Goal: Transaction & Acquisition: Purchase product/service

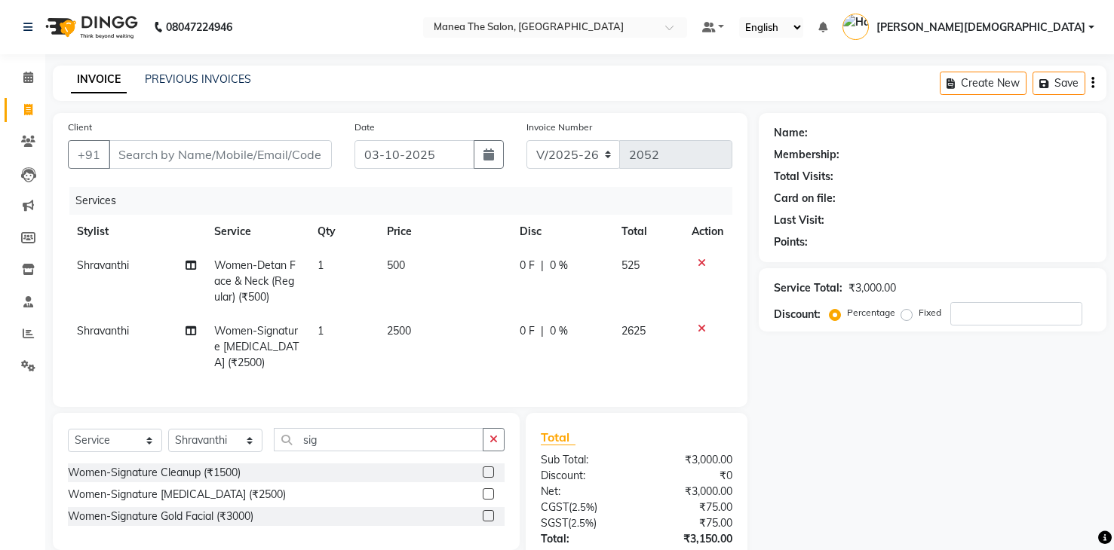
select select "5481"
select select "service"
select select "60439"
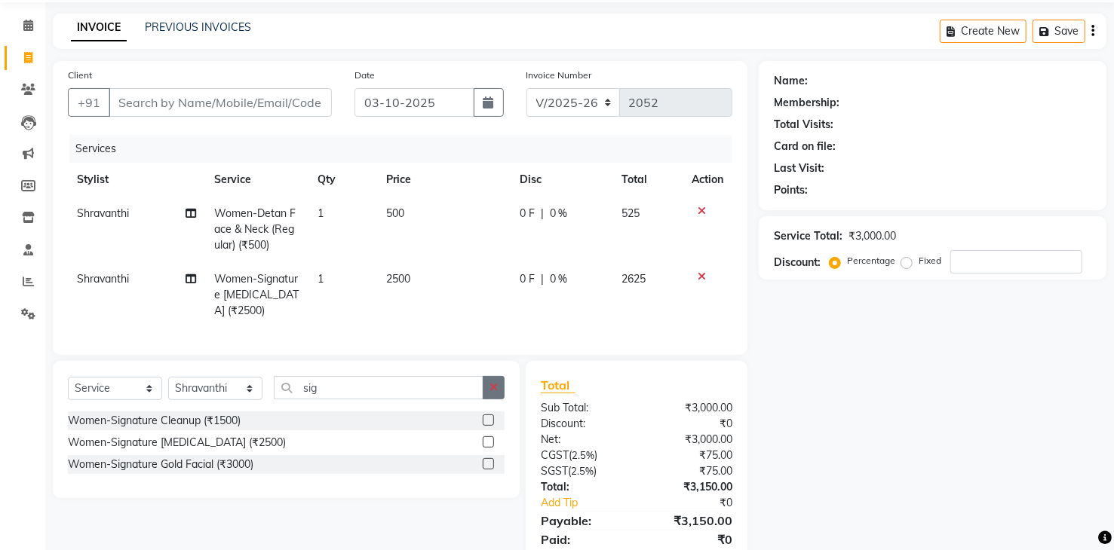
click at [486, 399] on button "button" at bounding box center [494, 387] width 22 height 23
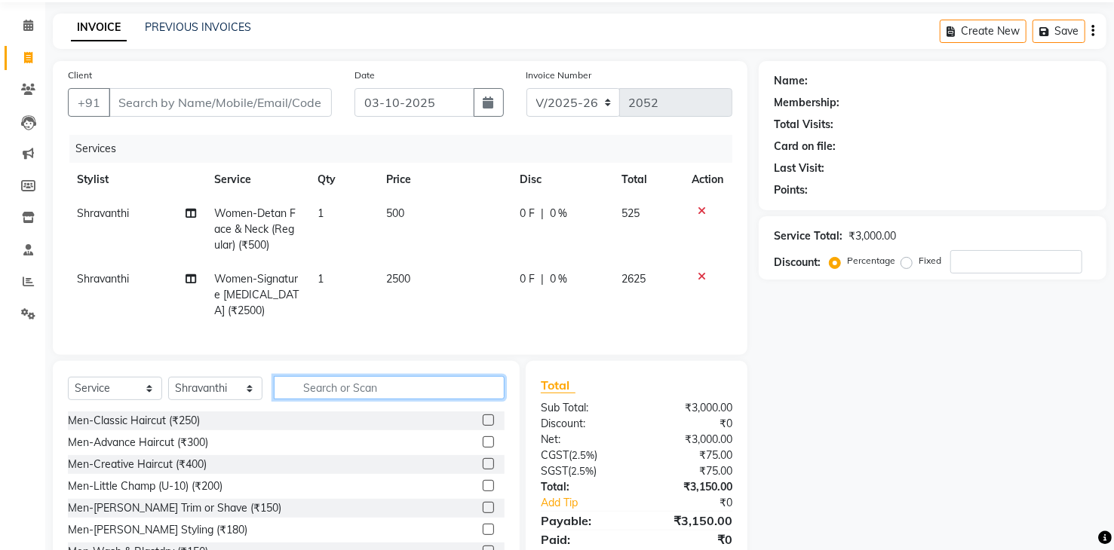
click at [432, 391] on input "text" at bounding box center [389, 387] width 231 height 23
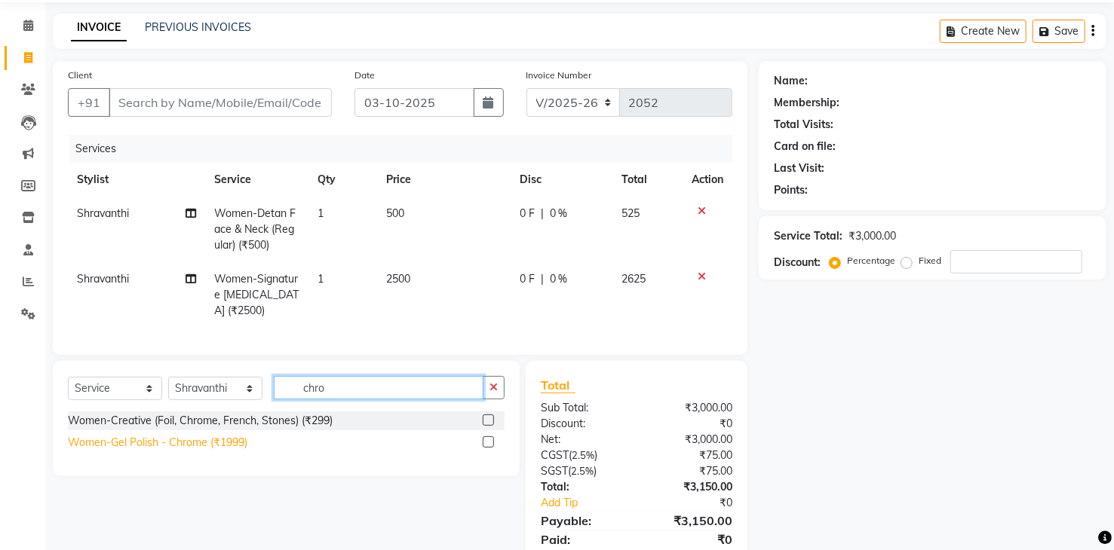
type input "chro"
click at [222, 449] on div "Women-Gel Polish - Chrome (₹1999)" at bounding box center [157, 443] width 179 height 16
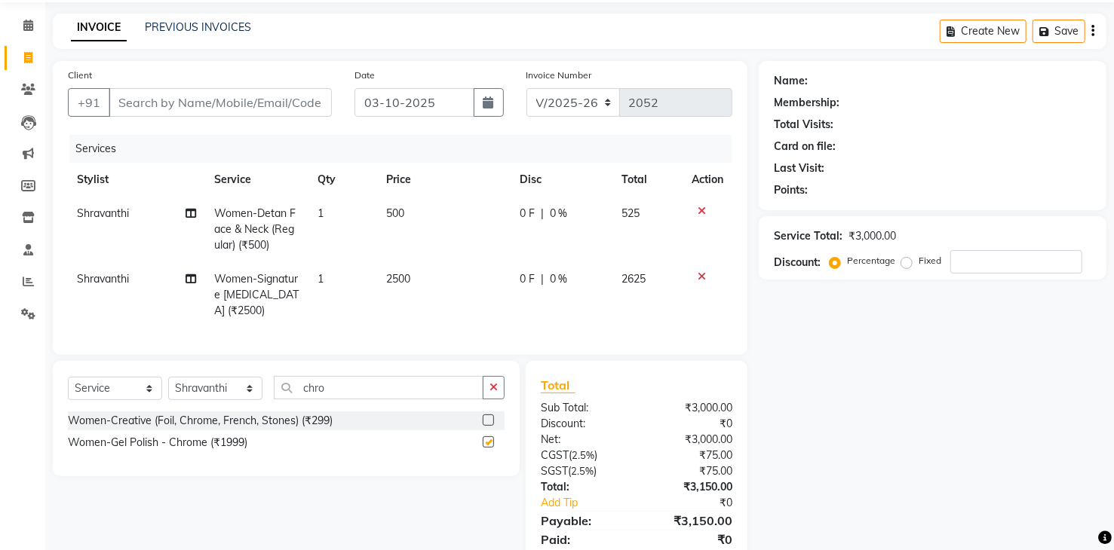
checkbox input "false"
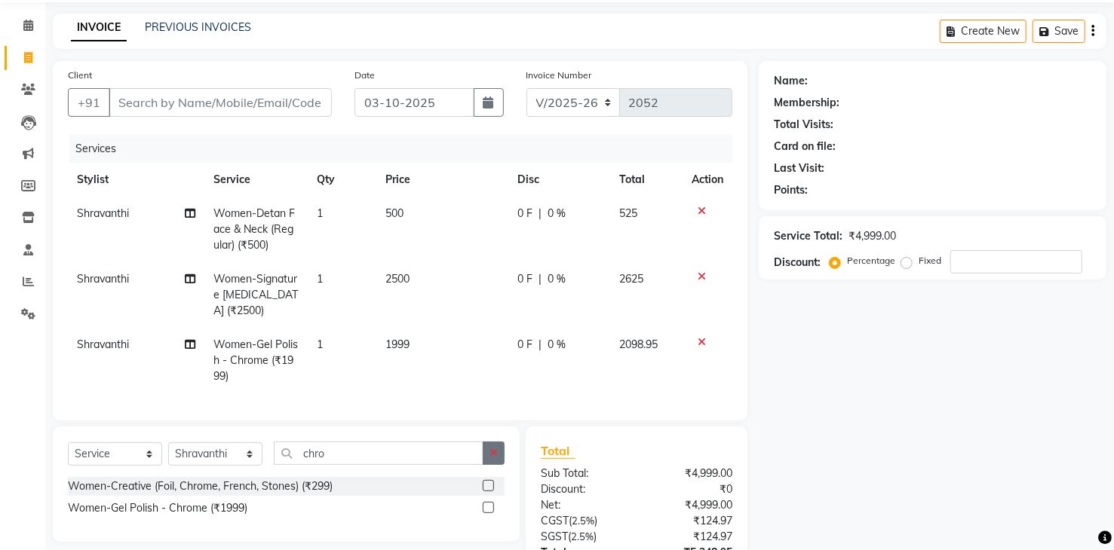
click at [495, 458] on icon "button" at bounding box center [493, 453] width 8 height 11
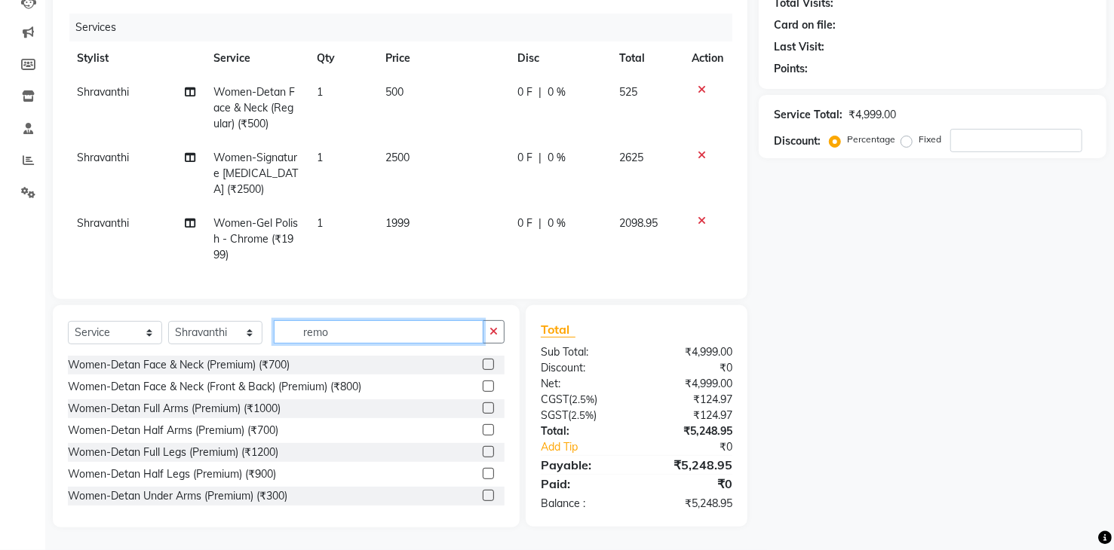
scroll to position [183, 0]
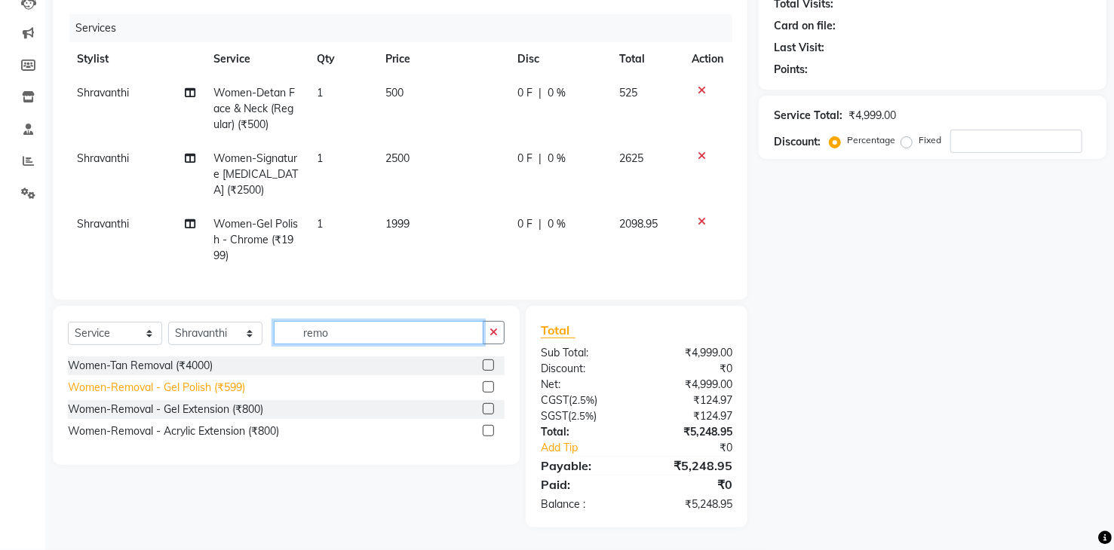
type input "remo"
click at [216, 388] on div "Women-Removal - Gel Polish (₹599)" at bounding box center [156, 388] width 177 height 16
checkbox input "false"
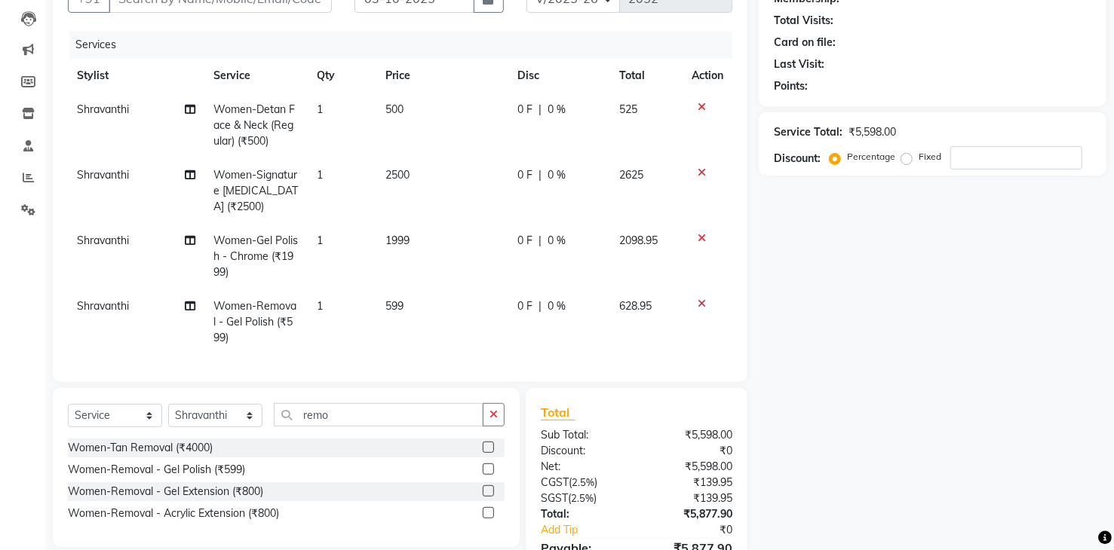
scroll to position [249, 0]
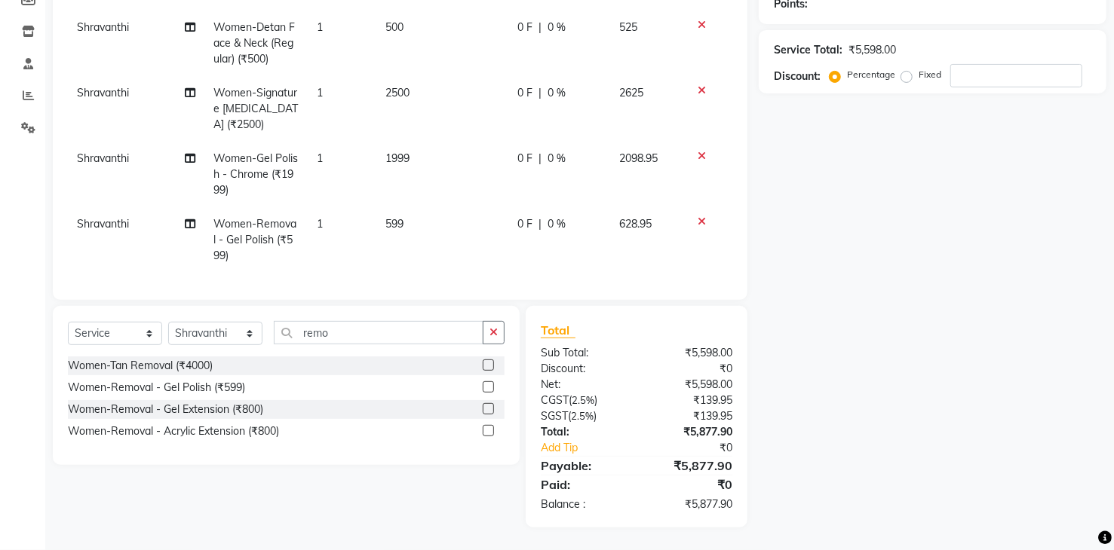
click at [443, 162] on td "1999" at bounding box center [442, 175] width 132 height 66
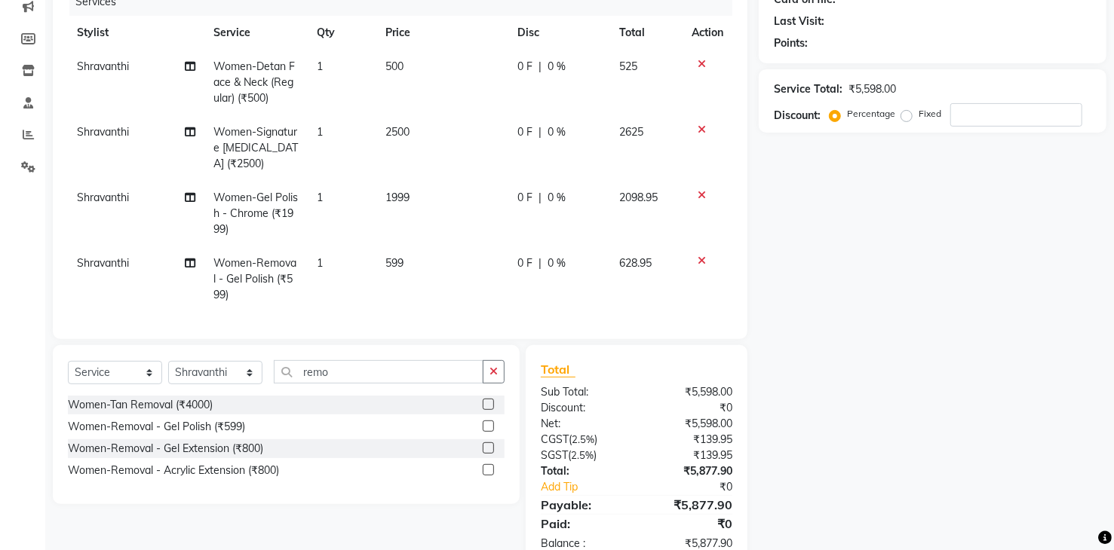
select select "60439"
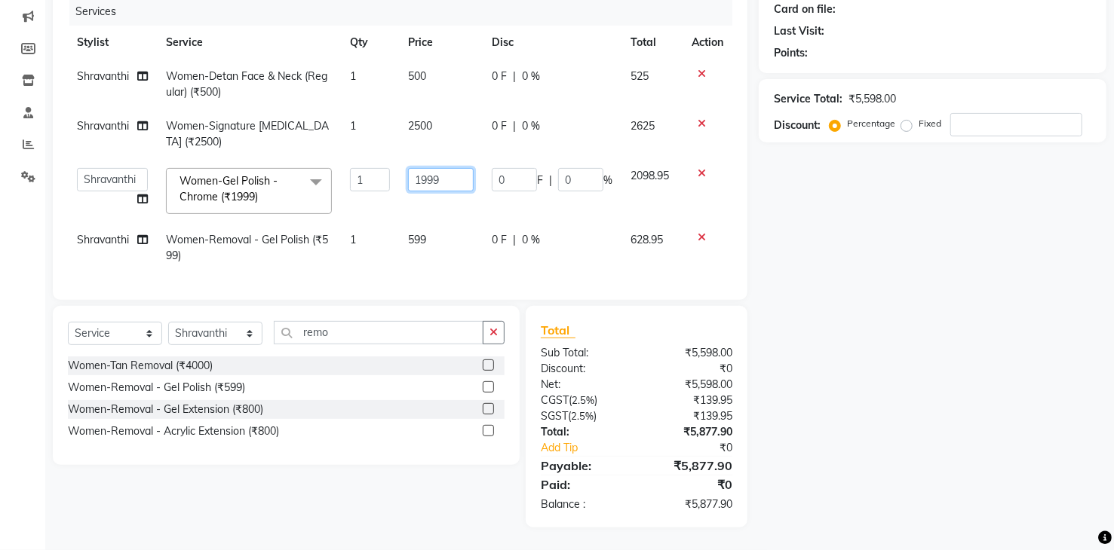
click at [452, 168] on input "1999" at bounding box center [441, 179] width 66 height 23
type input "1699"
click at [894, 237] on div "Name: Membership: Total Visits: Card on file: Last Visit: Points: Service Total…" at bounding box center [937, 226] width 359 height 604
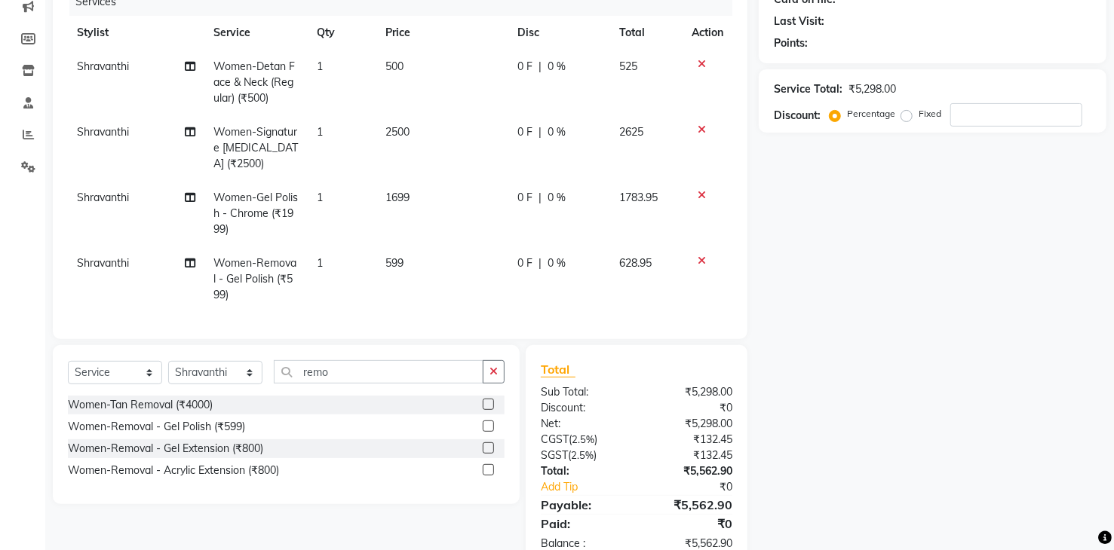
click at [430, 125] on td "2500" at bounding box center [442, 148] width 132 height 66
select select "60439"
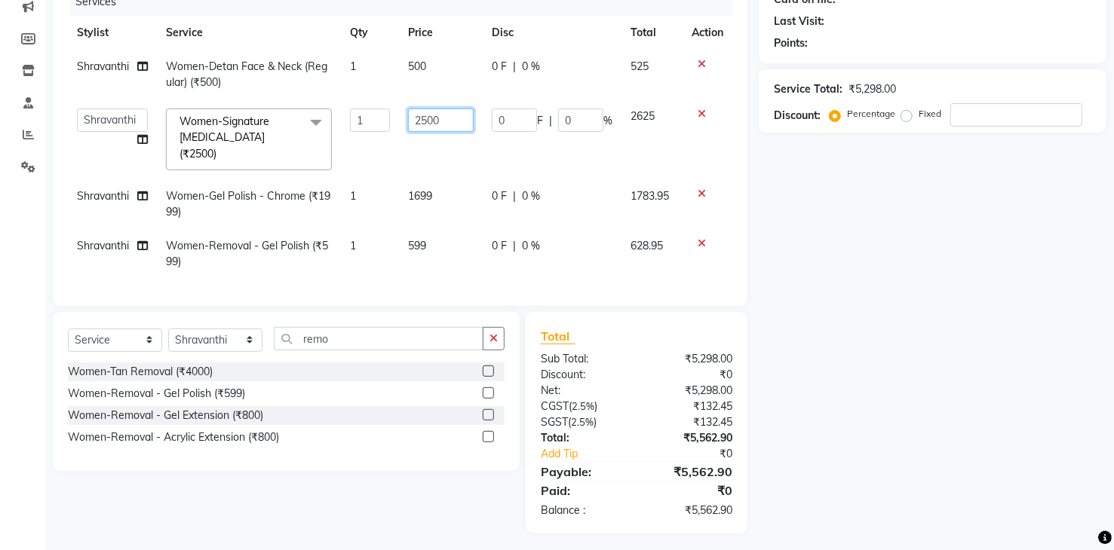
click at [473, 126] on td "2500" at bounding box center [441, 140] width 84 height 80
type input "2125"
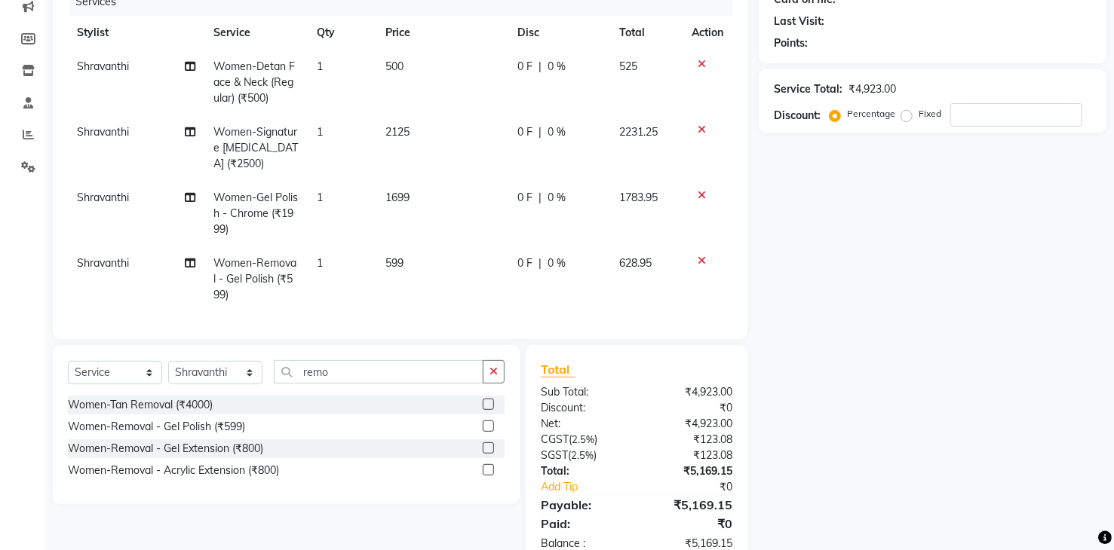
click at [808, 202] on div "Name: Membership: Total Visits: Card on file: Last Visit: Points: Service Total…" at bounding box center [937, 240] width 359 height 653
click at [1052, 280] on div "Name: Membership: Total Visits: Card on file: Last Visit: Points: Service Total…" at bounding box center [937, 240] width 359 height 653
click at [978, 287] on div "Name: Membership: Total Visits: Card on file: Last Visit: Points: Service Total…" at bounding box center [937, 240] width 359 height 653
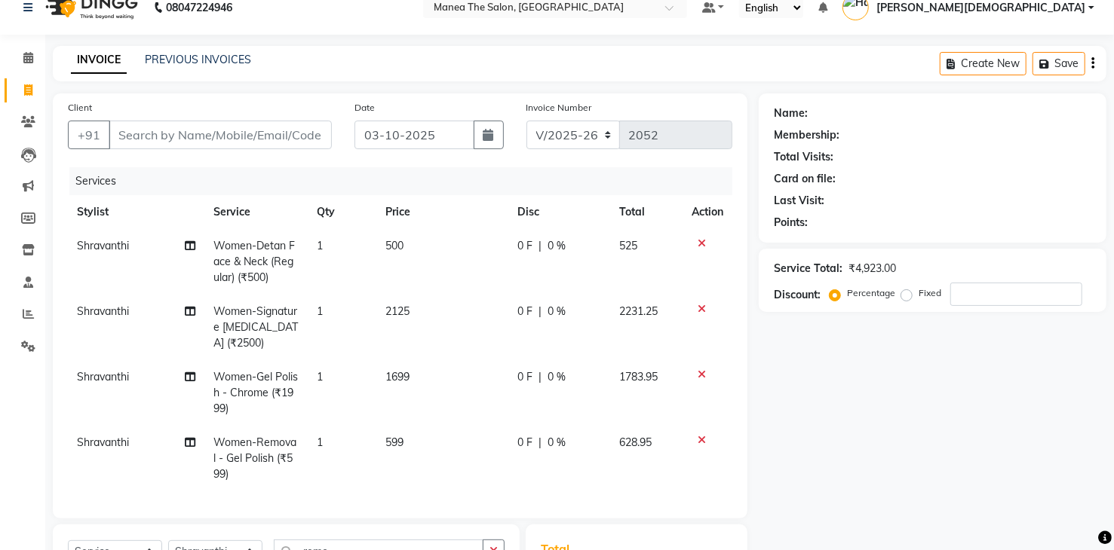
scroll to position [0, 0]
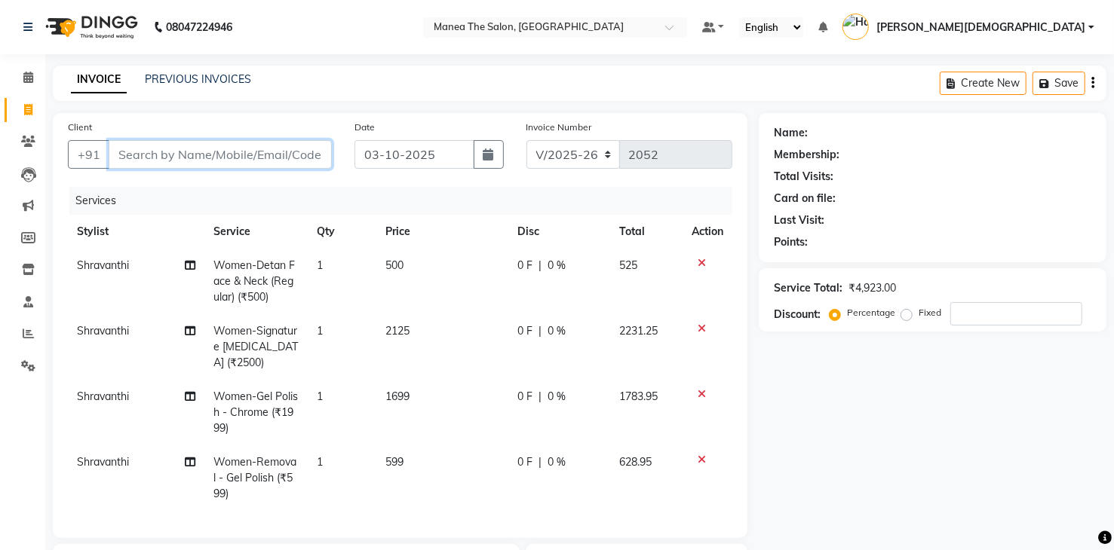
click at [275, 161] on input "Client" at bounding box center [220, 154] width 223 height 29
type input "a"
type input "0"
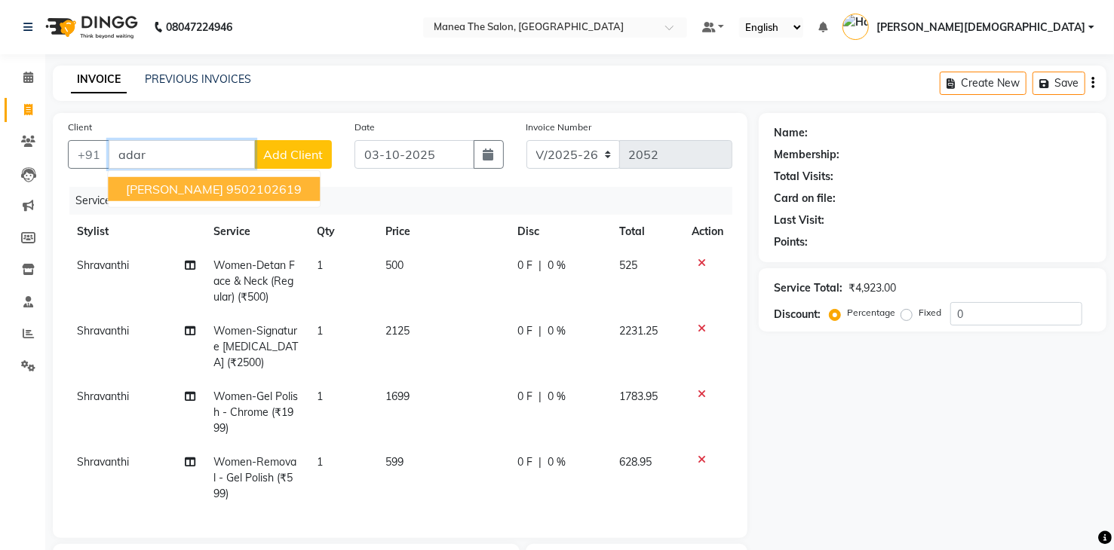
click at [240, 191] on ngb-highlight "9502102619" at bounding box center [263, 189] width 75 height 15
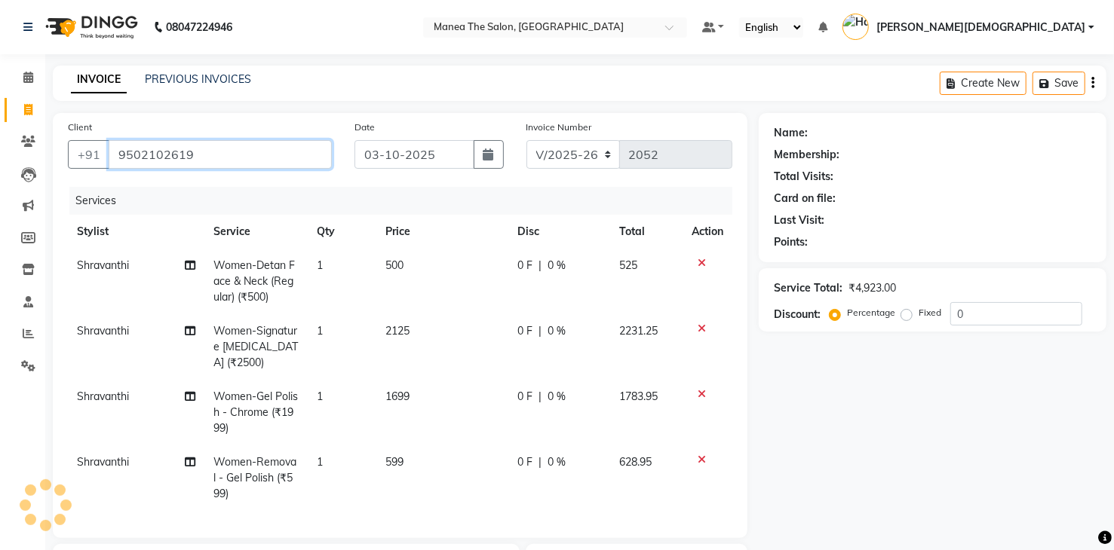
type input "9502102619"
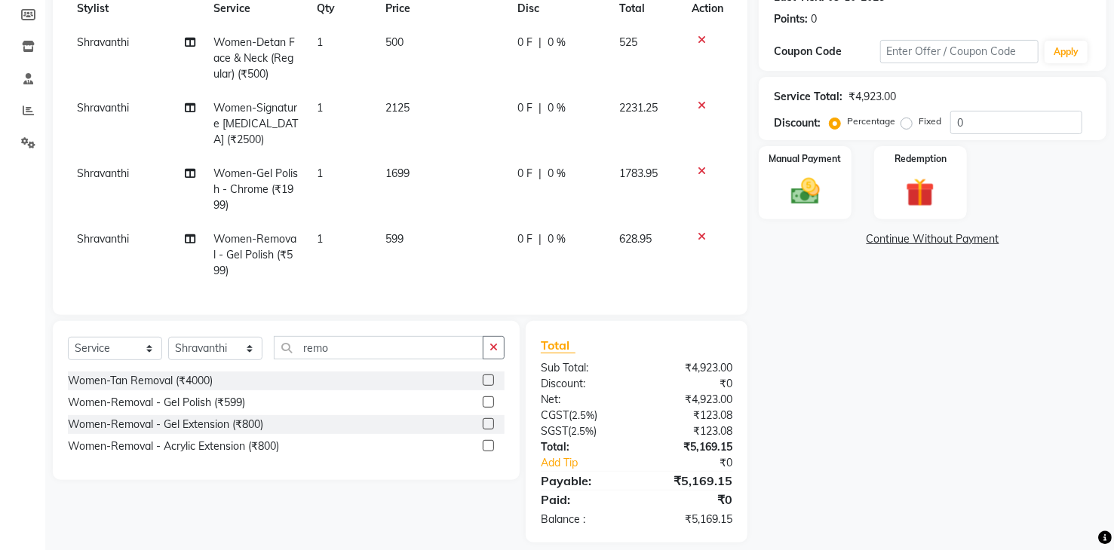
scroll to position [249, 0]
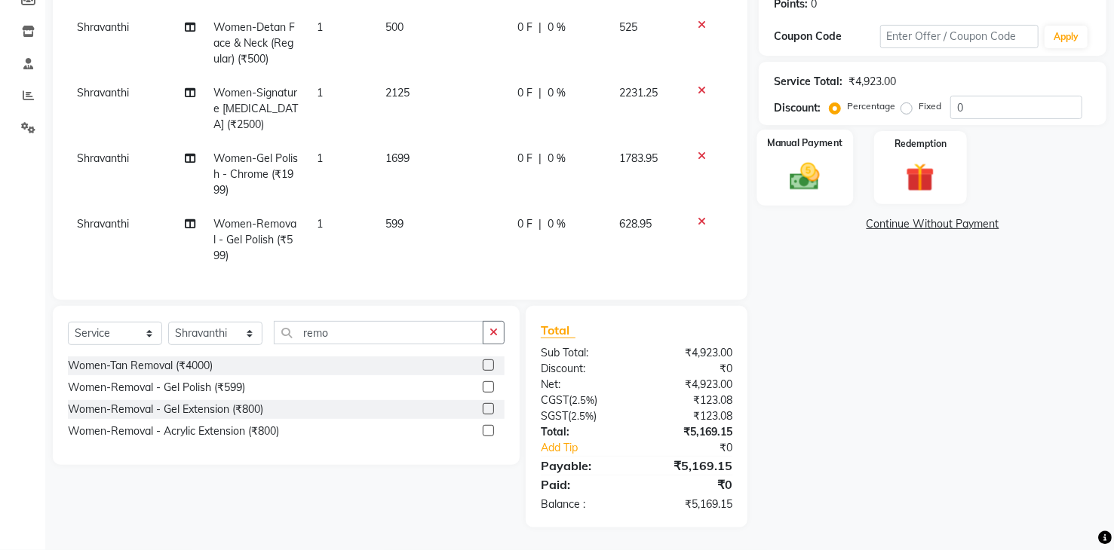
click at [799, 168] on img at bounding box center [804, 177] width 48 height 35
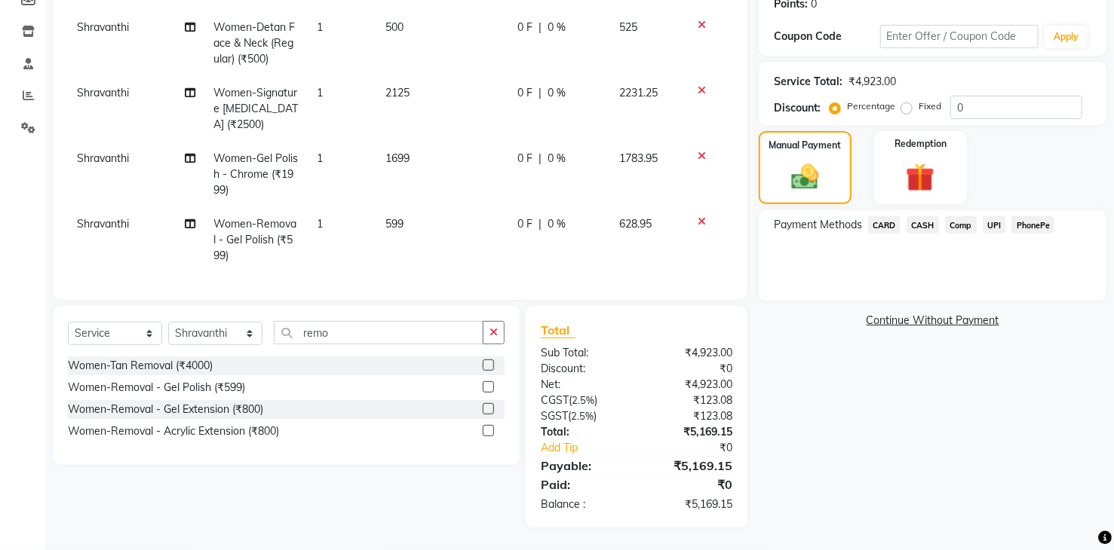
click at [995, 216] on span "UPI" at bounding box center [993, 224] width 23 height 17
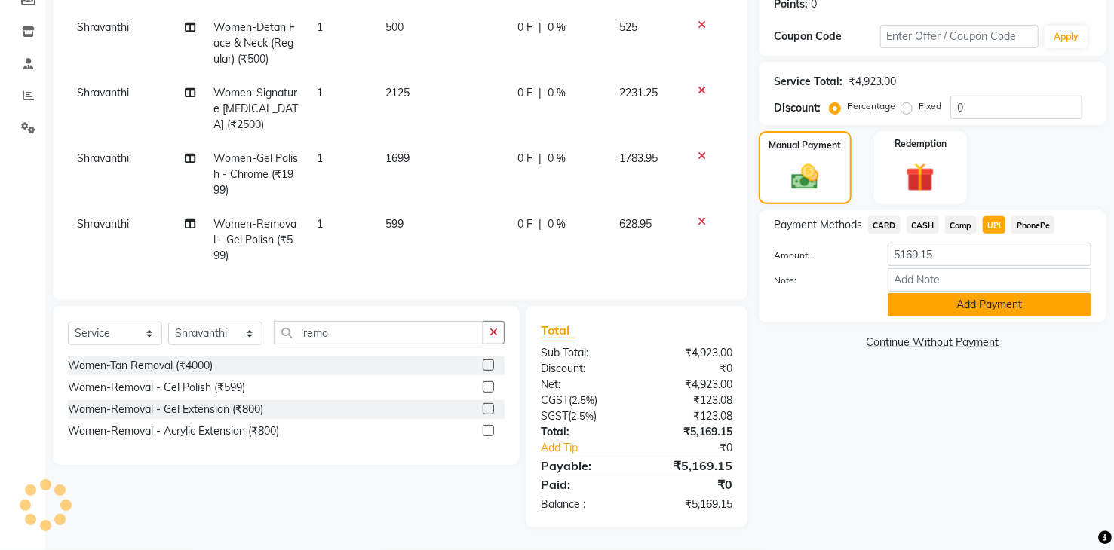
click at [1001, 293] on button "Add Payment" at bounding box center [989, 304] width 204 height 23
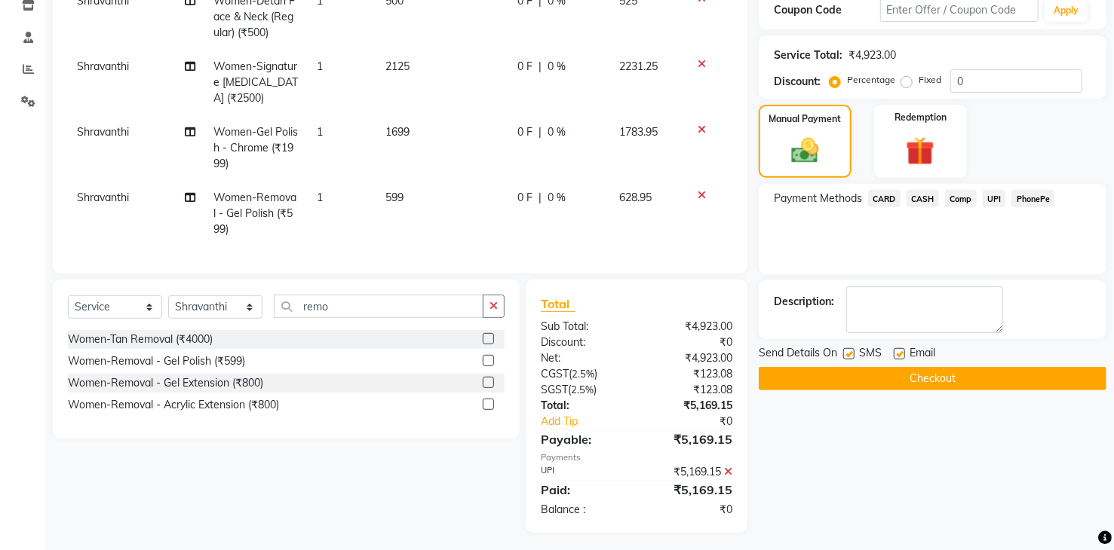
scroll to position [280, 0]
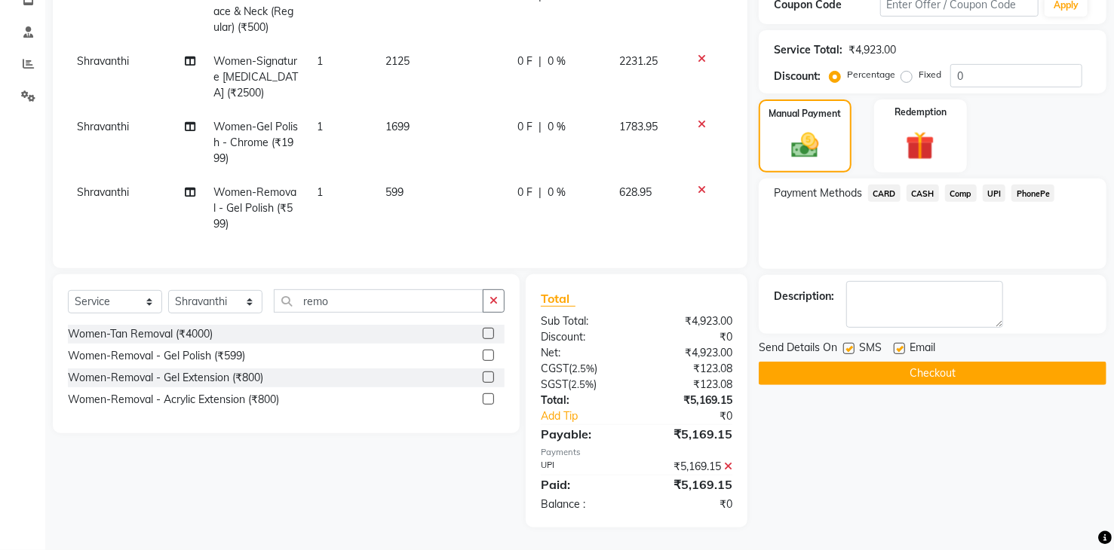
click at [996, 362] on button "Checkout" at bounding box center [932, 373] width 348 height 23
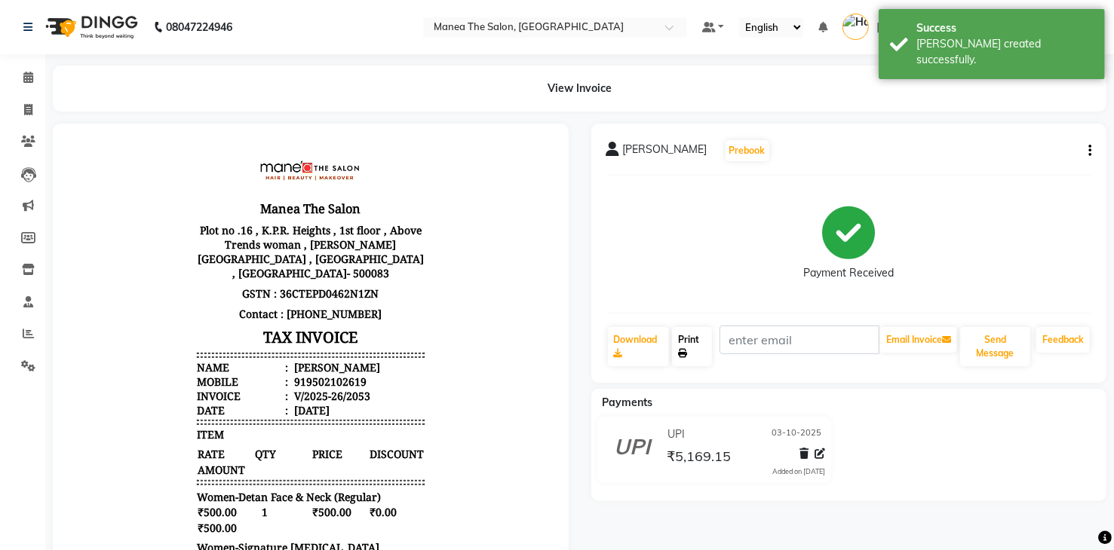
click at [691, 334] on link "Print" at bounding box center [692, 346] width 40 height 39
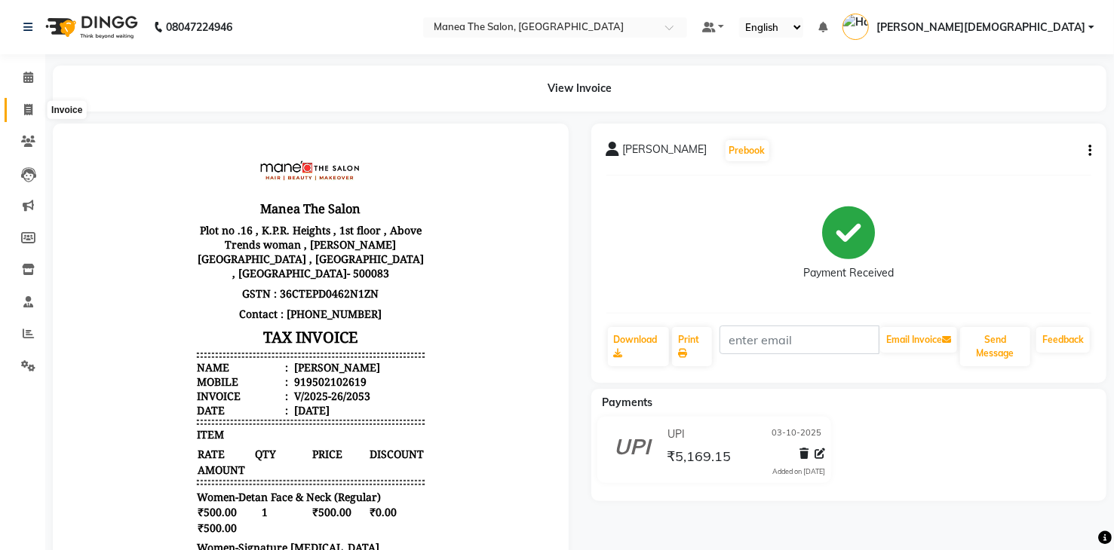
click at [20, 111] on span at bounding box center [28, 110] width 26 height 17
select select "service"
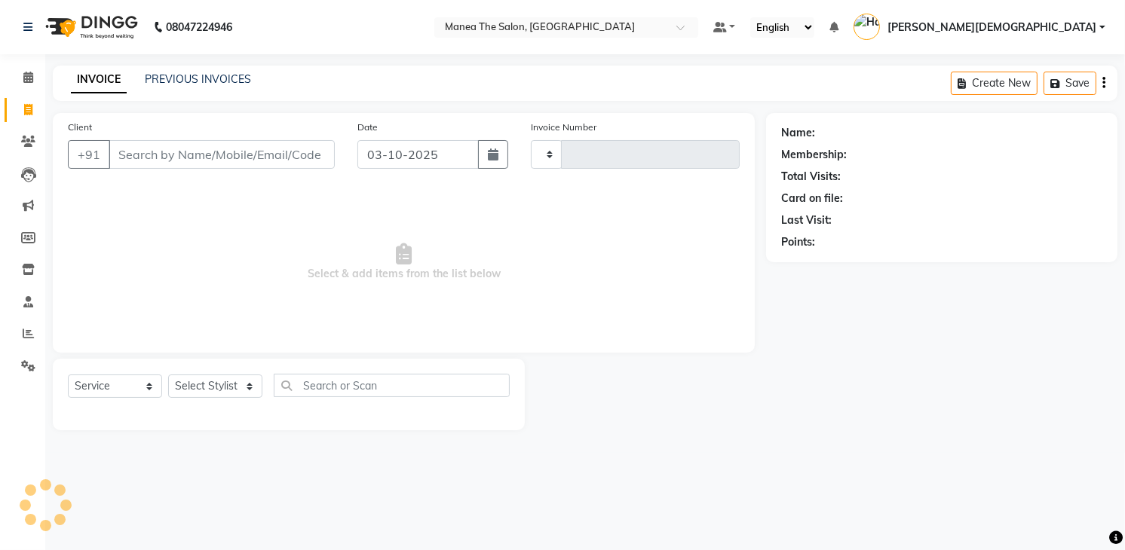
type input "2055"
select select "5481"
click at [192, 75] on link "PREVIOUS INVOICES" at bounding box center [198, 79] width 106 height 14
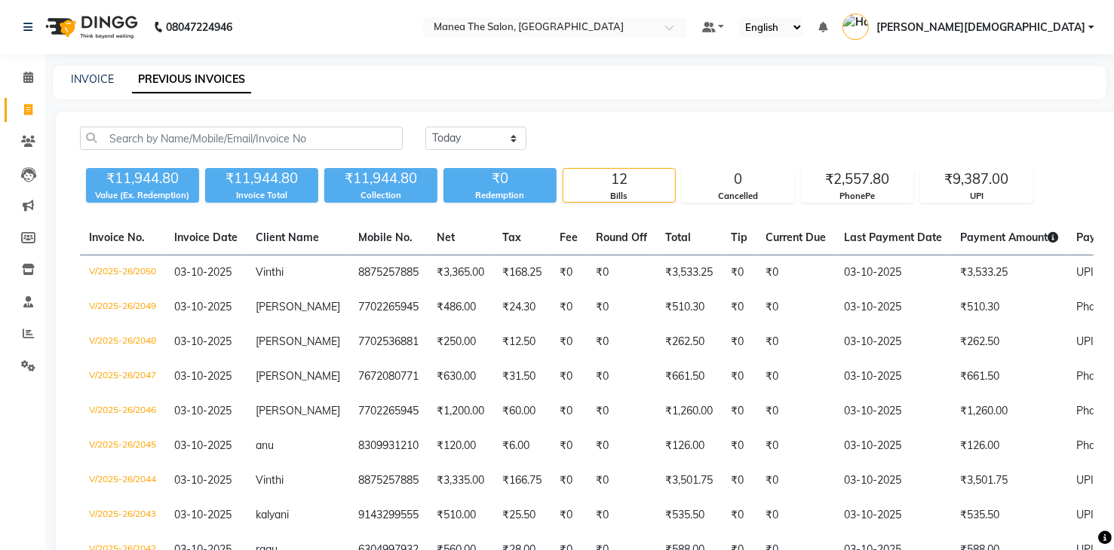
scroll to position [0, 121]
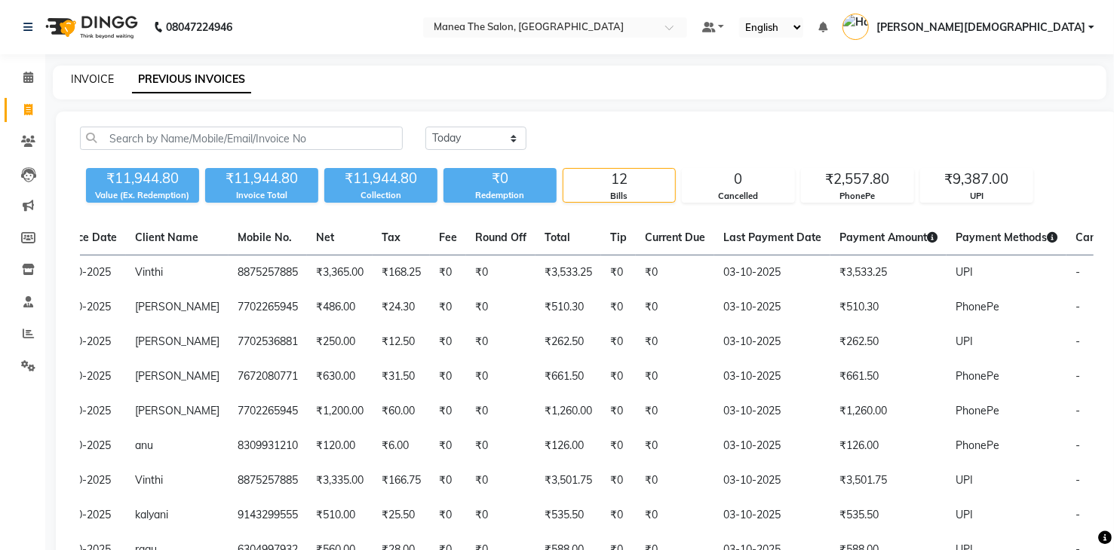
click at [85, 81] on link "INVOICE" at bounding box center [92, 79] width 43 height 14
select select "service"
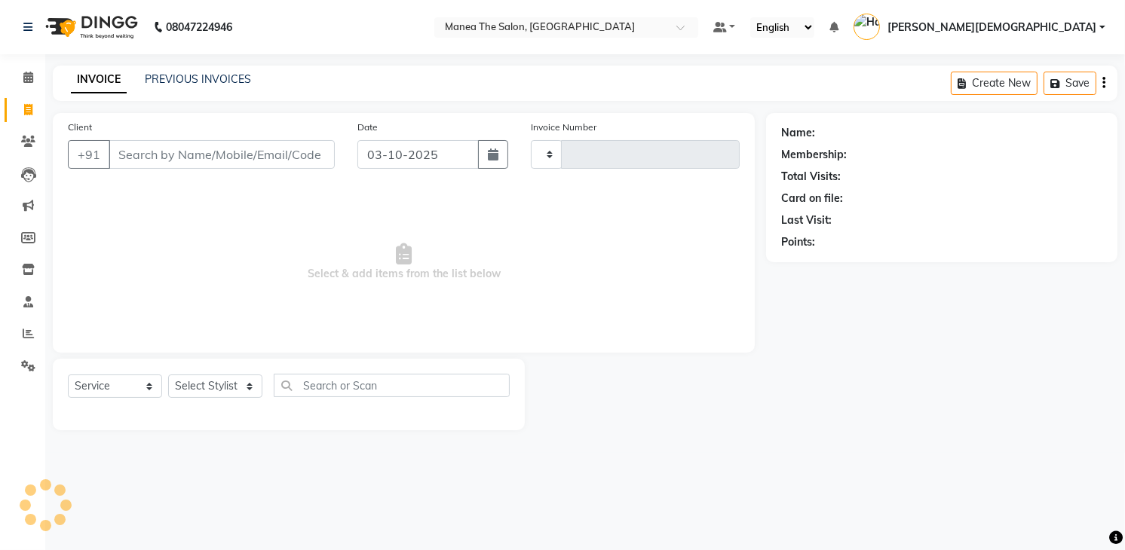
type input "2052"
select select "5481"
click at [179, 73] on link "PREVIOUS INVOICES" at bounding box center [198, 79] width 106 height 14
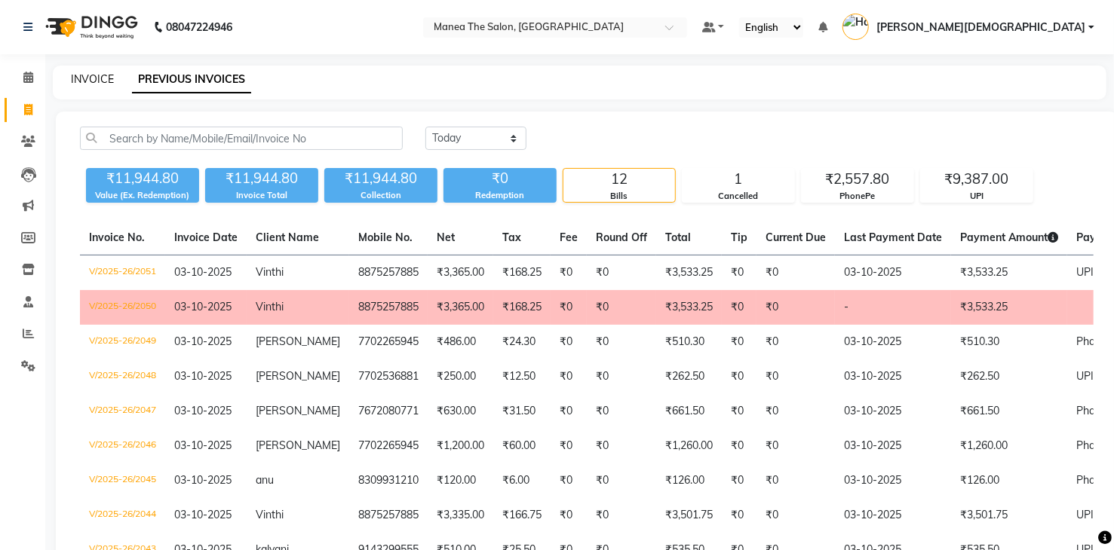
click at [97, 85] on link "INVOICE" at bounding box center [92, 79] width 43 height 14
select select "service"
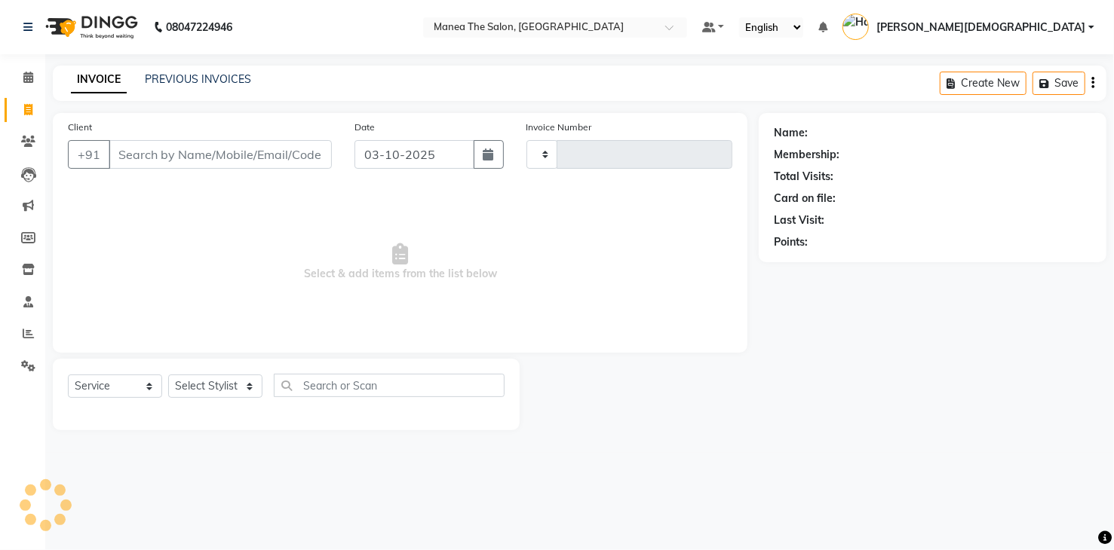
type input "2052"
select select "5481"
click at [24, 334] on icon at bounding box center [28, 333] width 11 height 11
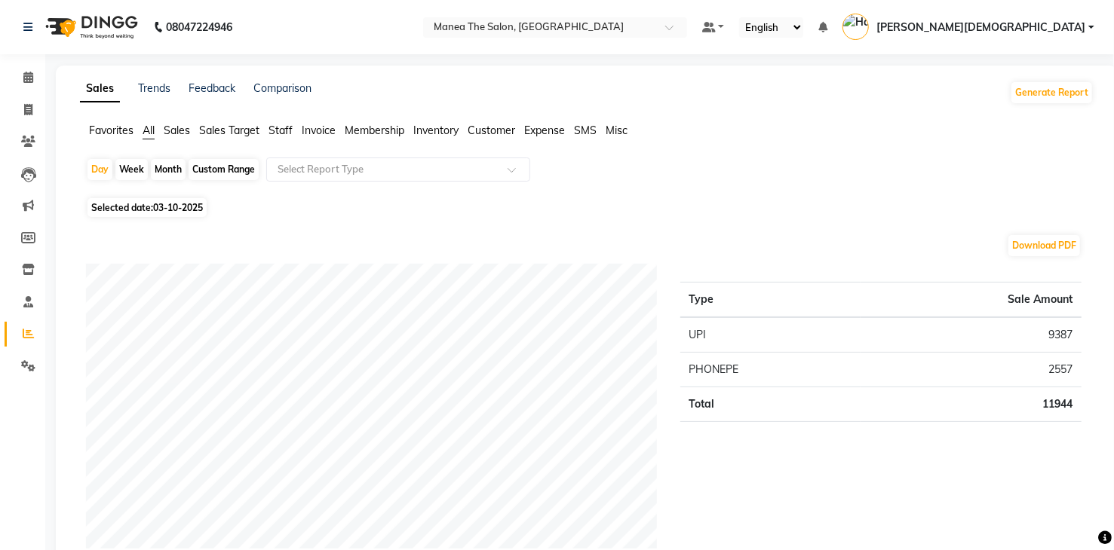
click at [286, 133] on span "Staff" at bounding box center [280, 131] width 24 height 14
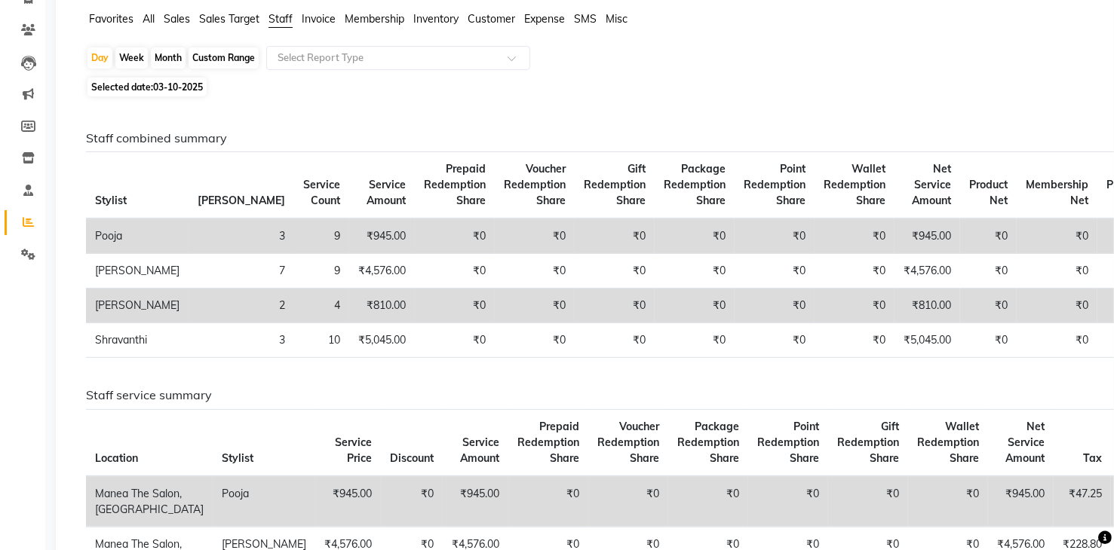
scroll to position [75, 0]
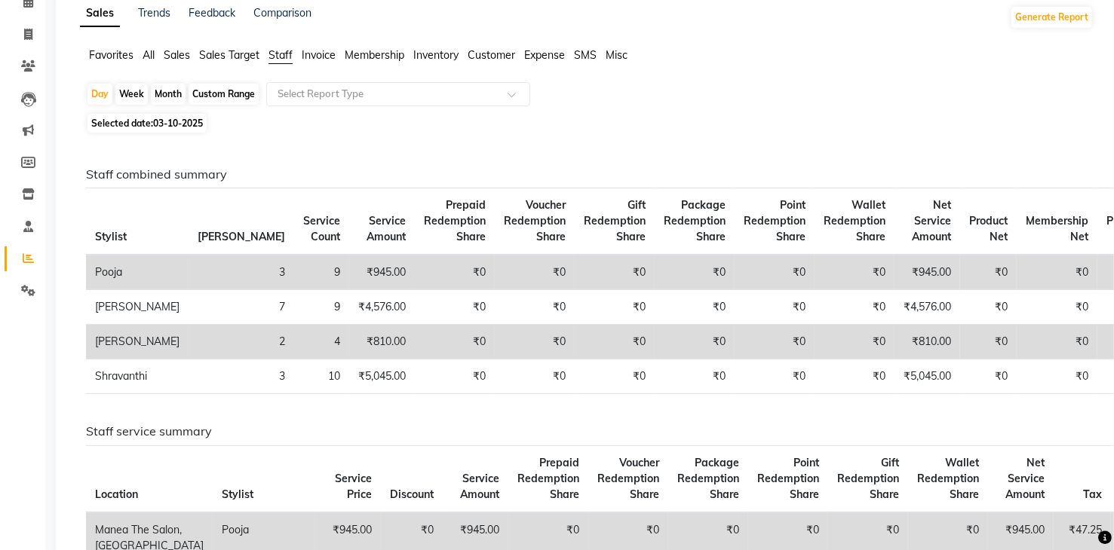
click at [131, 94] on div "Week" at bounding box center [131, 94] width 32 height 21
select select "10"
select select "2025"
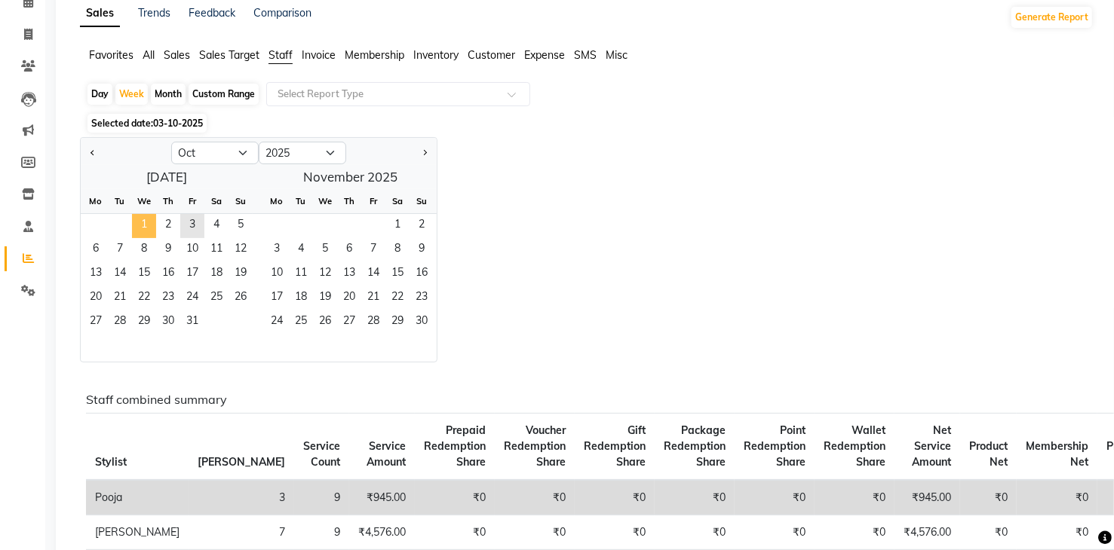
click at [142, 227] on span "1" at bounding box center [144, 226] width 24 height 24
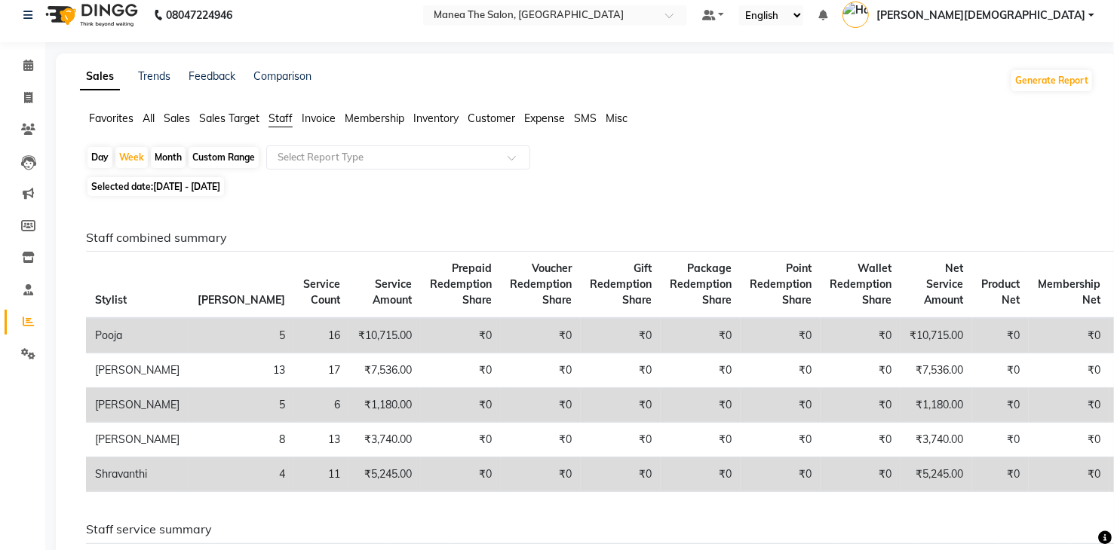
scroll to position [0, 0]
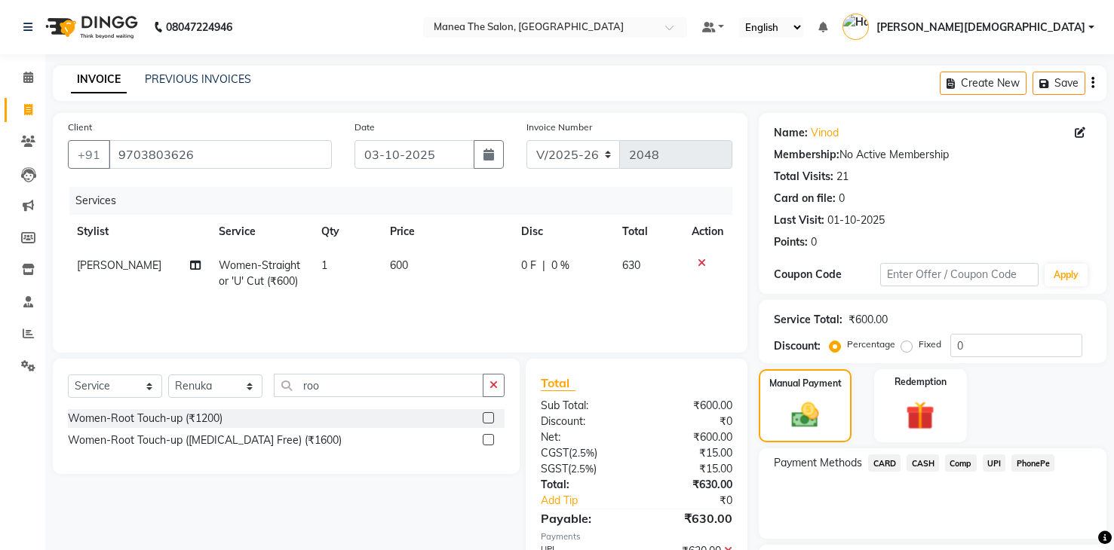
select select "5481"
select select "service"
click at [702, 263] on icon at bounding box center [701, 263] width 8 height 11
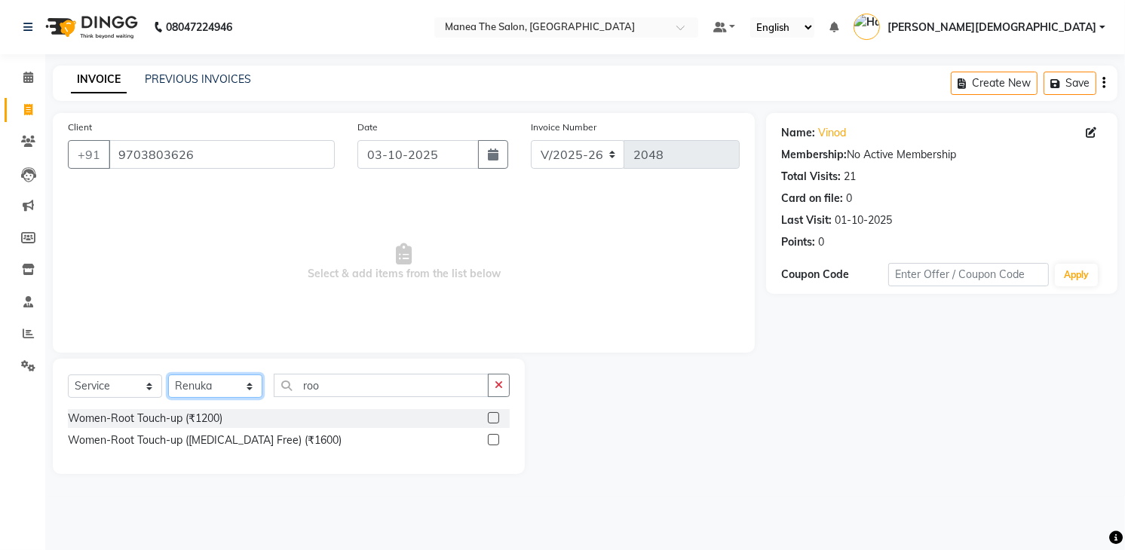
click at [239, 388] on select "Select Stylist [PERSON_NAME] [PERSON_NAME] [PERSON_NAME] [PERSON_NAME]" at bounding box center [215, 386] width 94 height 23
select select "91695"
click at [168, 375] on select "Select Stylist [PERSON_NAME] [PERSON_NAME] [PERSON_NAME] [PERSON_NAME]" at bounding box center [215, 386] width 94 height 23
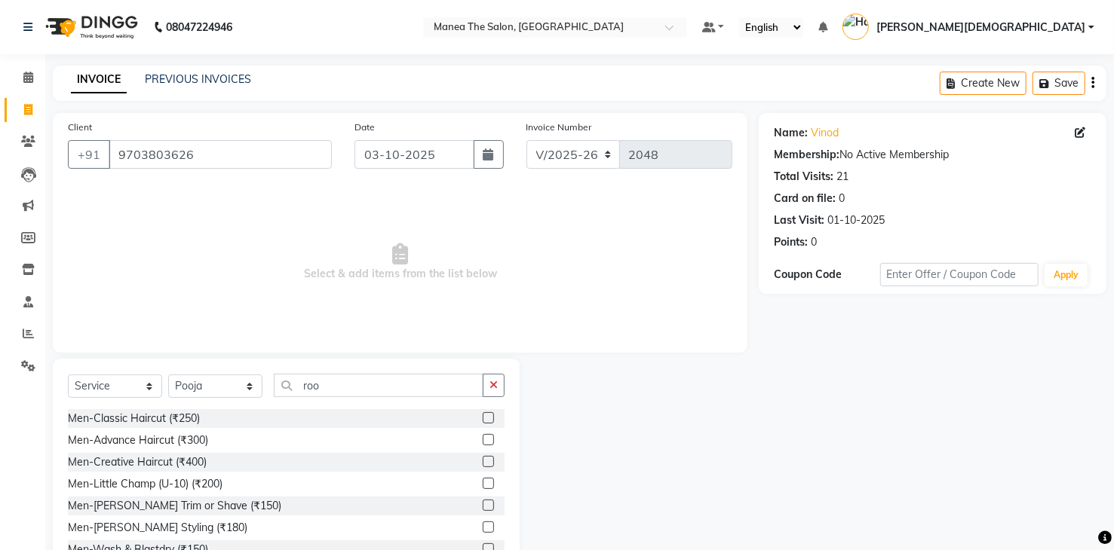
click at [494, 372] on div "Select Service Product Membership Package Voucher Prepaid Gift Card Select Styl…" at bounding box center [286, 470] width 467 height 222
click at [494, 384] on icon "button" at bounding box center [493, 385] width 8 height 11
click at [422, 366] on div "Select Service Product Membership Package Voucher Prepaid Gift Card Select Styl…" at bounding box center [286, 470] width 467 height 222
click at [422, 377] on input "text" at bounding box center [389, 385] width 231 height 23
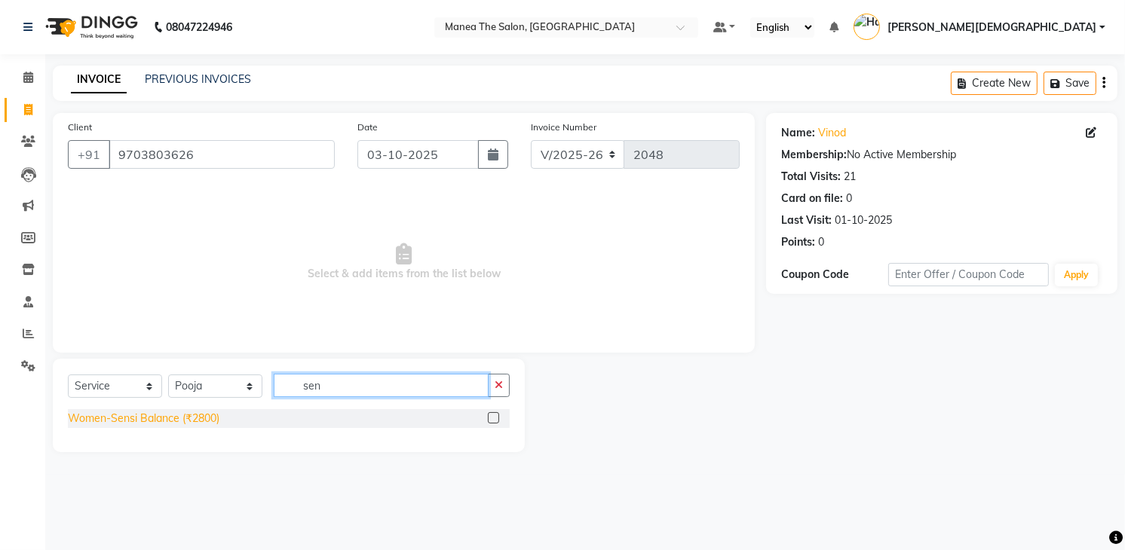
type input "sen"
click at [207, 422] on div "Women-Sensi Balance (₹2800)" at bounding box center [144, 419] width 152 height 16
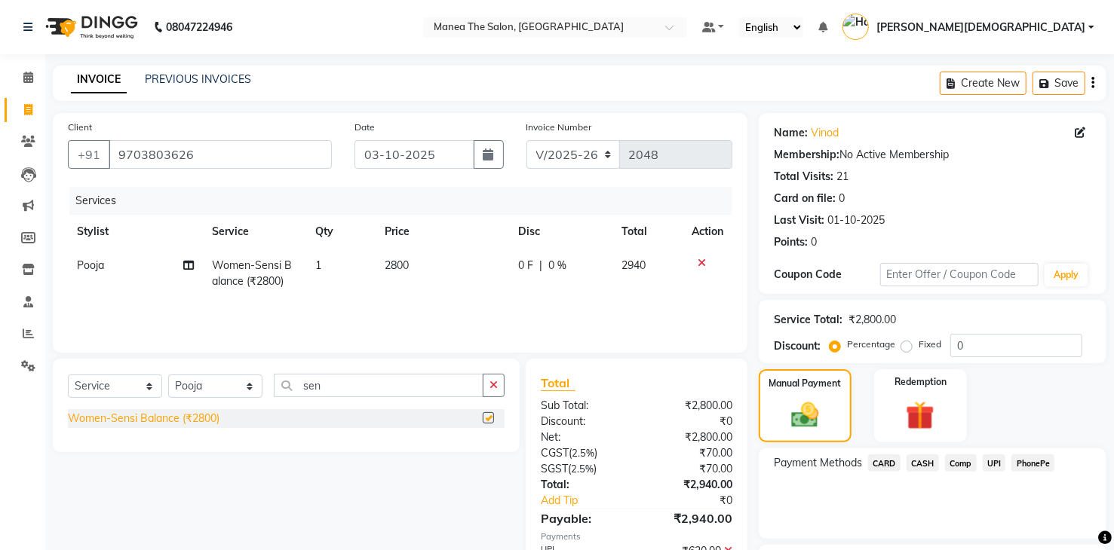
checkbox input "false"
click at [441, 290] on td "2800" at bounding box center [441, 274] width 133 height 50
select select "91695"
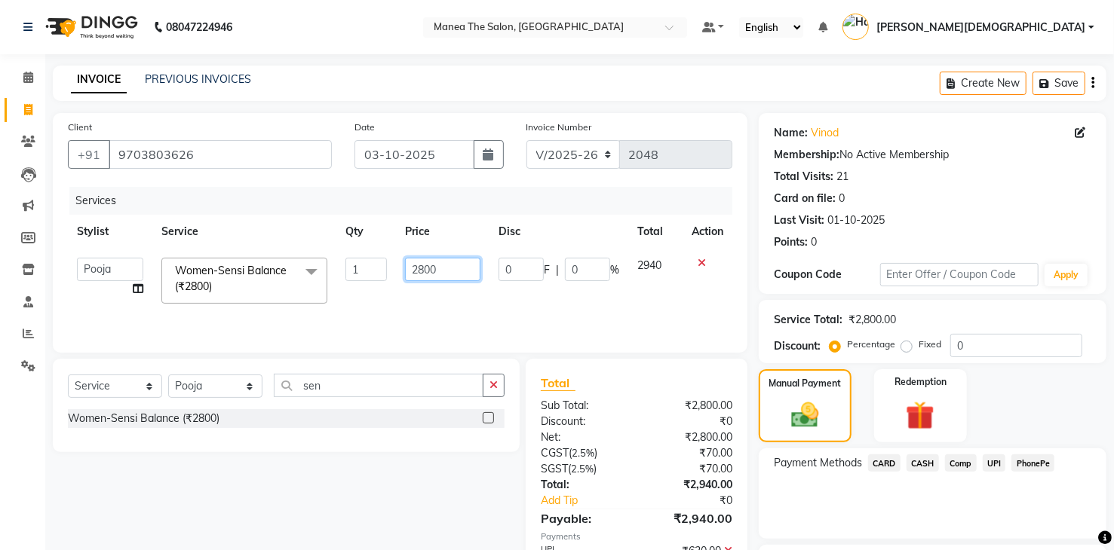
click at [446, 272] on input "2800" at bounding box center [442, 269] width 75 height 23
type input "2"
type input "2380"
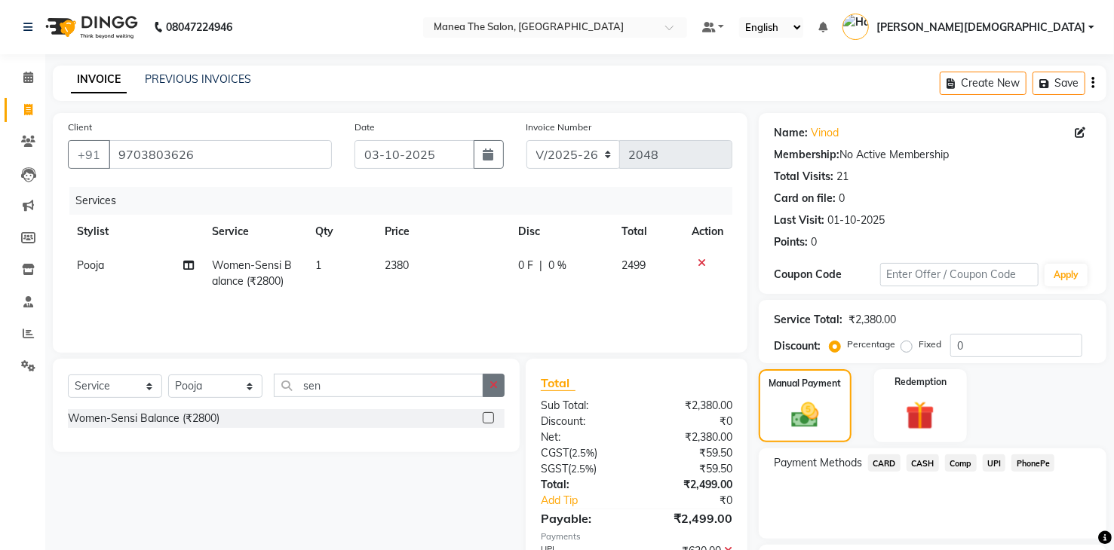
click at [498, 387] on icon "button" at bounding box center [493, 385] width 8 height 11
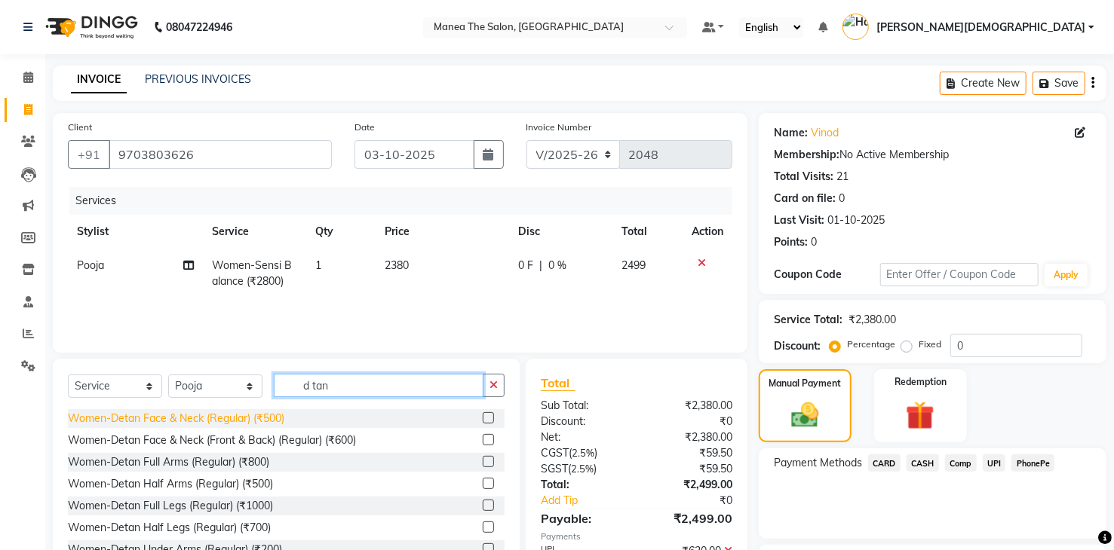
type input "d tan"
click at [271, 421] on div "Women-Detan Face & Neck (Regular) (₹500)" at bounding box center [176, 419] width 216 height 16
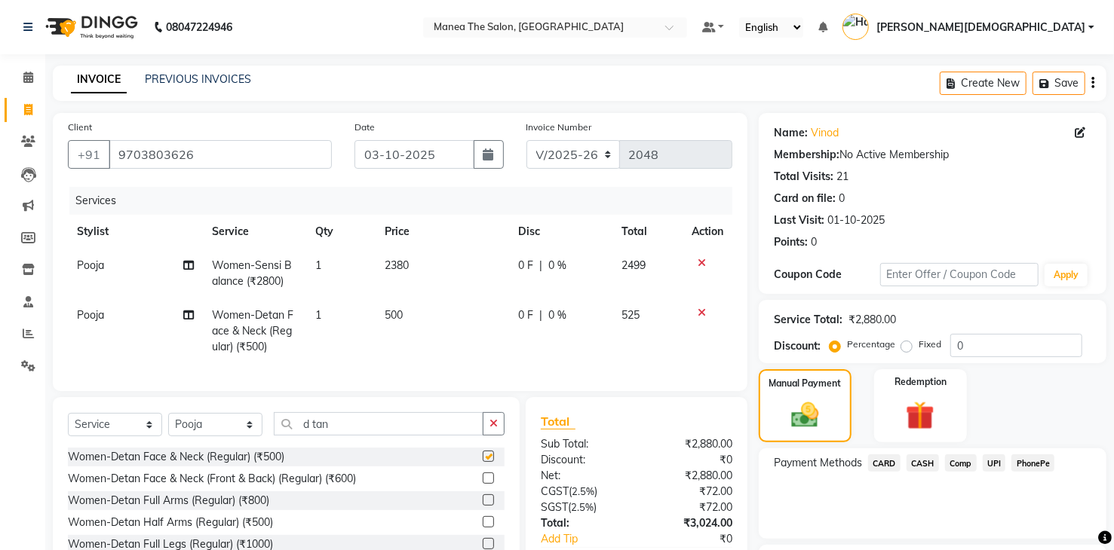
checkbox input "false"
click at [495, 429] on icon "button" at bounding box center [493, 423] width 8 height 11
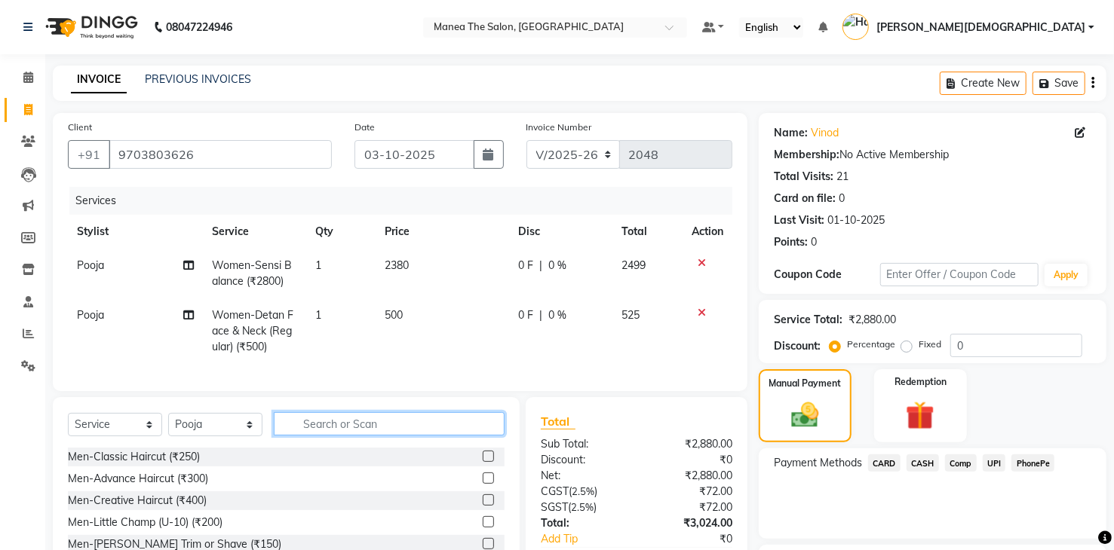
click at [371, 433] on input "text" at bounding box center [389, 423] width 231 height 23
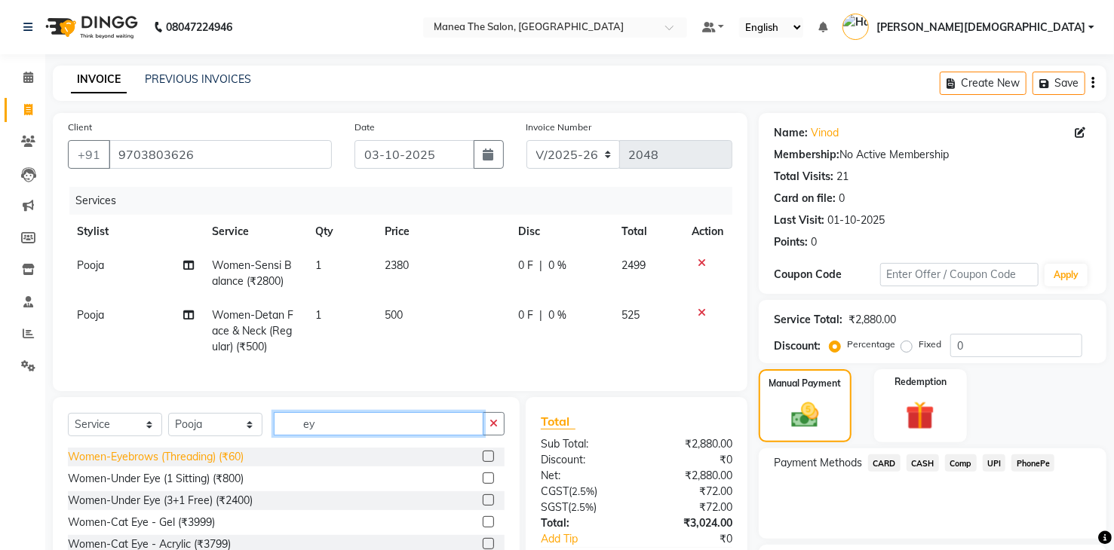
type input "ey"
click at [242, 461] on div "Women-Eyebrows (Threading) (₹60)" at bounding box center [156, 457] width 176 height 16
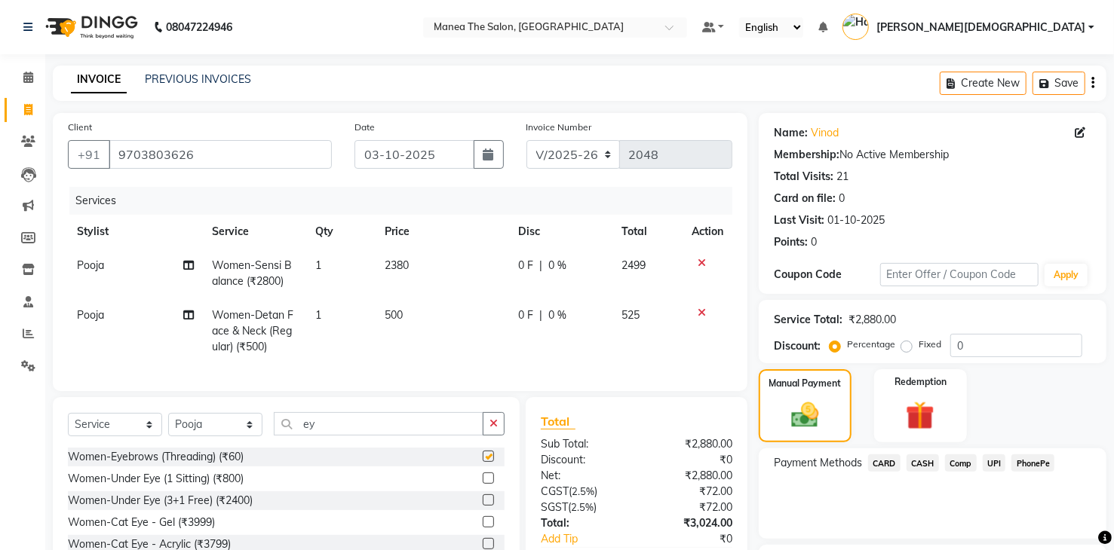
checkbox input "false"
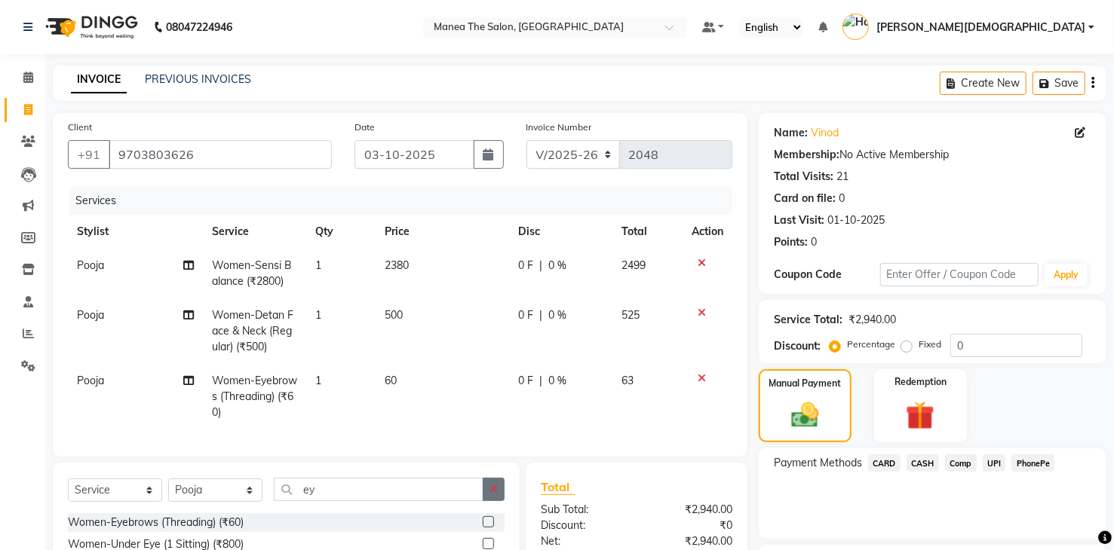
click at [489, 491] on button "button" at bounding box center [494, 489] width 22 height 23
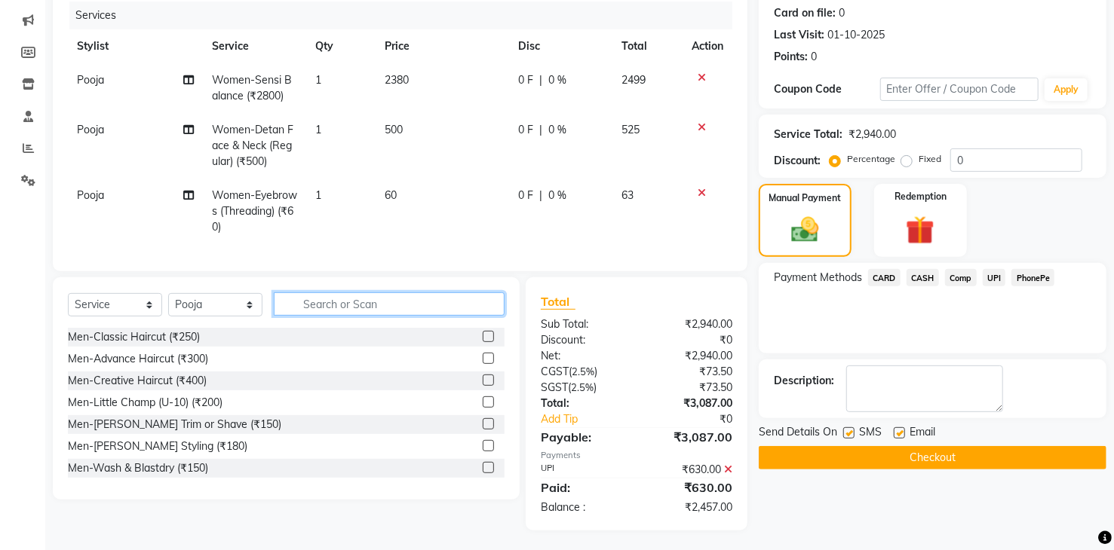
scroll to position [199, 0]
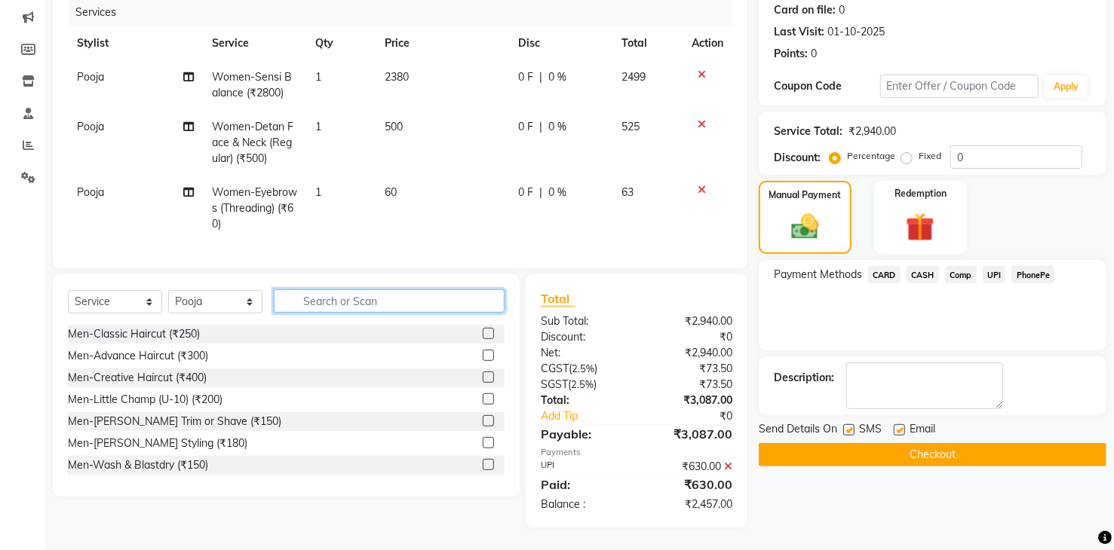
click at [418, 301] on input "text" at bounding box center [389, 301] width 231 height 23
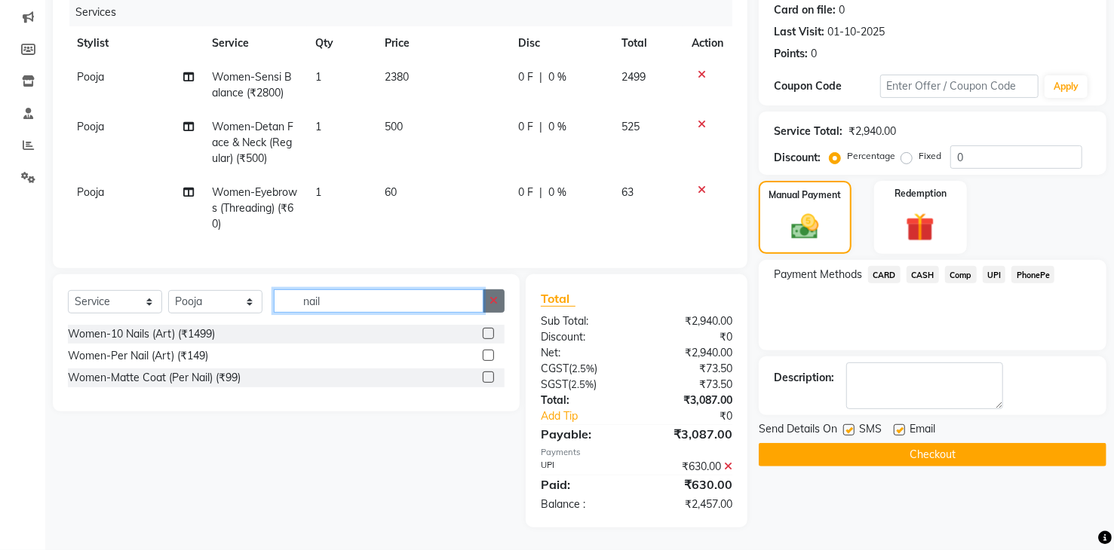
type input "nail"
click at [496, 308] on button "button" at bounding box center [494, 301] width 22 height 23
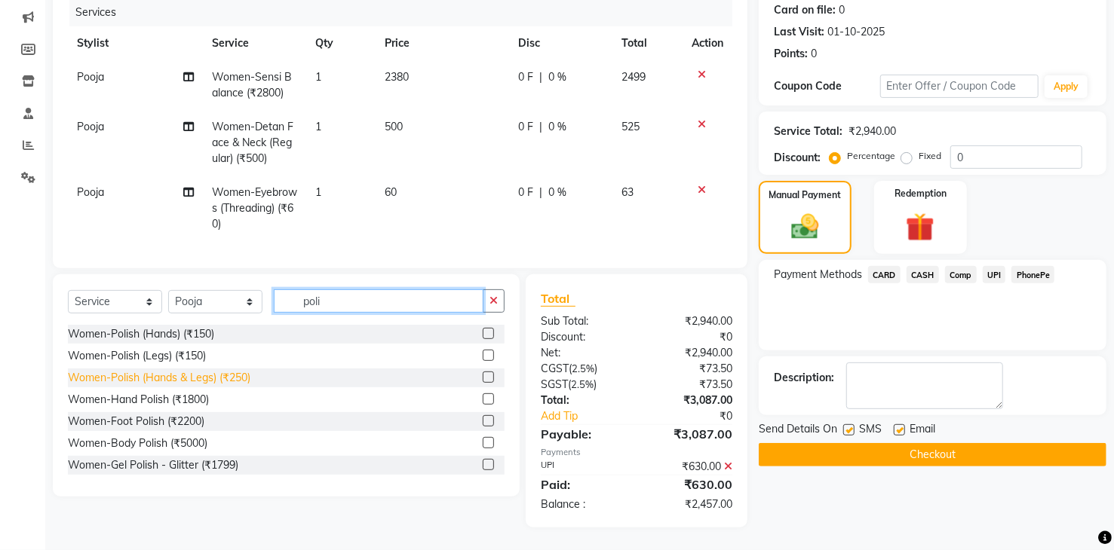
type input "poli"
click at [236, 382] on div "Women-Polish (Hands & Legs) (₹250)" at bounding box center [159, 378] width 182 height 16
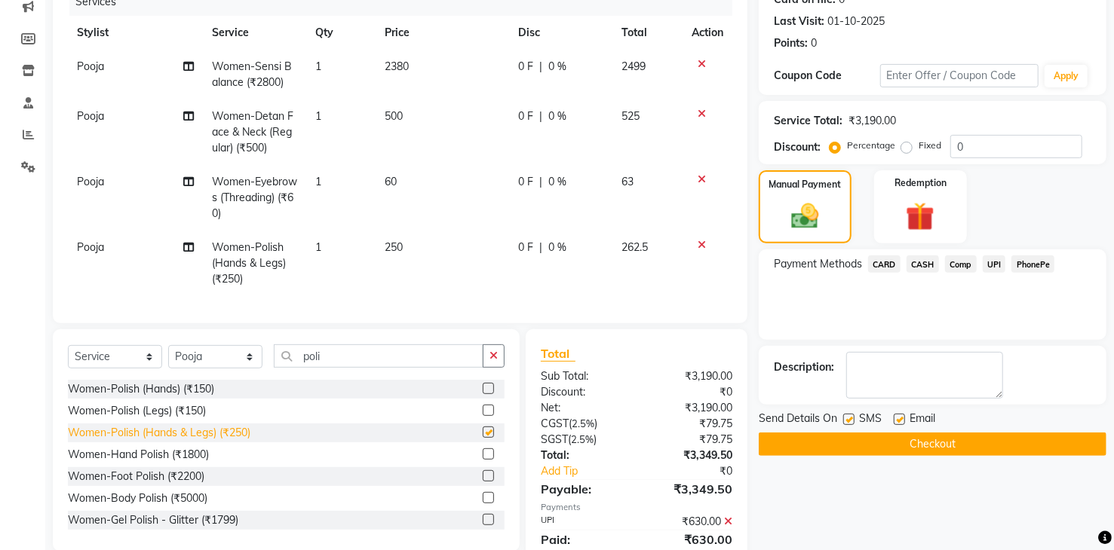
checkbox input "false"
click at [449, 260] on td "250" at bounding box center [441, 264] width 133 height 66
select select "91695"
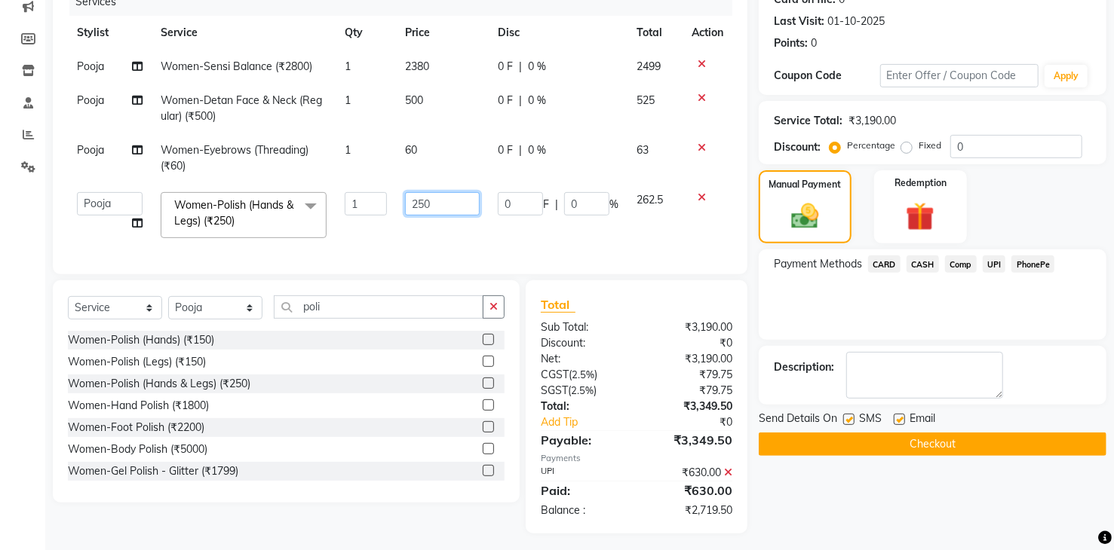
click at [460, 205] on input "250" at bounding box center [442, 203] width 75 height 23
type input "215"
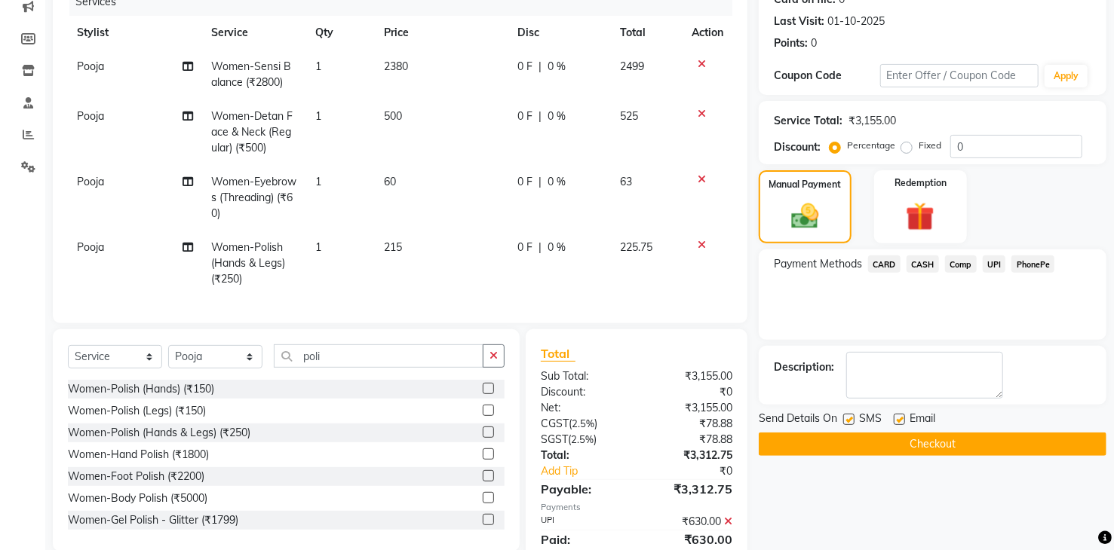
click at [435, 118] on td "500" at bounding box center [441, 133] width 133 height 66
select select "91695"
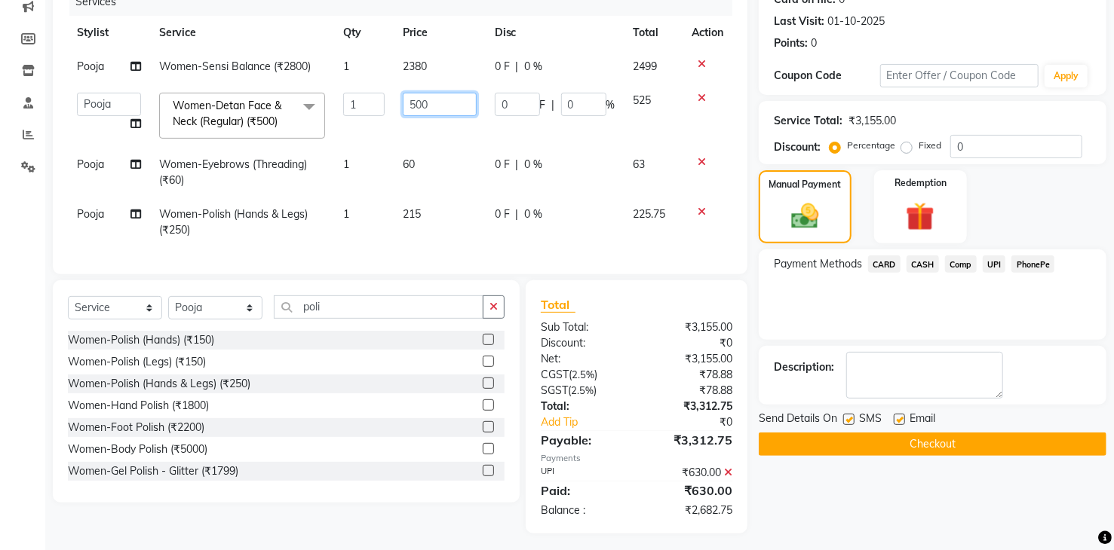
click at [443, 96] on input "500" at bounding box center [439, 104] width 73 height 23
type input "5"
type input "425"
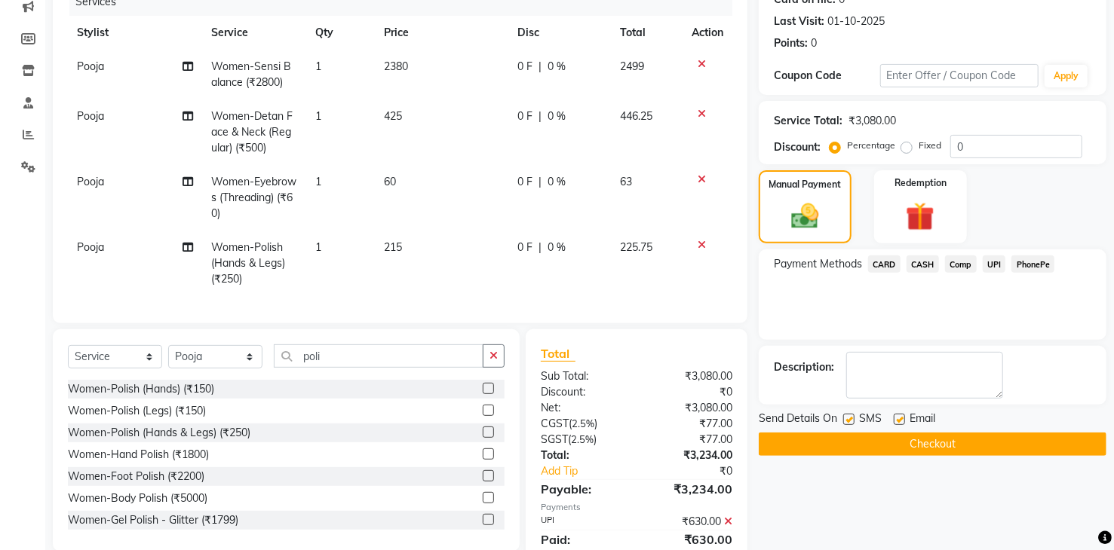
click at [474, 158] on tbody "Pooja Women-Sensi Balance (₹2800) 1 2380 0 F | 0 % 2499 Pooja Women-Detan Face …" at bounding box center [400, 173] width 664 height 247
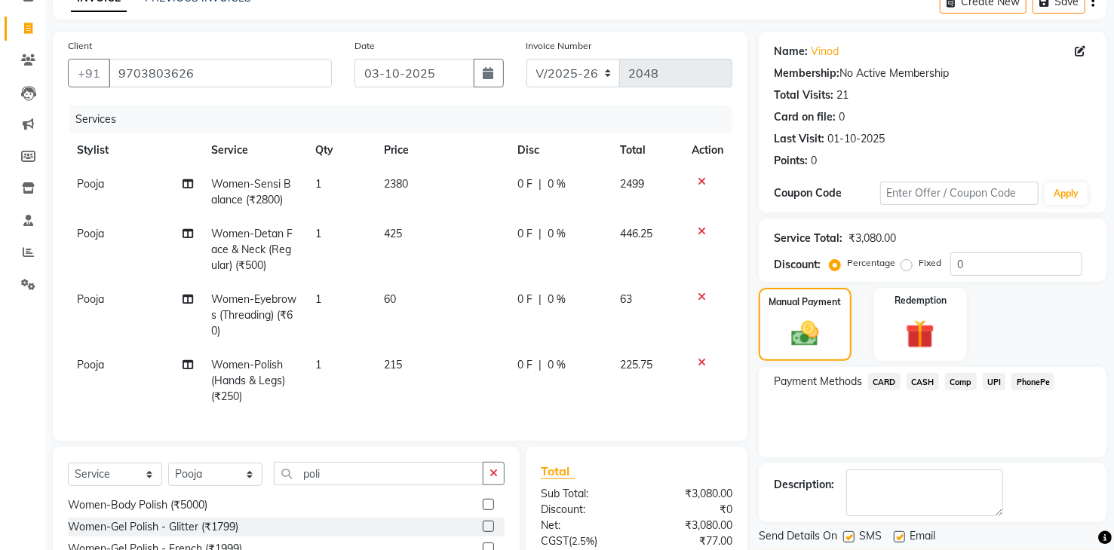
scroll to position [38, 0]
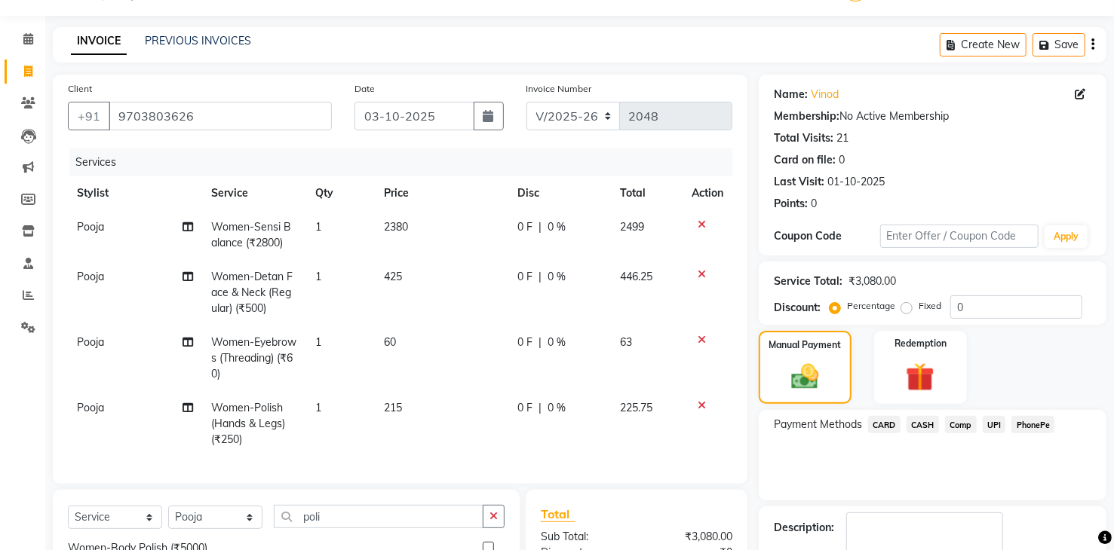
click at [704, 405] on icon at bounding box center [701, 405] width 8 height 11
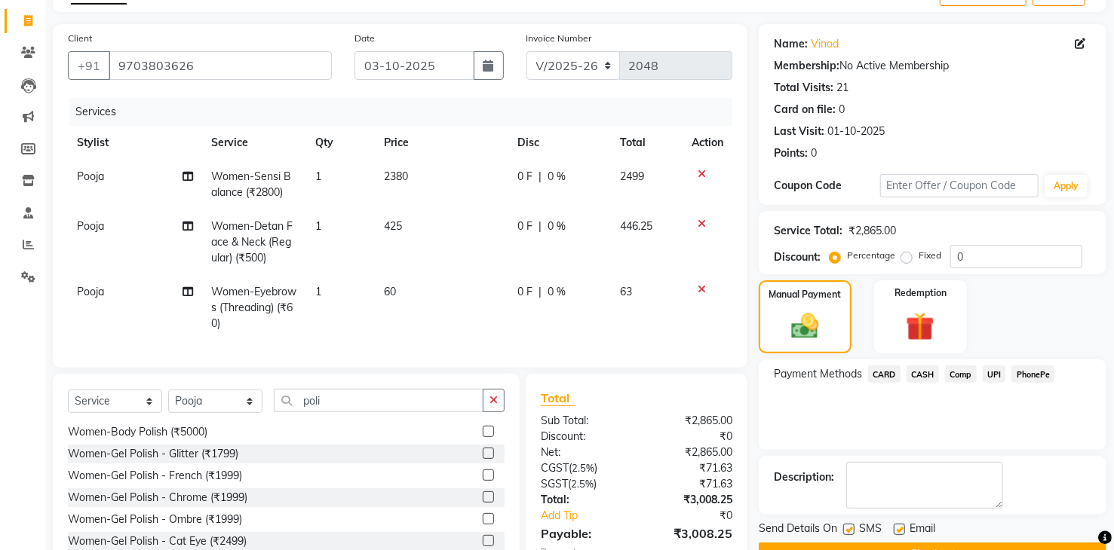
scroll to position [199, 0]
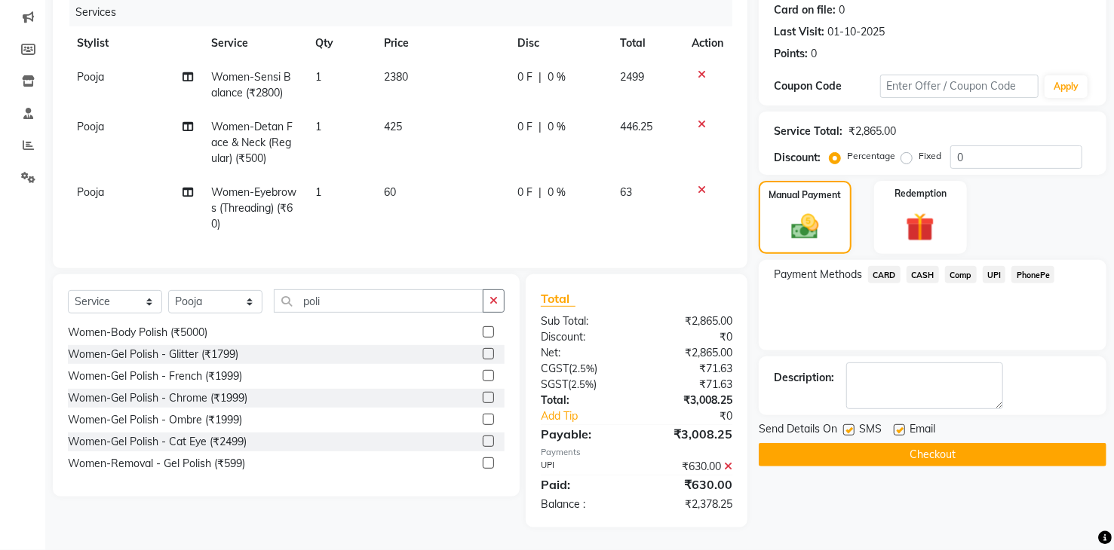
click at [835, 504] on div "Name: Vinod Membership: No Active Membership Total Visits: 21 Card on file: 0 L…" at bounding box center [937, 226] width 359 height 603
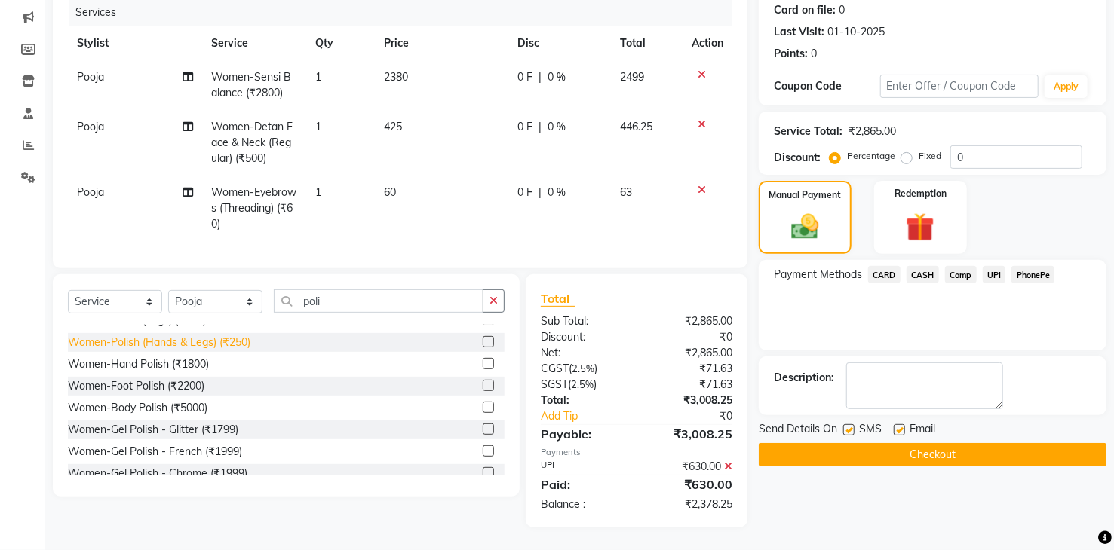
scroll to position [0, 0]
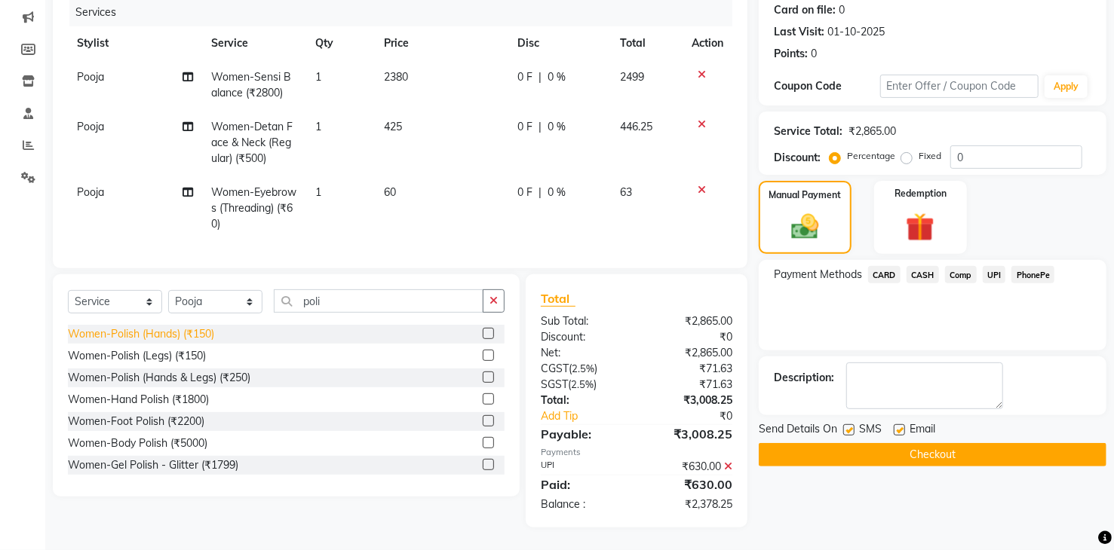
click at [187, 338] on div "Women-Polish (Hands) (₹150)" at bounding box center [141, 334] width 146 height 16
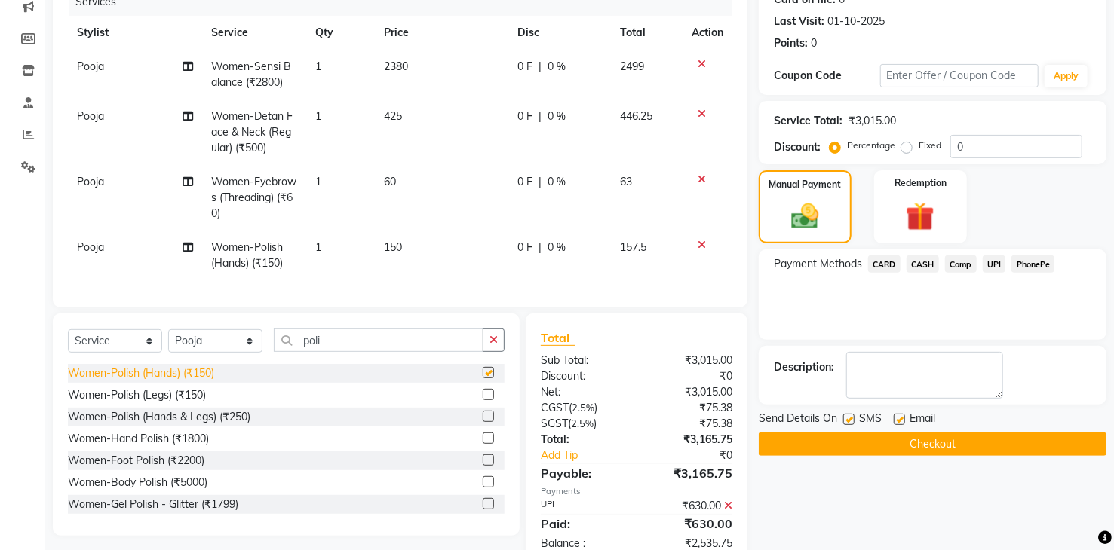
checkbox input "false"
click at [429, 262] on td "150" at bounding box center [441, 256] width 133 height 50
select select "91695"
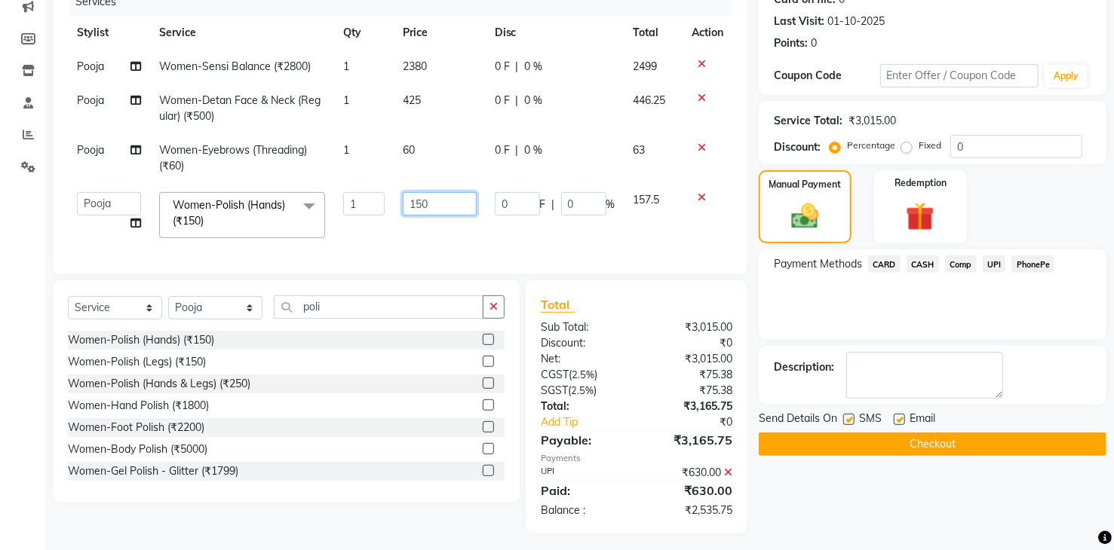
click at [438, 203] on input "150" at bounding box center [439, 203] width 73 height 23
type input "100"
click at [508, 224] on tbody "Pooja Women-Sensi Balance (₹2800) 1 2380 0 F | 0 % 2499 Pooja Women-Detan Face …" at bounding box center [400, 149] width 664 height 198
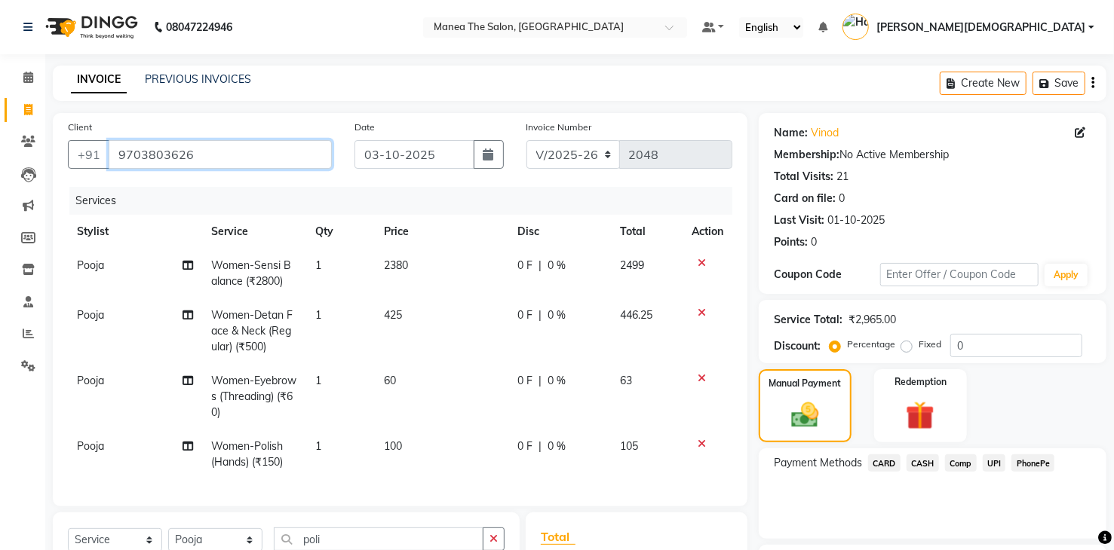
click at [253, 142] on input "9703803626" at bounding box center [220, 154] width 223 height 29
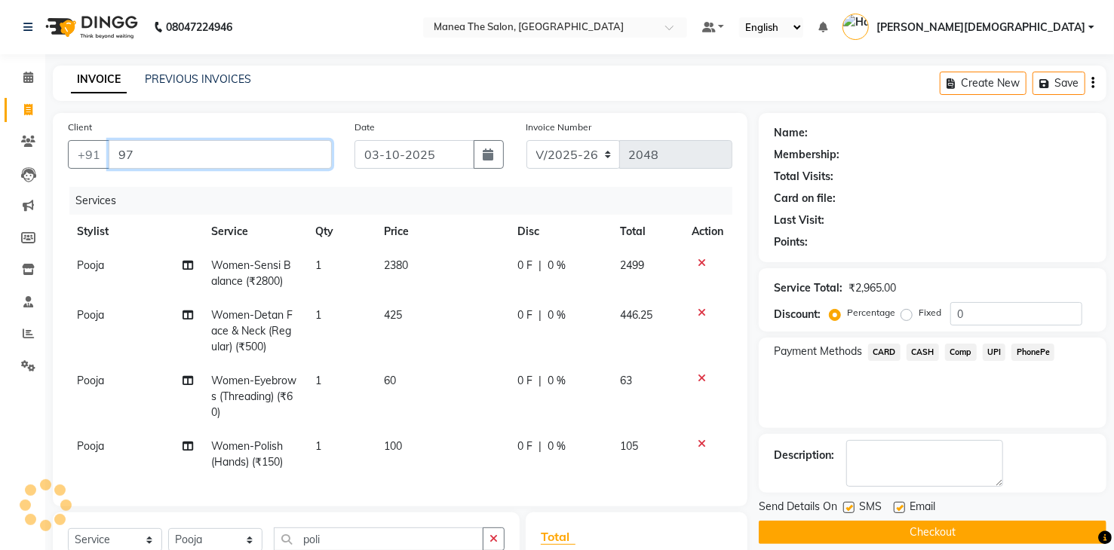
type input "9"
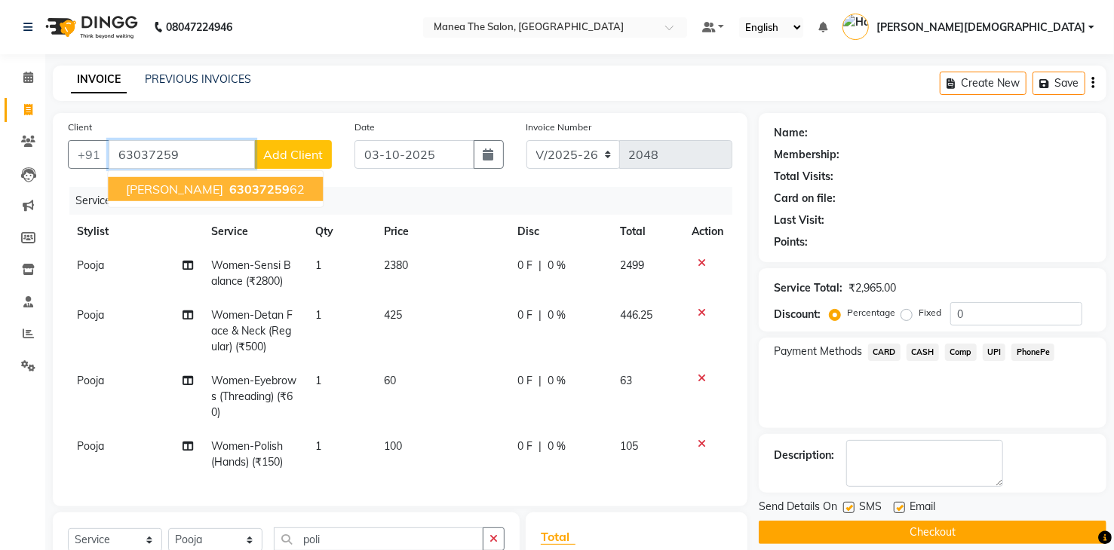
click at [236, 185] on ngb-highlight "63037259 62" at bounding box center [265, 189] width 78 height 15
type input "6303725962"
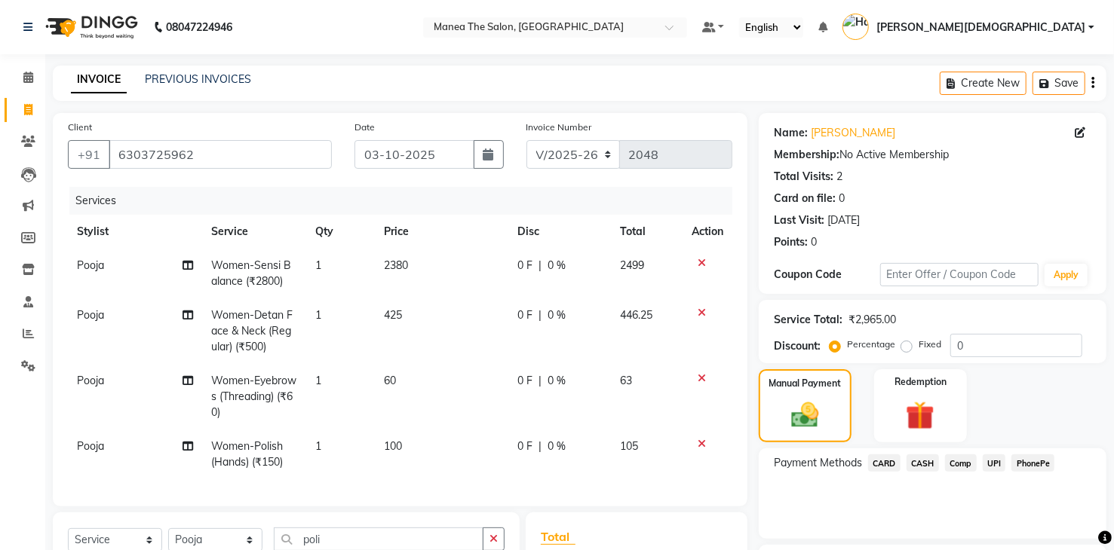
click at [820, 498] on div "Payment Methods CARD CASH Comp UPI PhonePe" at bounding box center [932, 494] width 348 height 90
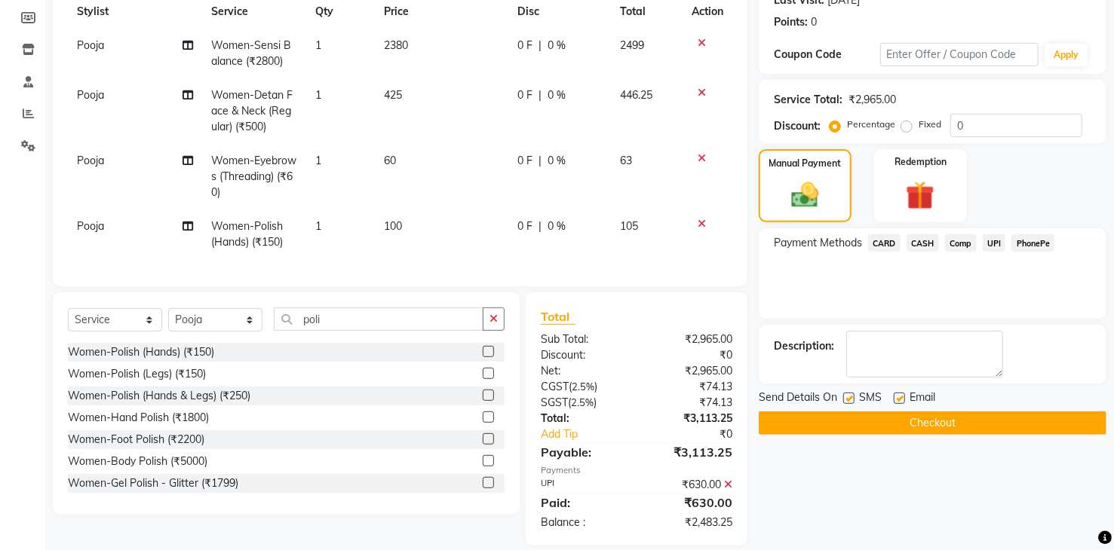
scroll to position [249, 0]
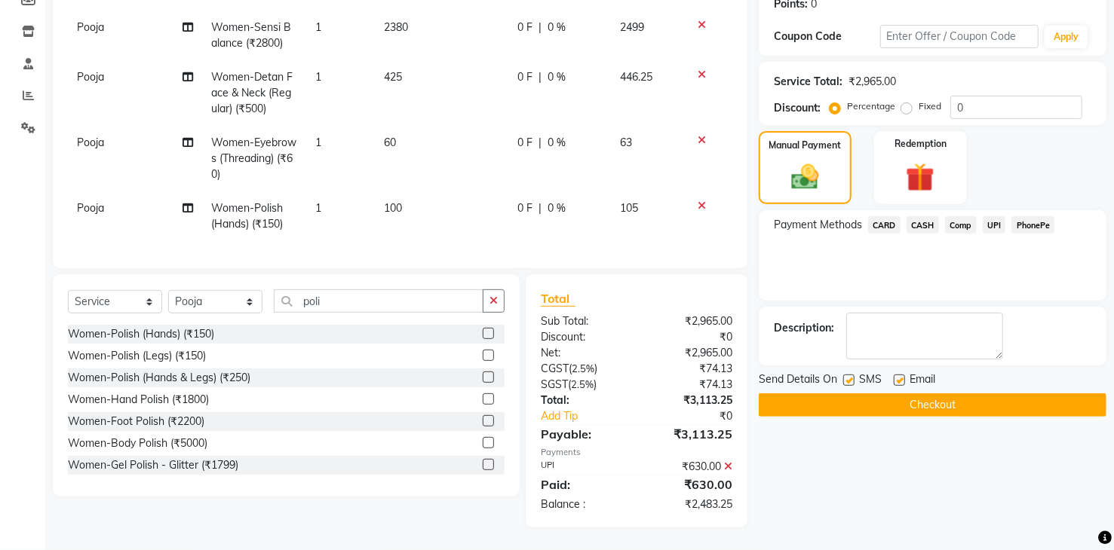
click at [728, 465] on icon at bounding box center [728, 466] width 8 height 11
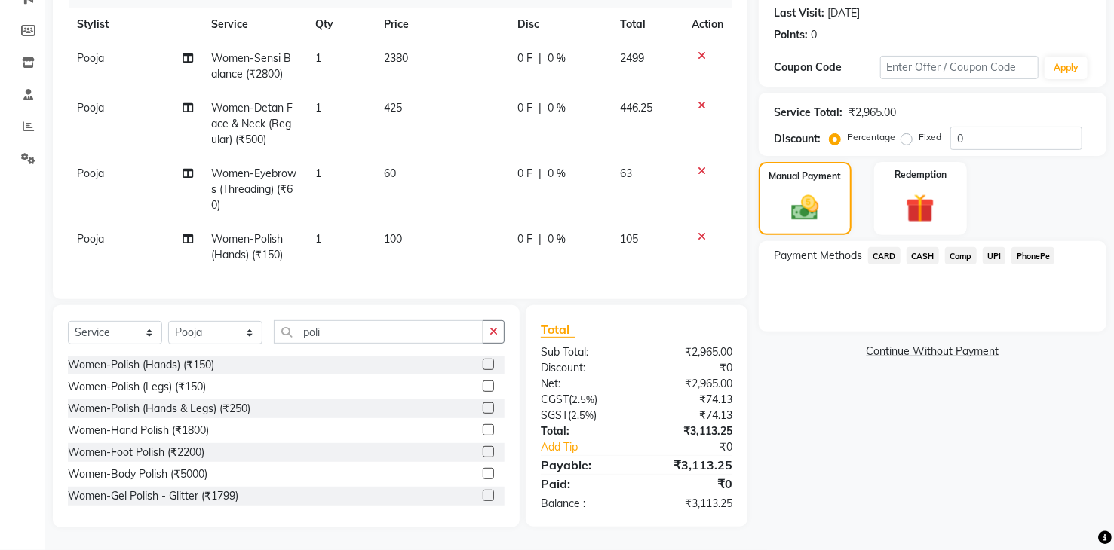
click at [847, 470] on div "Name: [PERSON_NAME] Membership: No Active Membership Total Visits: 2 Card on fi…" at bounding box center [937, 217] width 359 height 622
click at [843, 469] on div "Name: [PERSON_NAME] Membership: No Active Membership Total Visits: 2 Card on fi…" at bounding box center [937, 217] width 359 height 622
click at [999, 248] on span "UPI" at bounding box center [993, 255] width 23 height 17
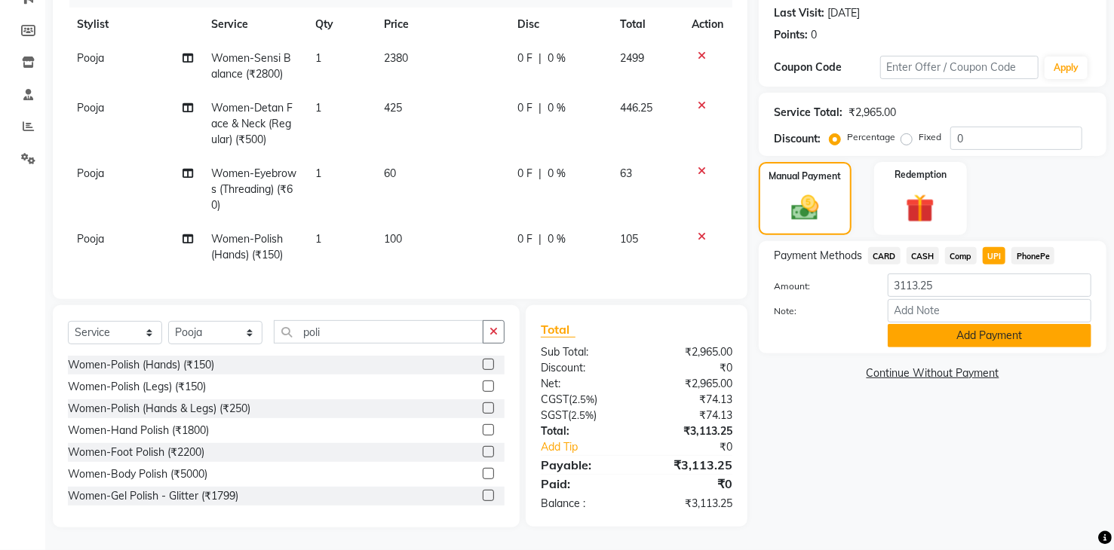
click at [1006, 332] on button "Add Payment" at bounding box center [989, 335] width 204 height 23
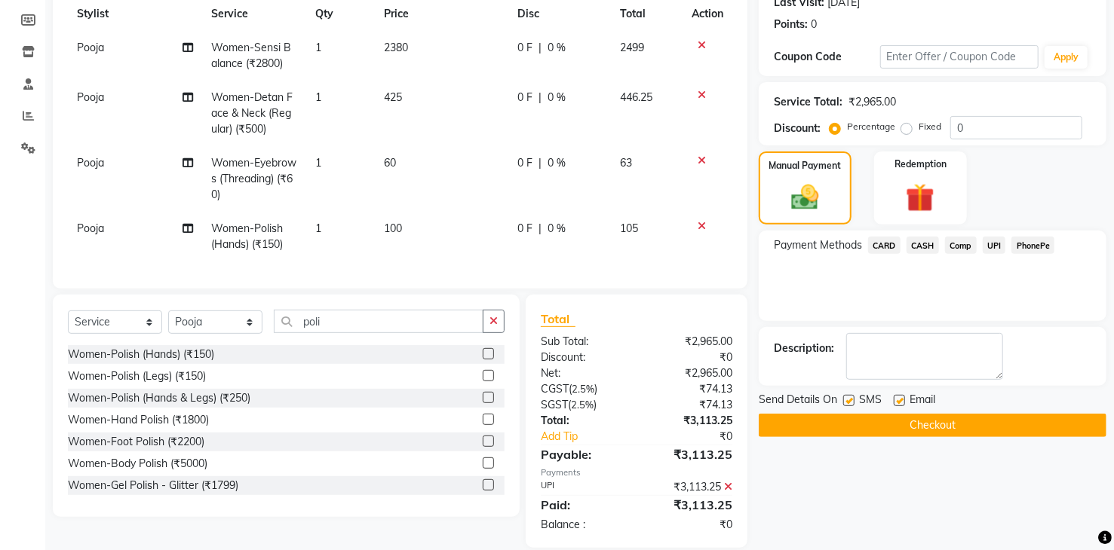
scroll to position [249, 0]
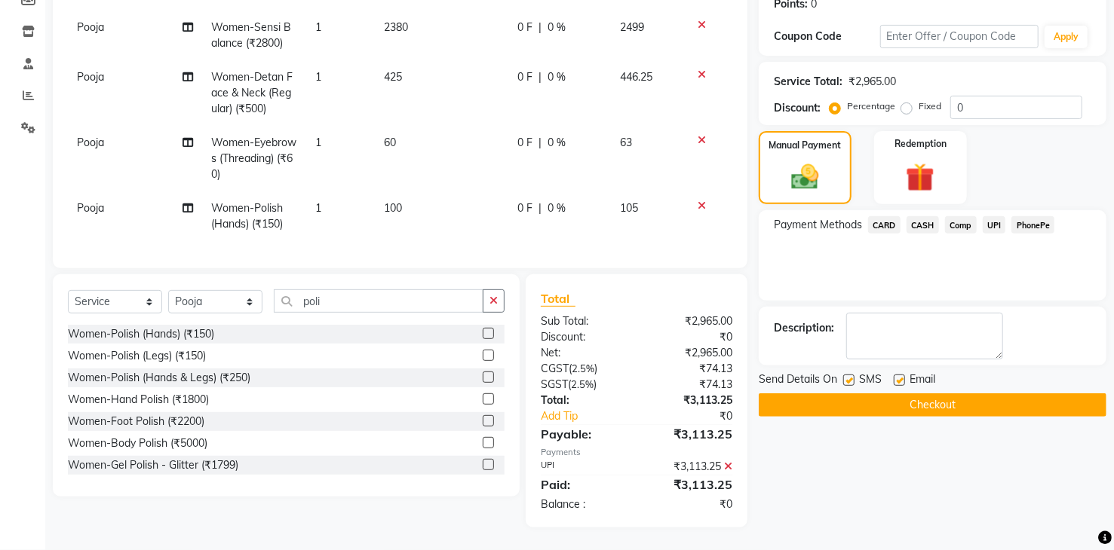
click at [999, 394] on button "Checkout" at bounding box center [932, 405] width 348 height 23
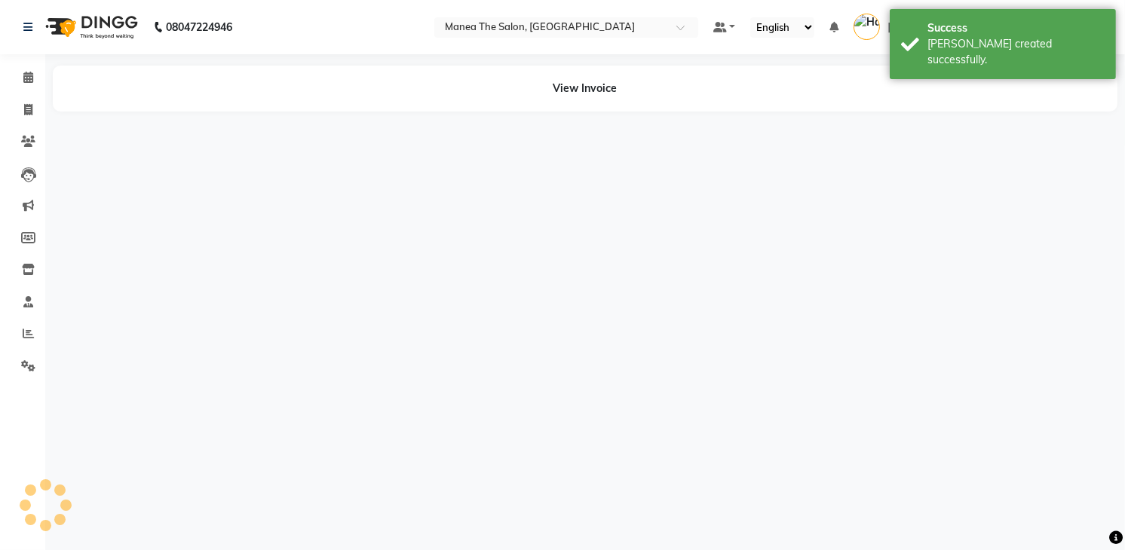
click at [237, 213] on div "08047224946 Select Location × Manea The Salon, Dammaiguda Default Panel My Pane…" at bounding box center [562, 275] width 1125 height 550
click at [591, 93] on div "View Invoice" at bounding box center [585, 89] width 1065 height 46
click at [591, 87] on div "View Invoice" at bounding box center [585, 89] width 1065 height 46
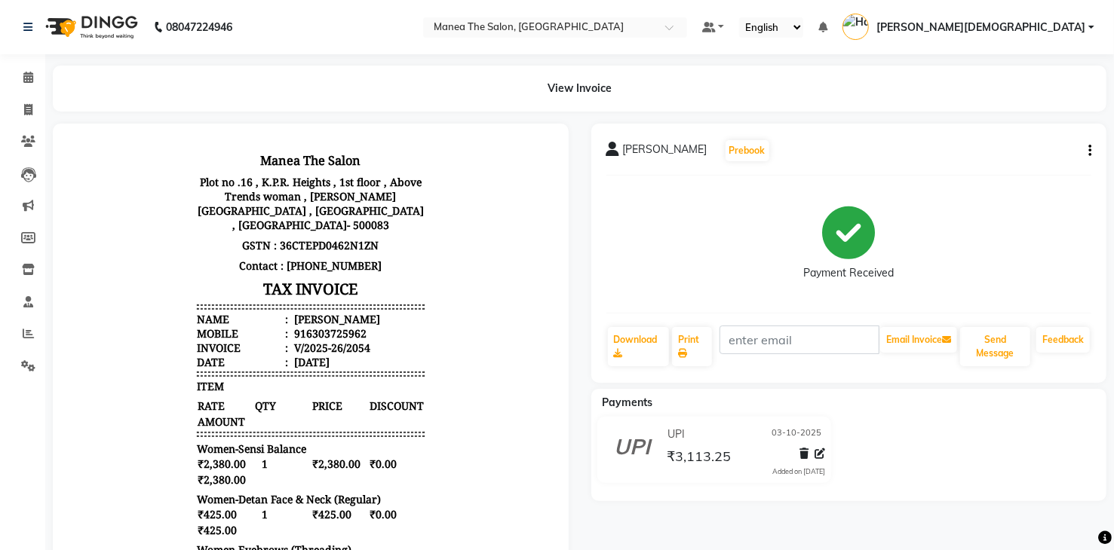
scroll to position [74, 0]
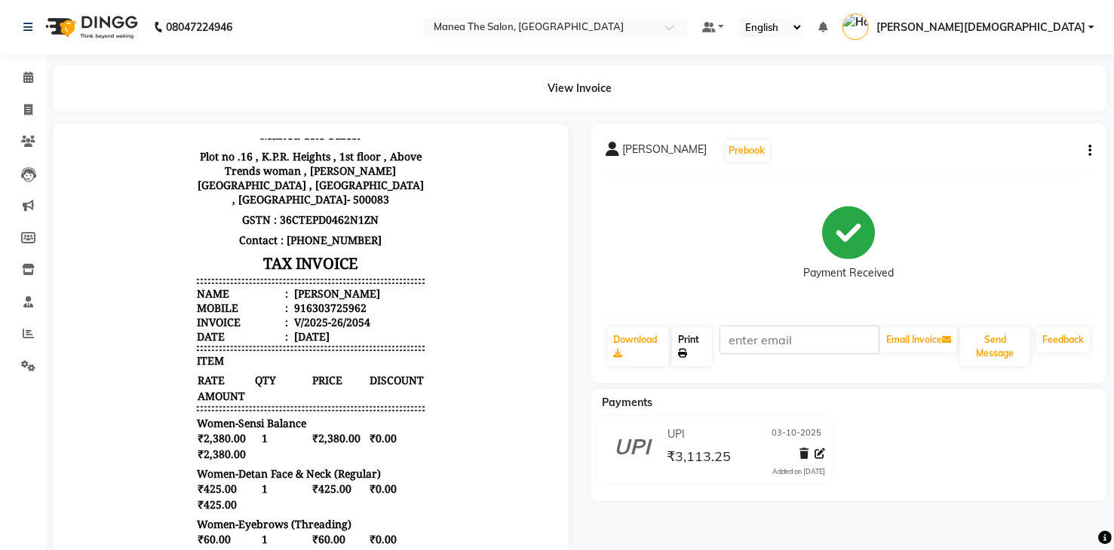
click at [676, 342] on link "Print" at bounding box center [692, 346] width 40 height 39
click at [1006, 345] on button "Send Message" at bounding box center [995, 346] width 70 height 39
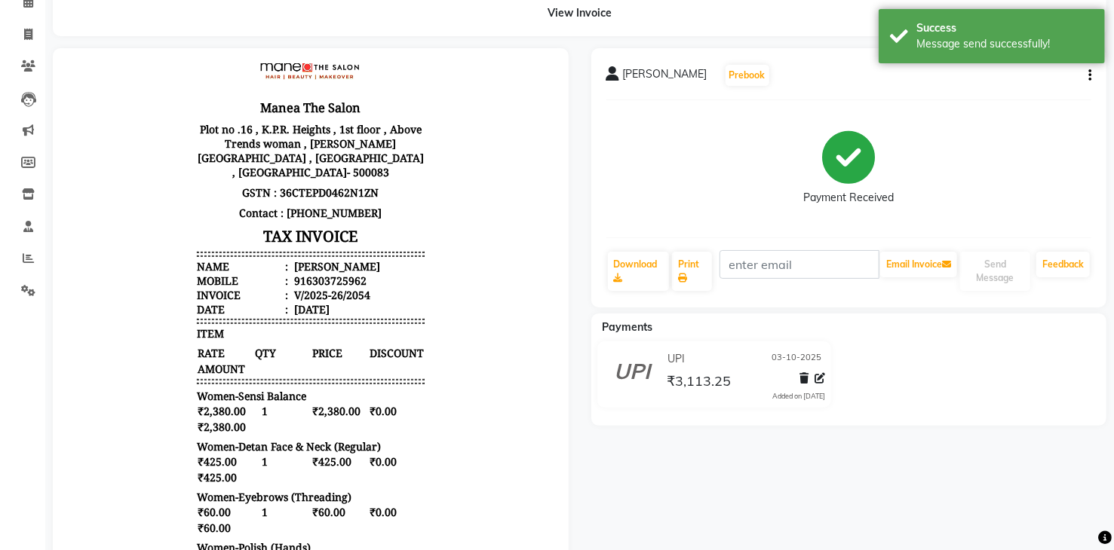
scroll to position [0, 0]
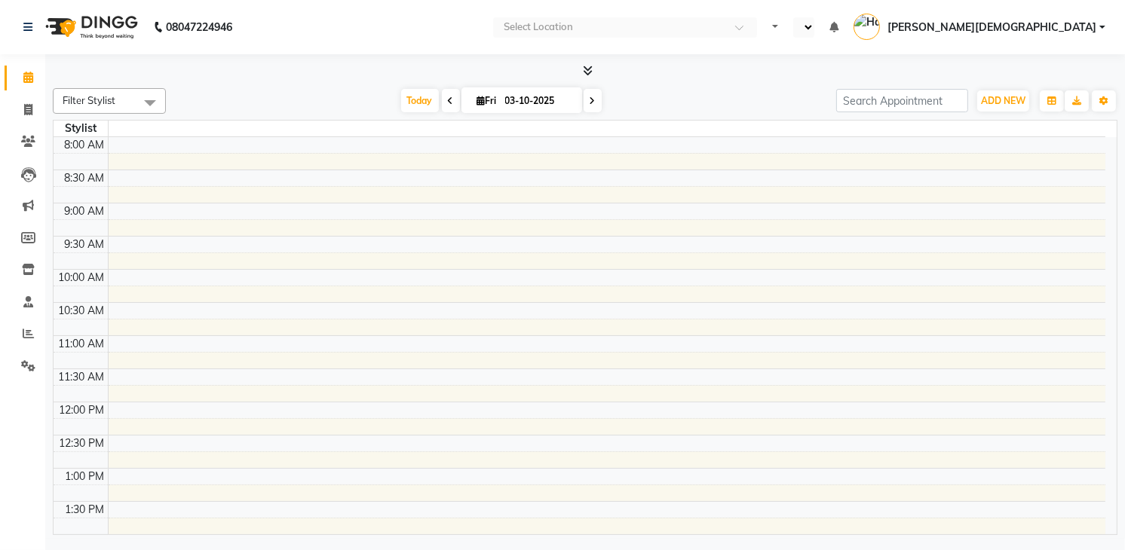
select select "en"
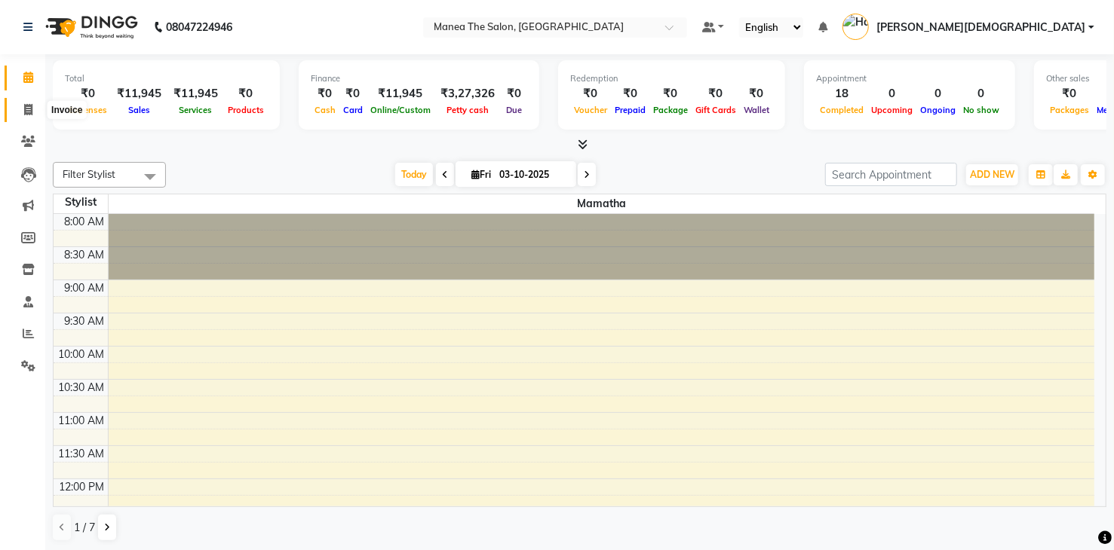
click at [26, 108] on icon at bounding box center [28, 109] width 8 height 11
select select "5481"
select select "service"
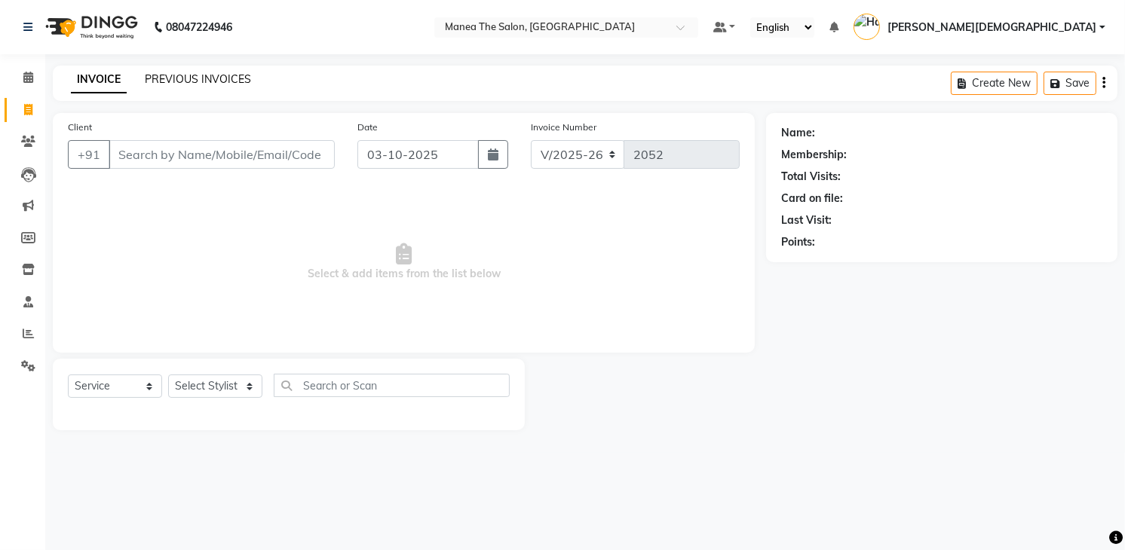
click at [215, 79] on link "PREVIOUS INVOICES" at bounding box center [198, 79] width 106 height 14
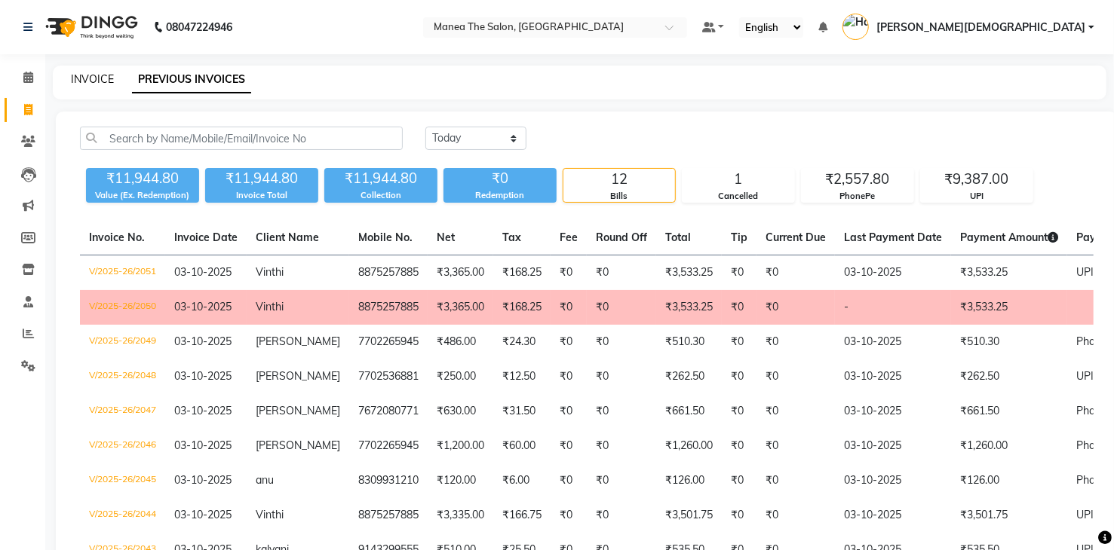
click at [78, 85] on link "INVOICE" at bounding box center [92, 79] width 43 height 14
select select "5481"
select select "service"
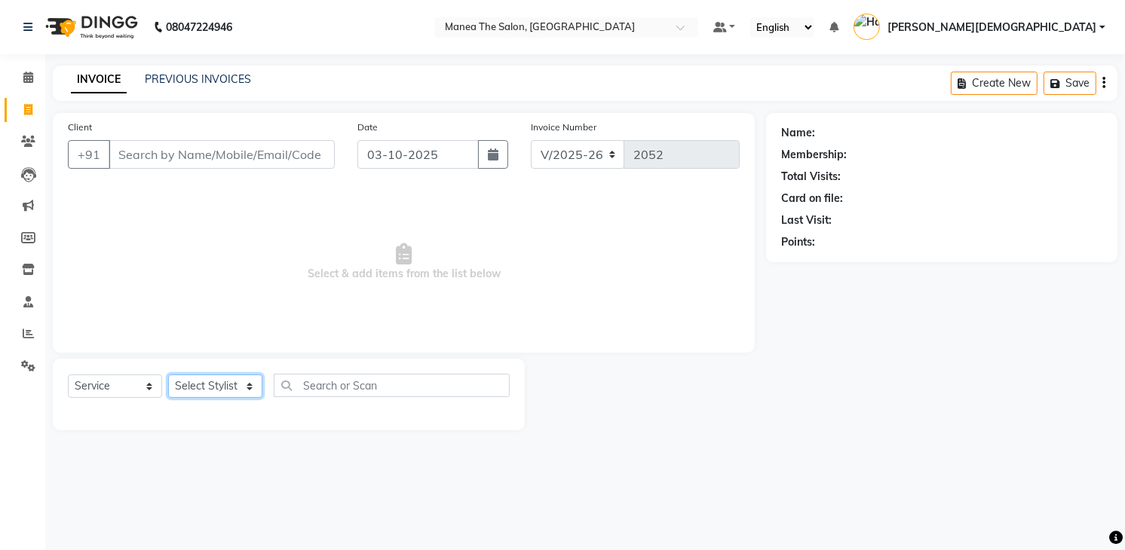
click at [239, 380] on select "Select Stylist [PERSON_NAME] [PERSON_NAME] [PERSON_NAME] [PERSON_NAME]" at bounding box center [215, 386] width 94 height 23
select select "81467"
click at [168, 375] on select "Select Stylist [PERSON_NAME] [PERSON_NAME] [PERSON_NAME] [PERSON_NAME]" at bounding box center [215, 386] width 94 height 23
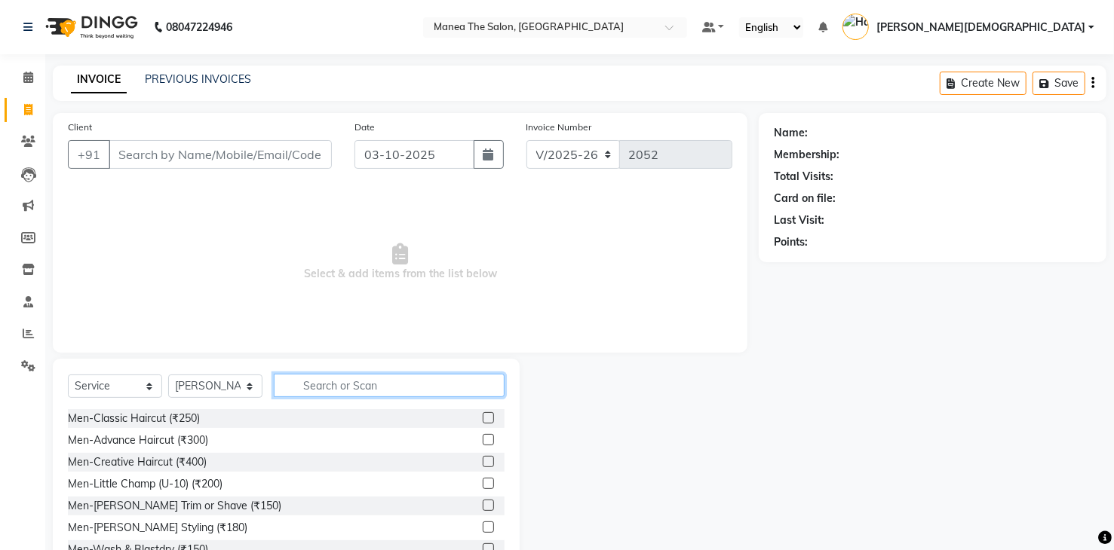
click at [320, 379] on input "text" at bounding box center [389, 385] width 231 height 23
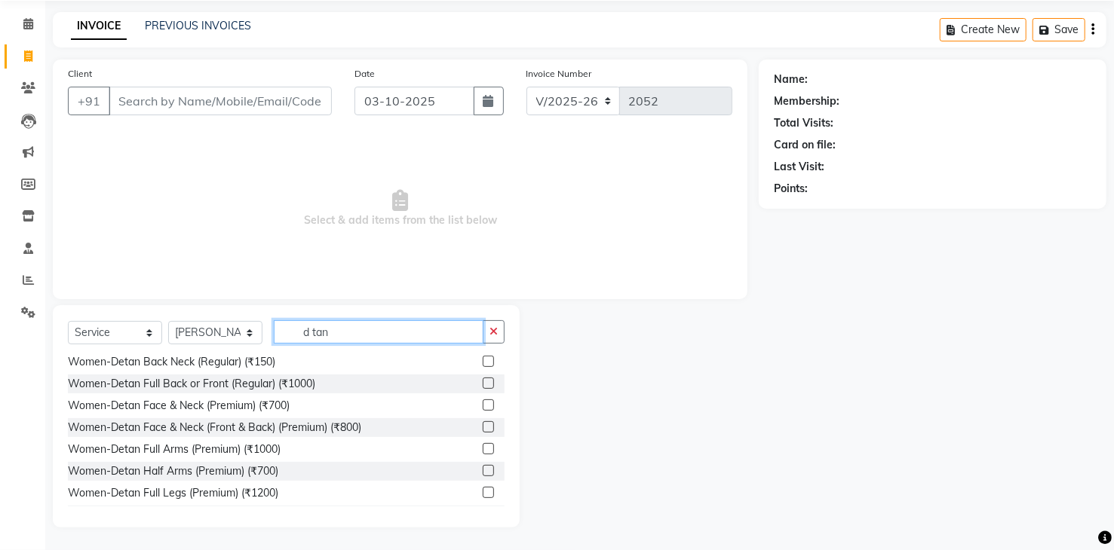
scroll to position [226, 0]
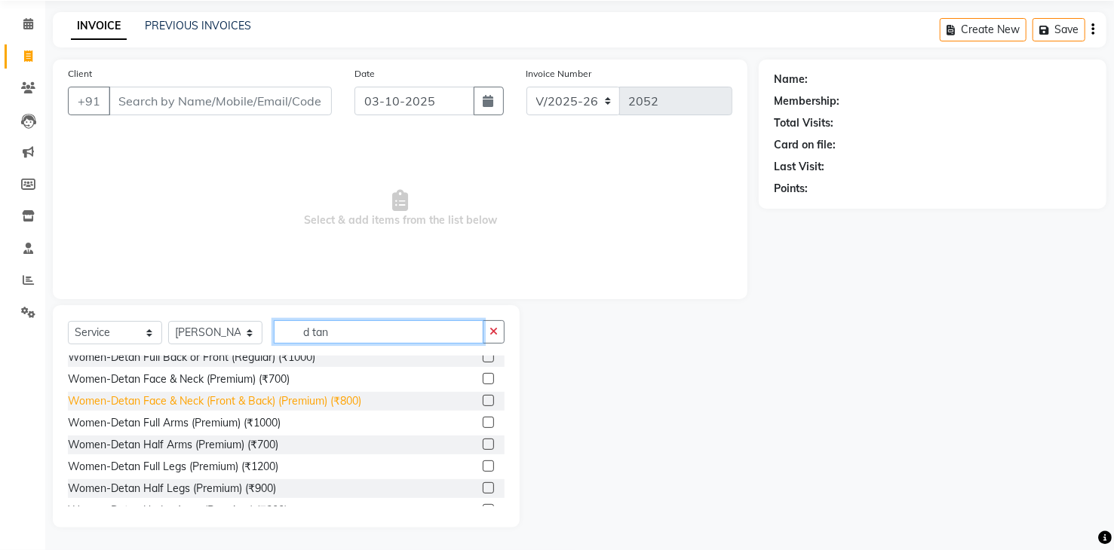
type input "d tan"
click at [330, 400] on div "Women-Detan Face & Neck (Front & Back) (Premium) (₹800)" at bounding box center [214, 402] width 293 height 16
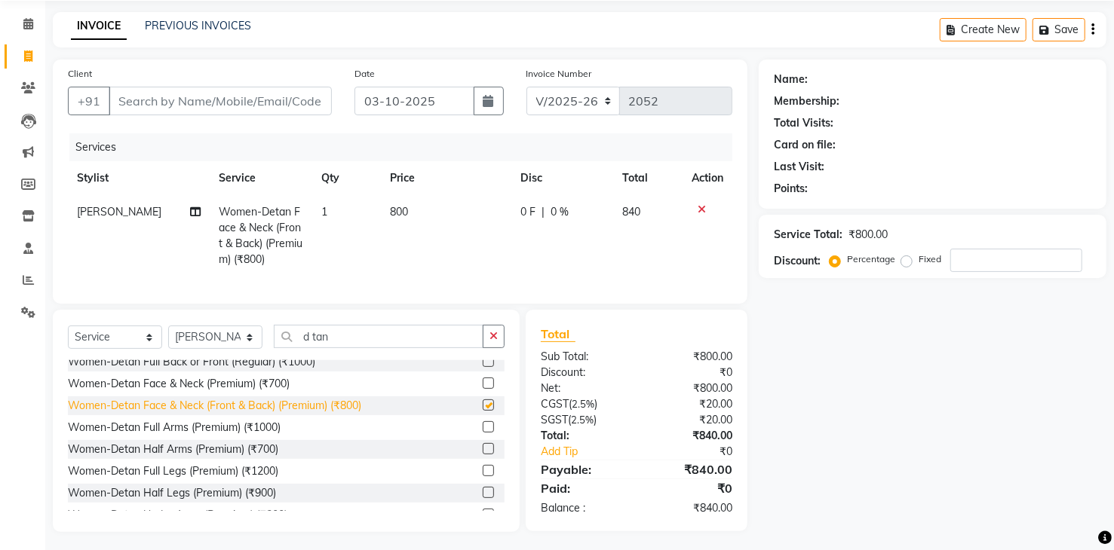
checkbox input "false"
click at [496, 348] on button "button" at bounding box center [494, 336] width 22 height 23
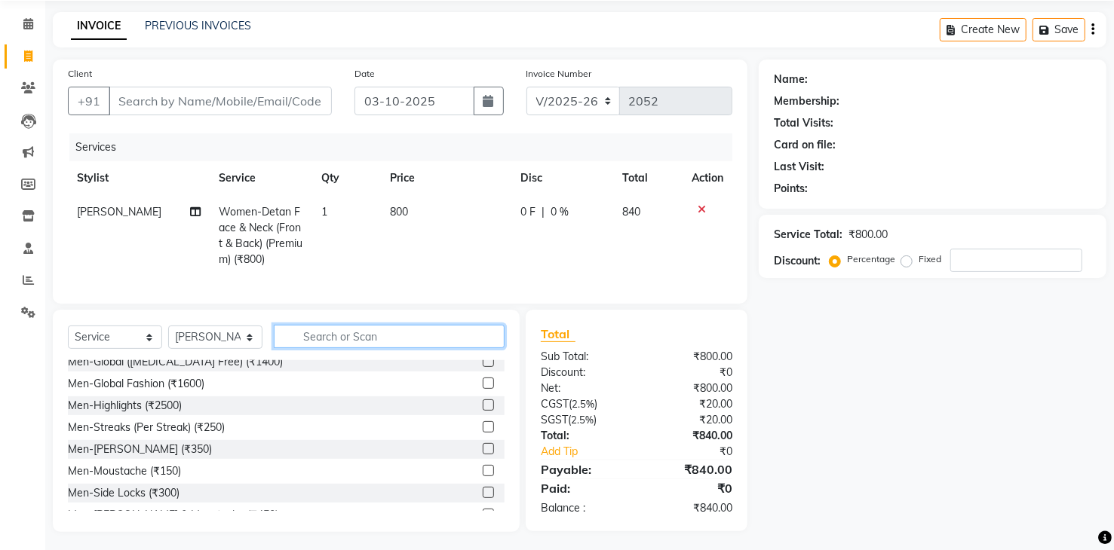
click at [429, 348] on input "text" at bounding box center [389, 336] width 231 height 23
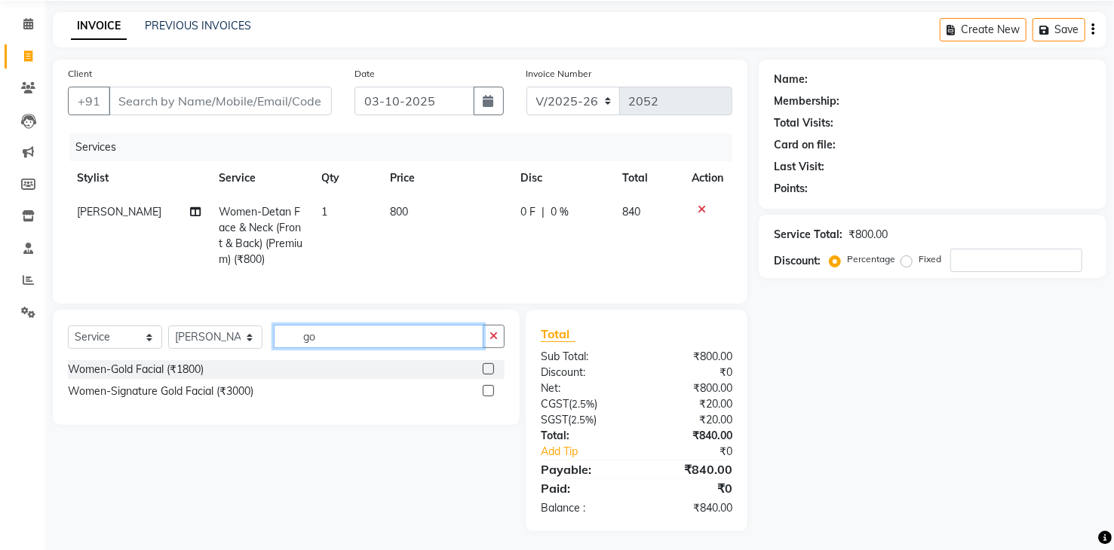
scroll to position [0, 0]
type input "gold"
click at [151, 378] on div "Women-Gold Facial (₹1800)" at bounding box center [136, 370] width 136 height 16
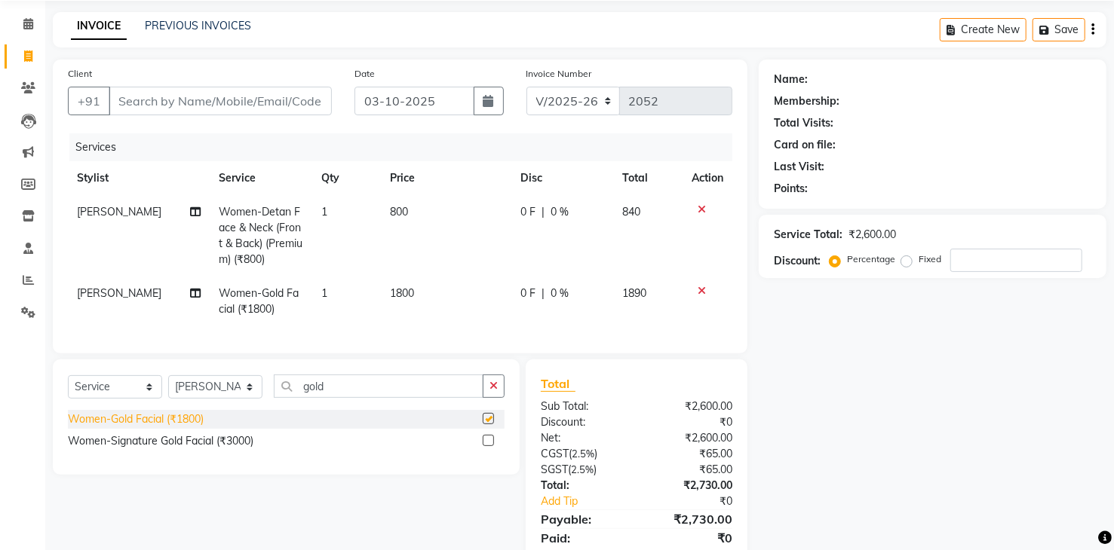
checkbox input "false"
click at [845, 326] on div "Name: Membership: Total Visits: Card on file: Last Visit: Points: Service Total…" at bounding box center [937, 321] width 359 height 522
click at [436, 205] on td "800" at bounding box center [446, 235] width 131 height 81
select select "81467"
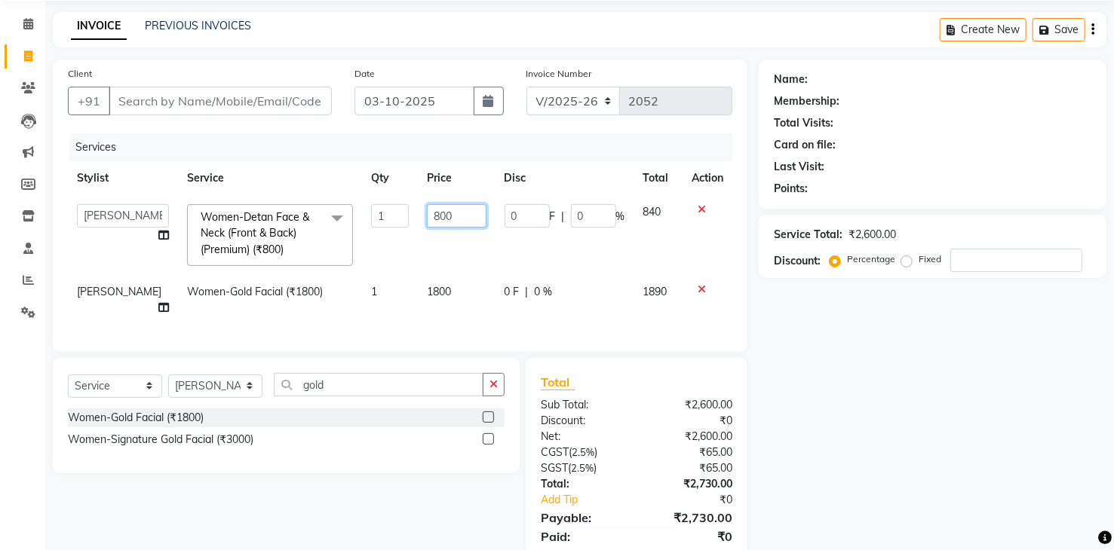
click at [438, 211] on input "800" at bounding box center [456, 215] width 59 height 23
type input "8"
type input "680"
click at [449, 311] on div "Services Stylist Service Qty Price Disc Total Action Mamatha Pooja Renuka Samee…" at bounding box center [400, 235] width 664 height 204
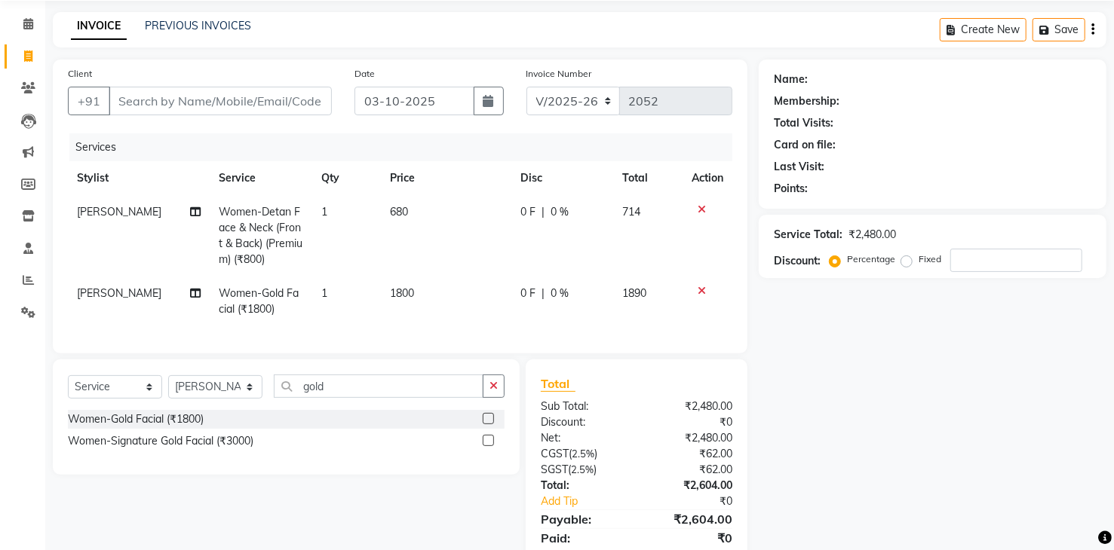
click at [433, 297] on td "1800" at bounding box center [446, 302] width 131 height 50
select select "81467"
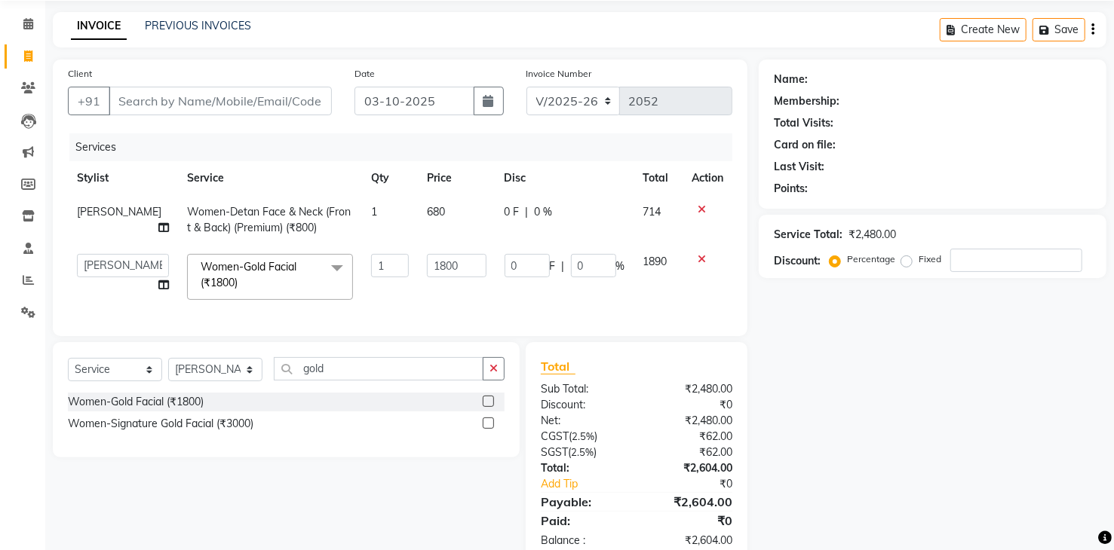
click at [447, 199] on td "680" at bounding box center [456, 220] width 77 height 50
select select "81467"
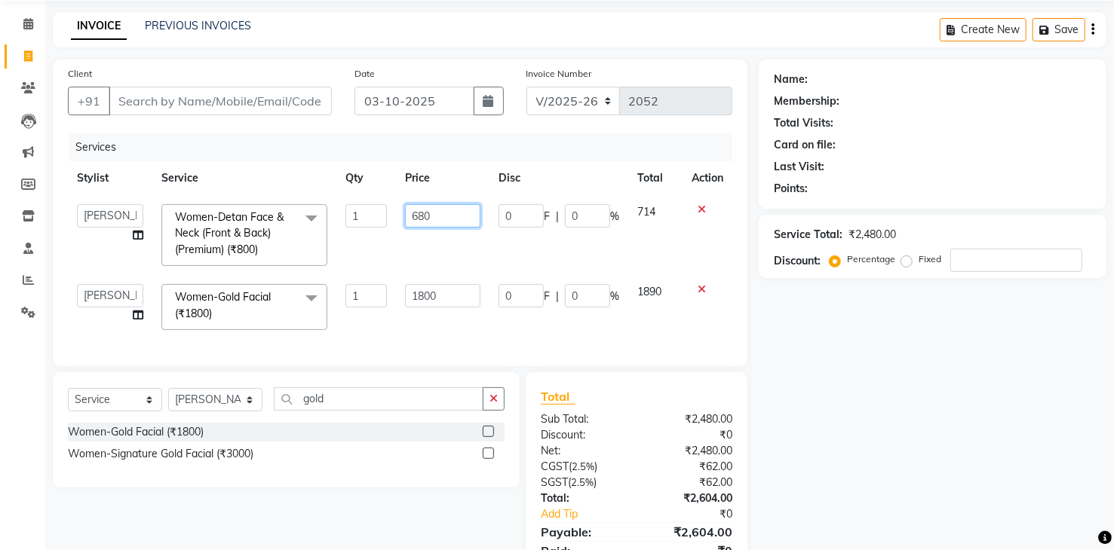
click at [449, 204] on td "680" at bounding box center [442, 235] width 93 height 80
type input "6"
type input "800"
click at [274, 95] on input "Client" at bounding box center [220, 101] width 223 height 29
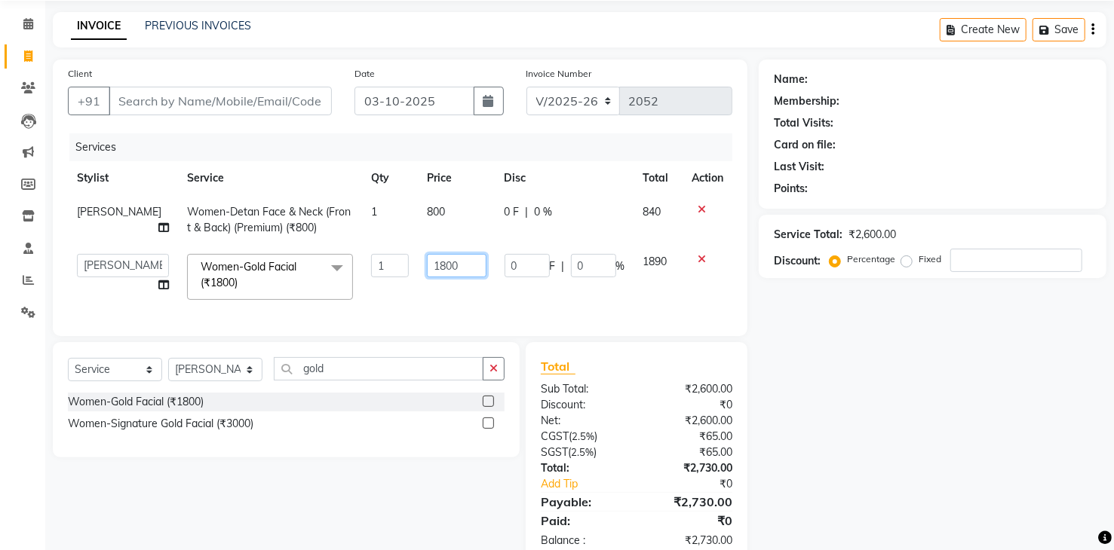
click at [449, 264] on input "1800" at bounding box center [456, 265] width 59 height 23
type input "1"
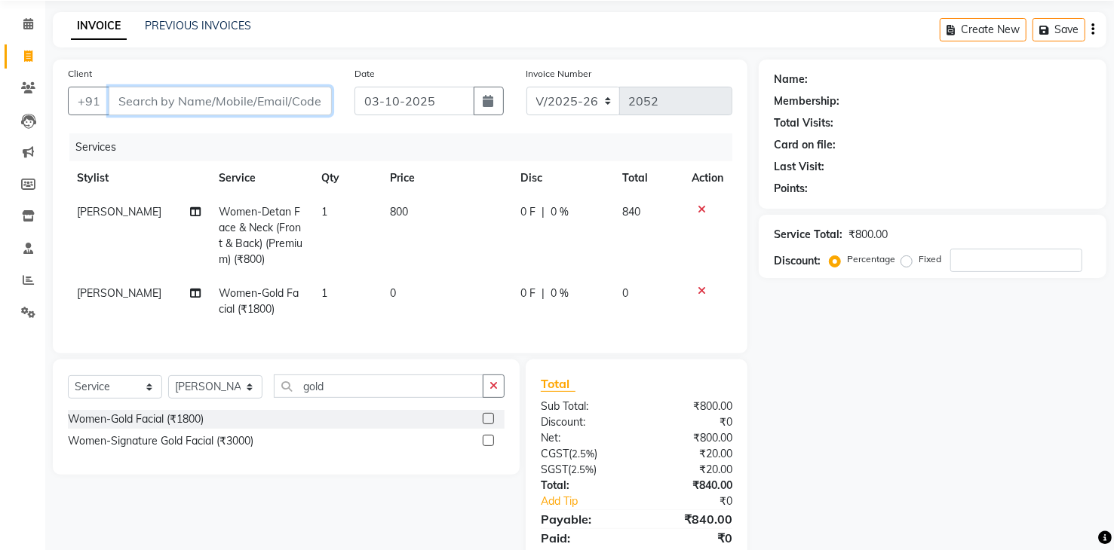
click at [288, 108] on input "Client" at bounding box center [220, 101] width 223 height 29
type input "9"
type input "0"
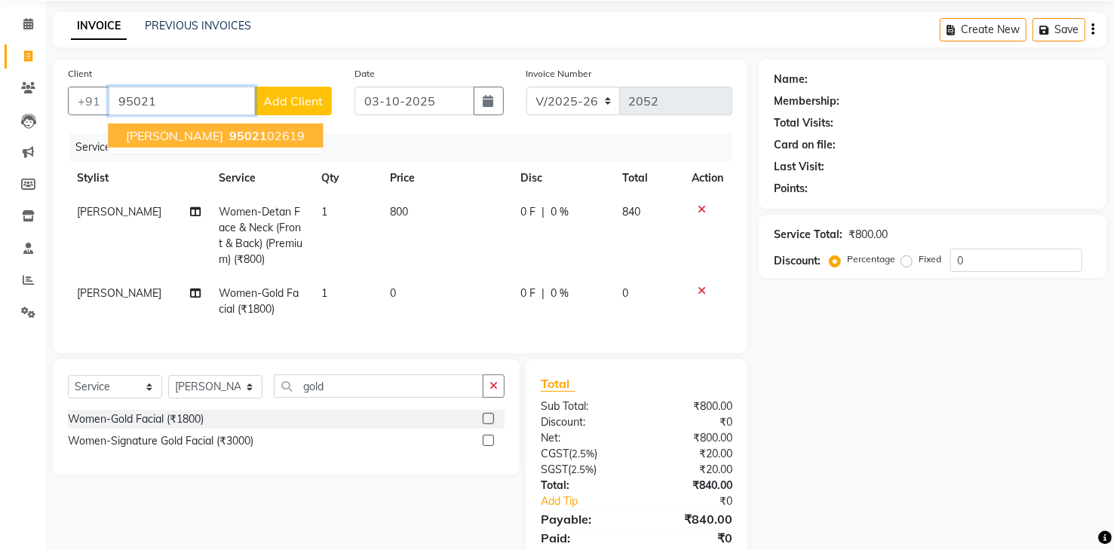
click at [226, 130] on ngb-highlight "95021 02619" at bounding box center [265, 135] width 78 height 15
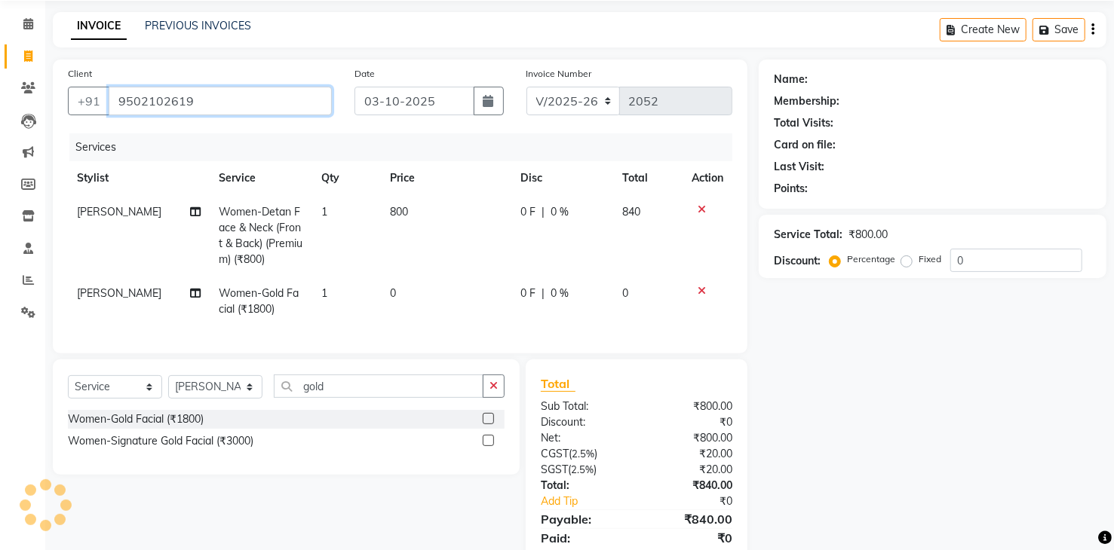
type input "9502102619"
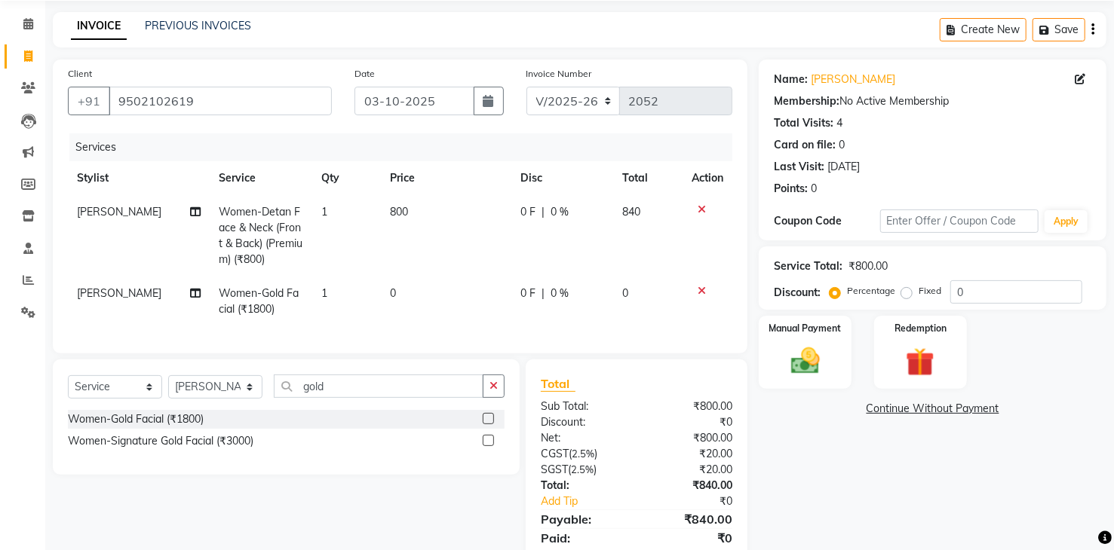
click at [446, 203] on td "800" at bounding box center [446, 235] width 131 height 81
select select "81467"
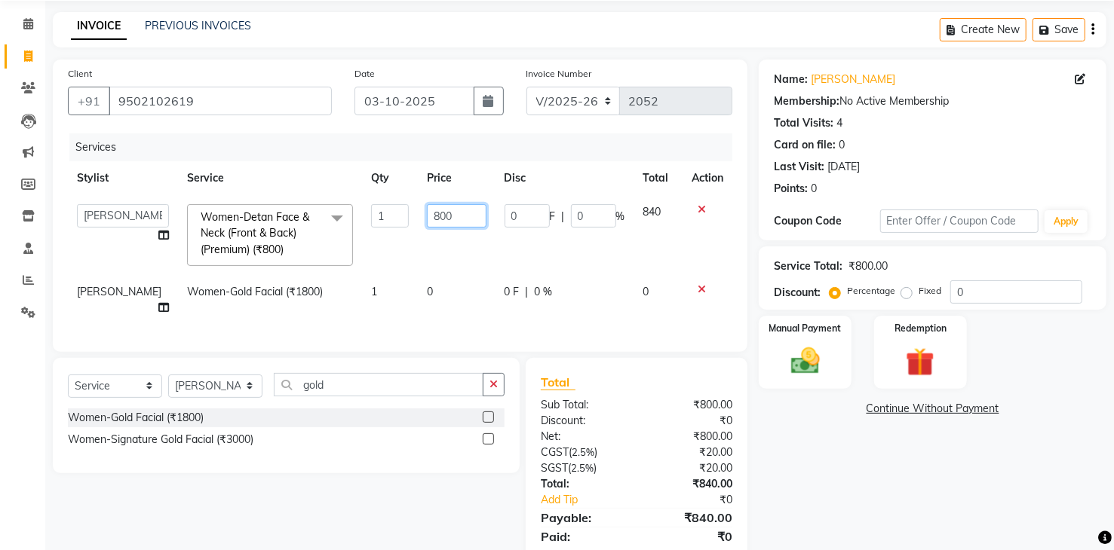
click at [452, 211] on input "800" at bounding box center [456, 215] width 59 height 23
type input "8"
type input "680"
click at [451, 271] on td "680" at bounding box center [456, 235] width 77 height 80
select select "81467"
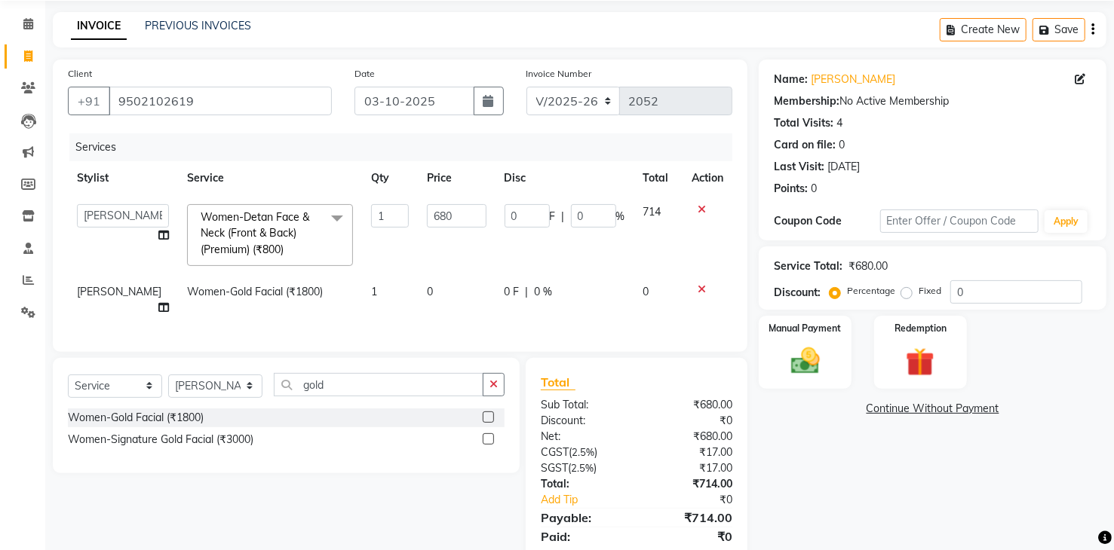
click at [470, 290] on td "0" at bounding box center [456, 300] width 77 height 50
select select "81467"
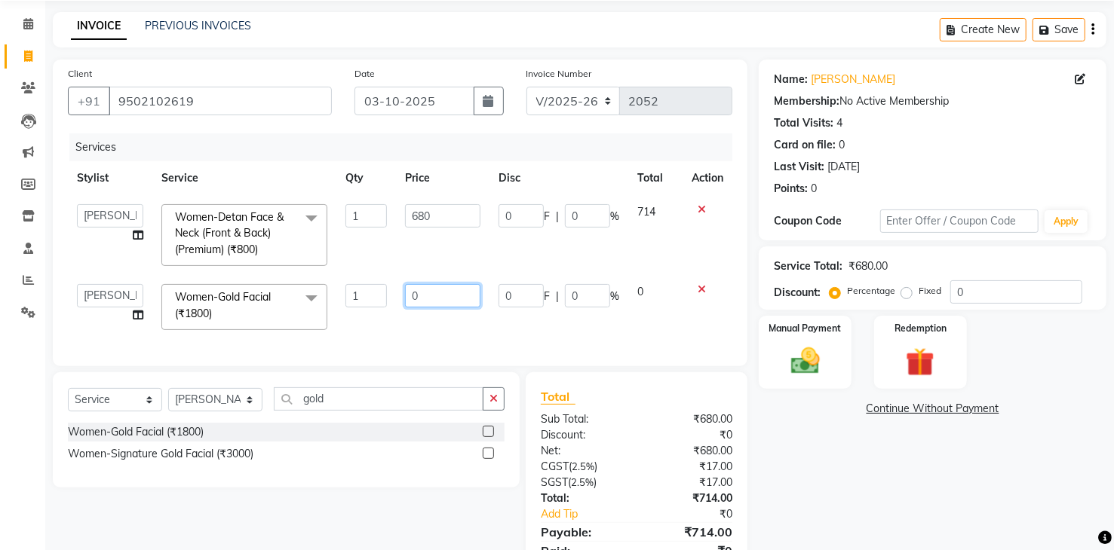
click at [455, 294] on input "0" at bounding box center [442, 295] width 75 height 23
type input "1530"
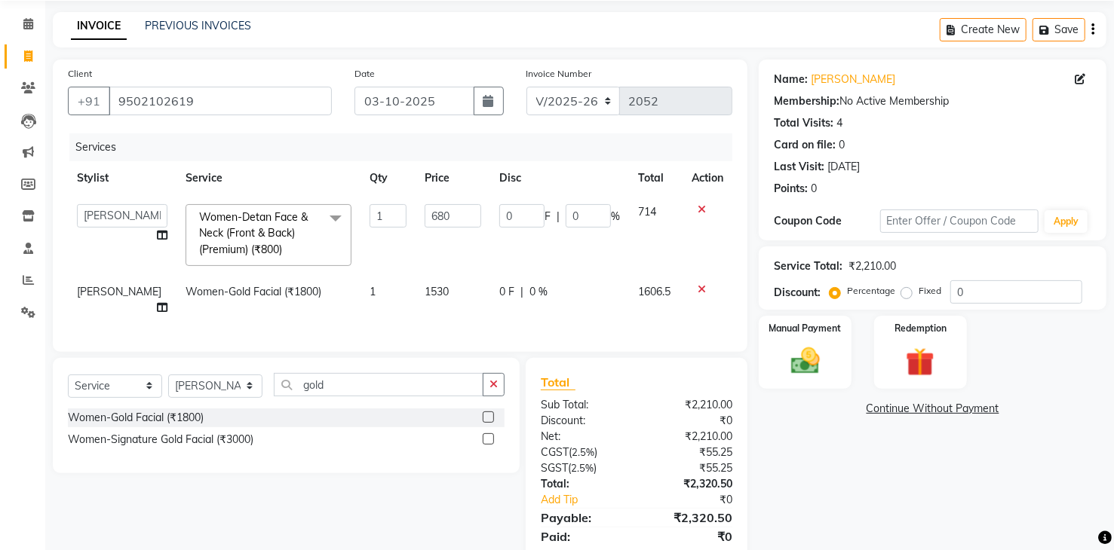
click at [600, 319] on div "Services Stylist Service Qty Price Disc Total Action Mamatha Pooja Renuka Samee…" at bounding box center [400, 235] width 664 height 204
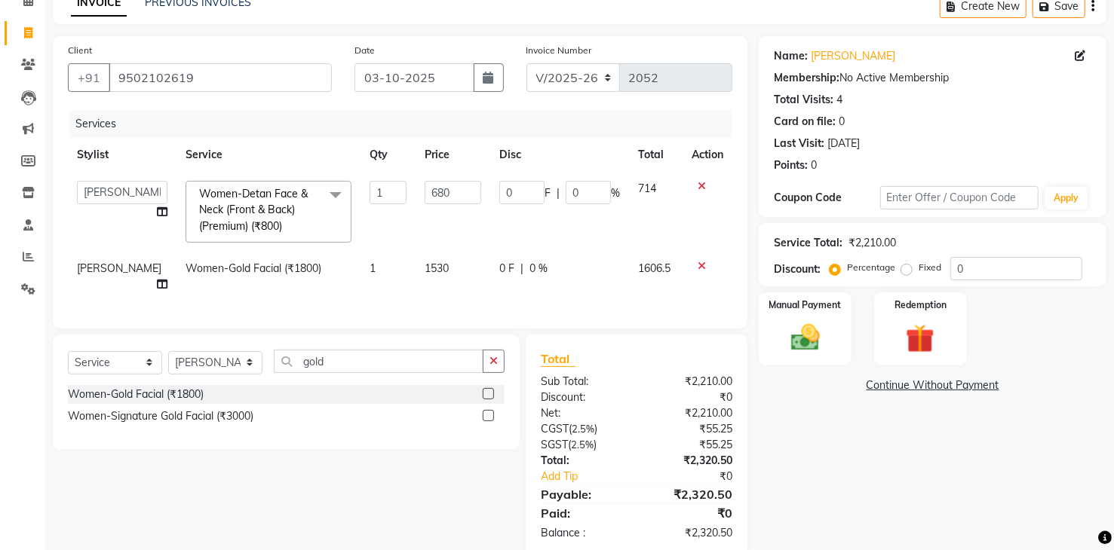
scroll to position [100, 0]
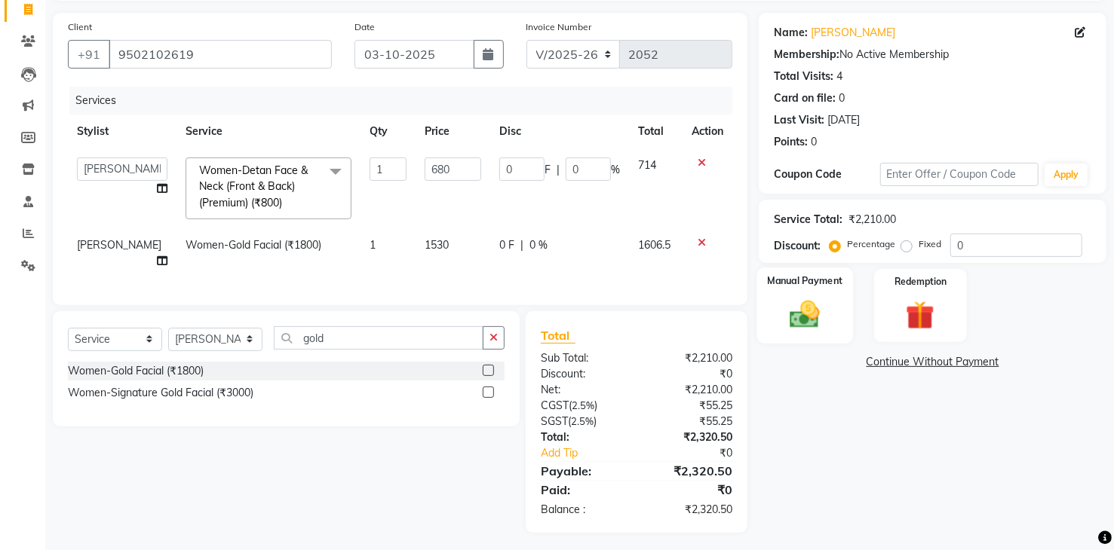
click at [792, 319] on img at bounding box center [804, 315] width 48 height 35
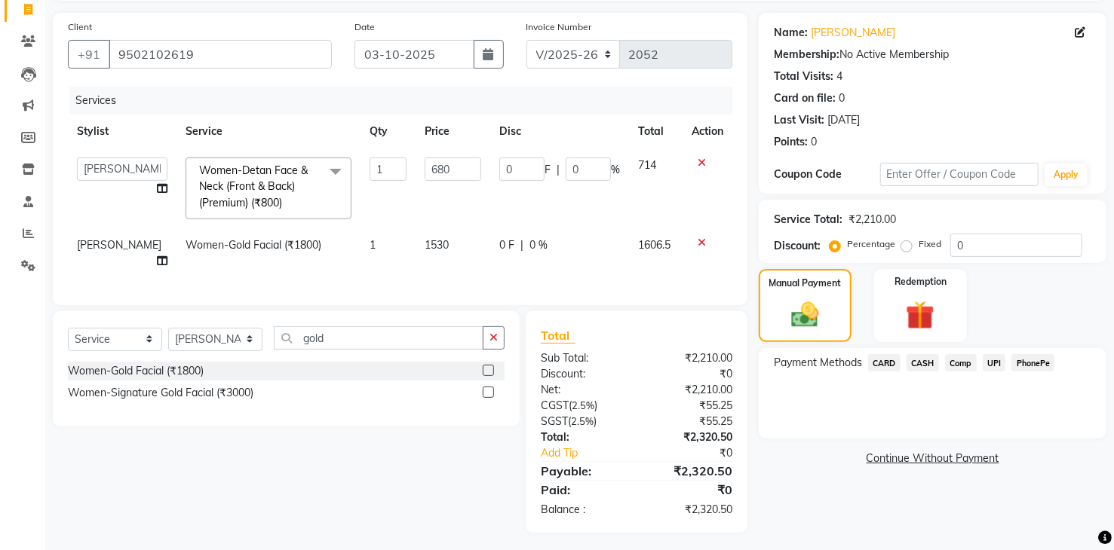
click at [997, 366] on span "UPI" at bounding box center [993, 362] width 23 height 17
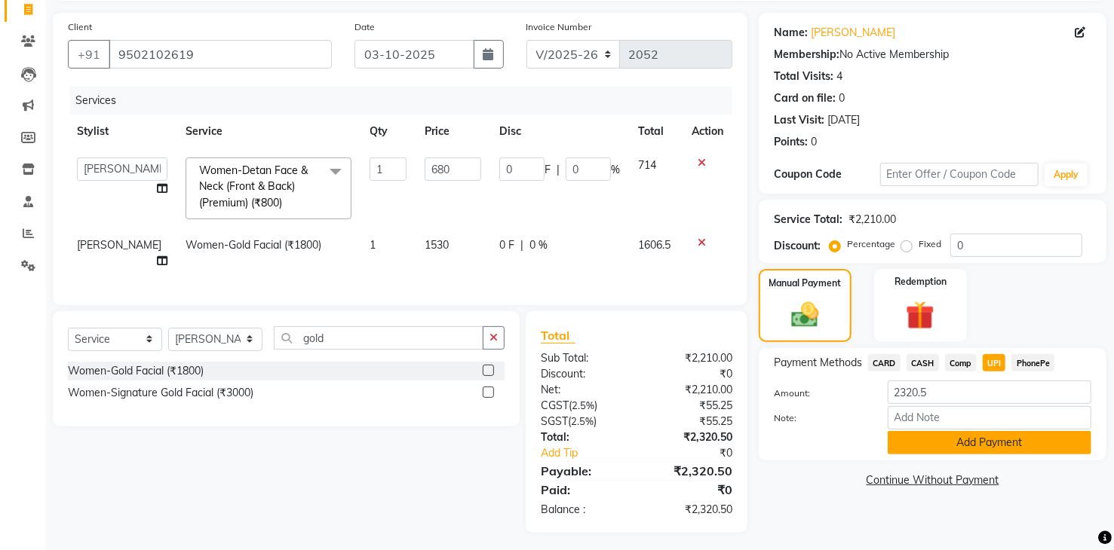
click at [1002, 437] on button "Add Payment" at bounding box center [989, 442] width 204 height 23
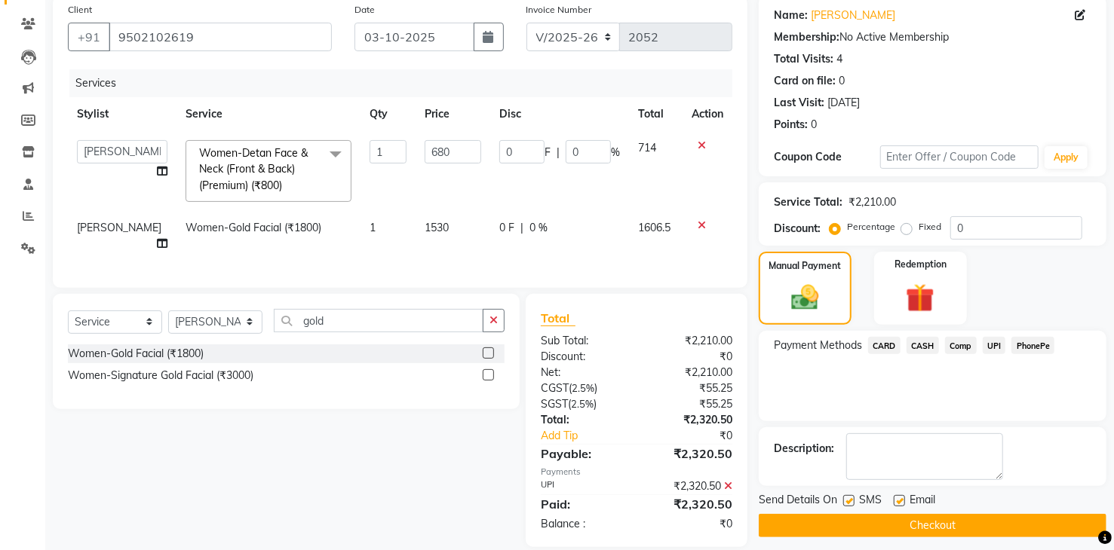
scroll to position [132, 0]
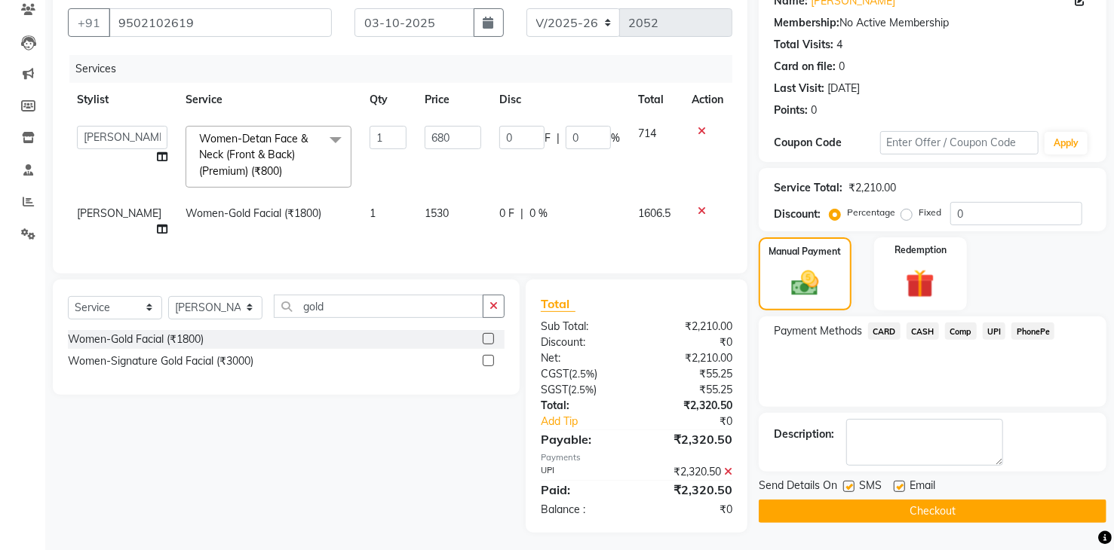
click at [970, 504] on button "Checkout" at bounding box center [932, 511] width 348 height 23
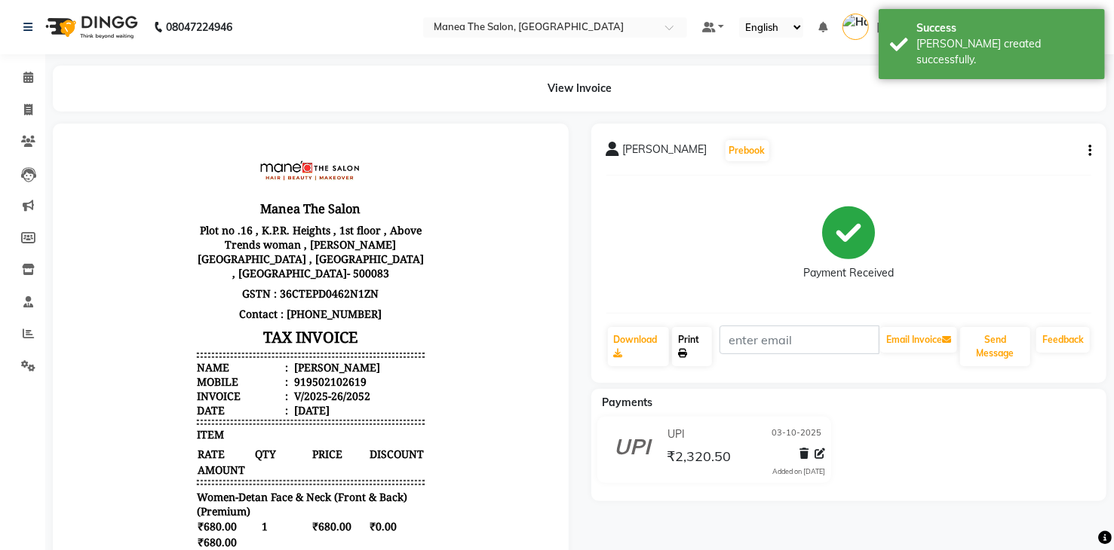
click at [687, 351] on icon at bounding box center [682, 353] width 9 height 9
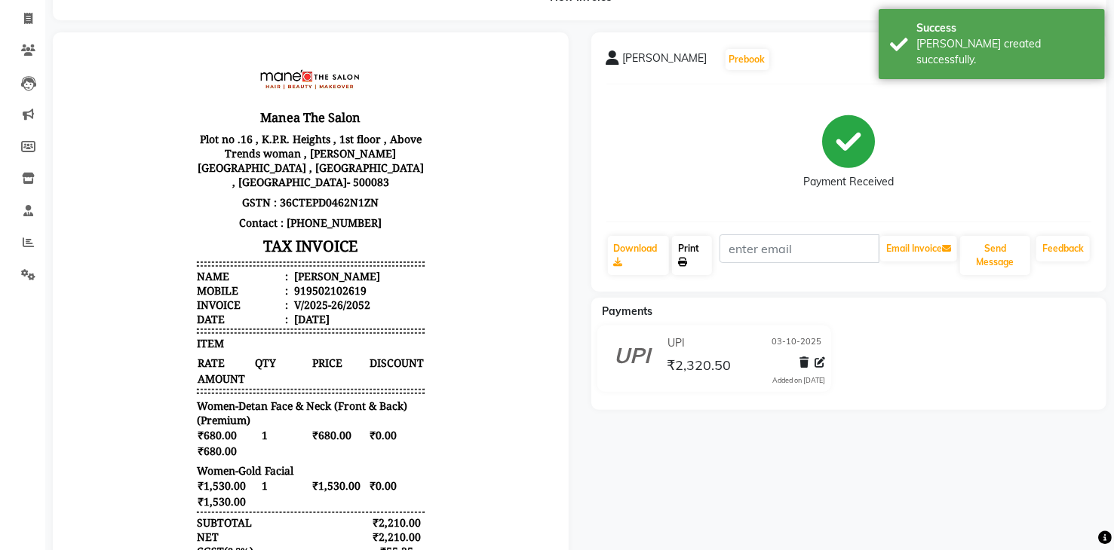
scroll to position [151, 0]
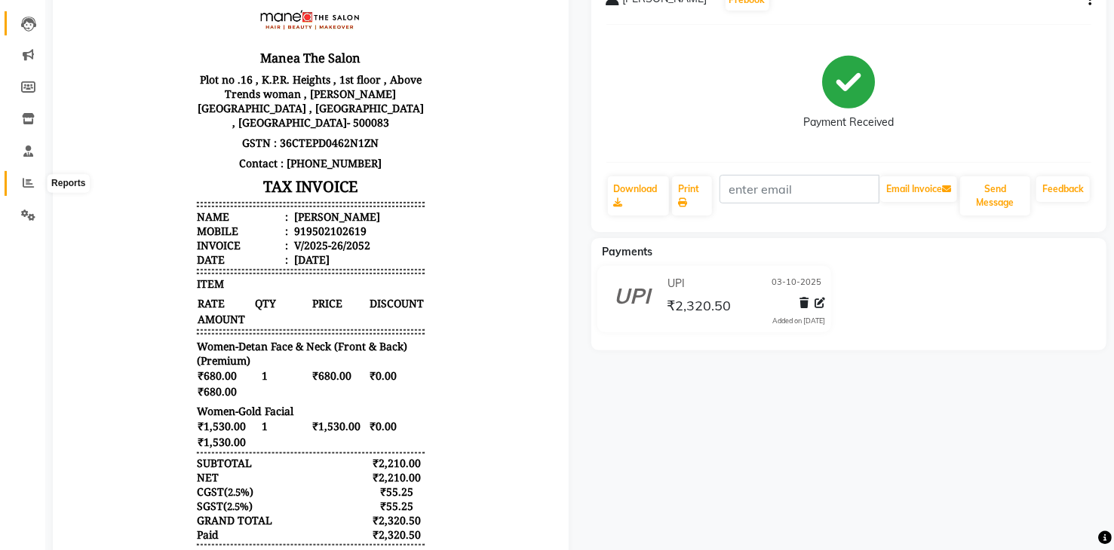
click at [25, 182] on icon at bounding box center [28, 182] width 11 height 11
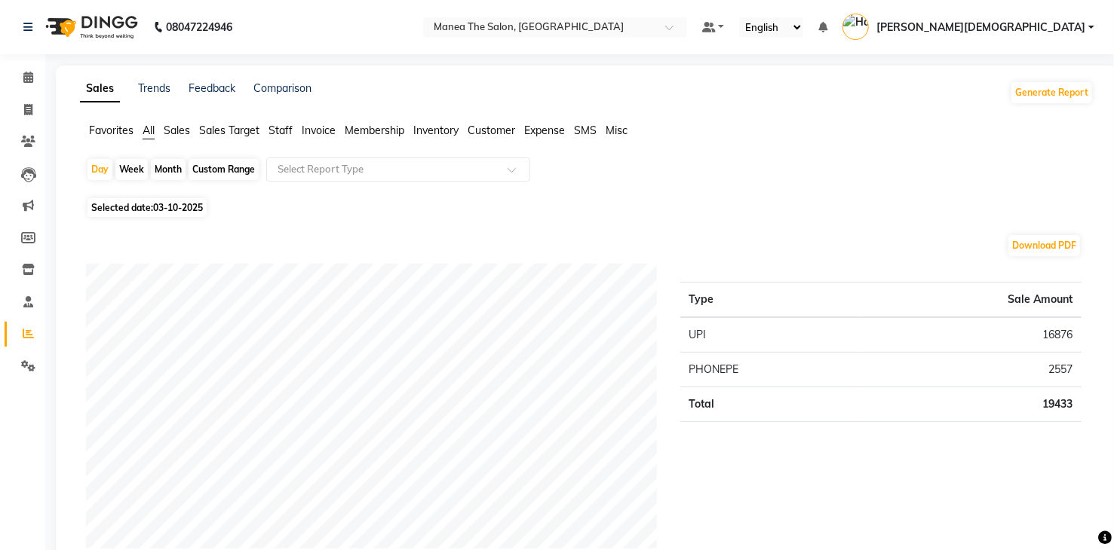
click at [282, 131] on span "Staff" at bounding box center [280, 131] width 24 height 14
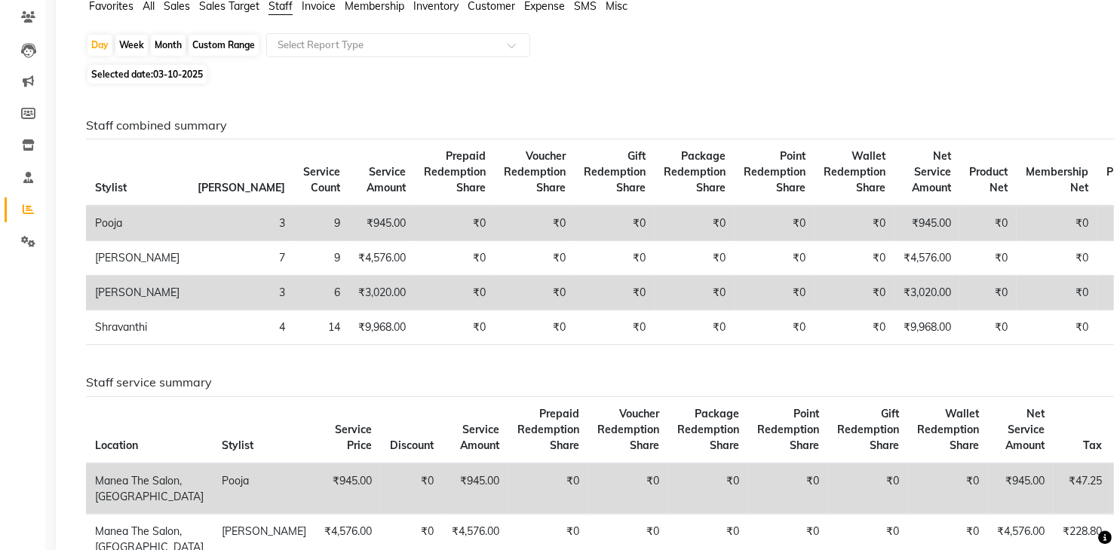
scroll to position [151, 0]
